Goal: Task Accomplishment & Management: Use online tool/utility

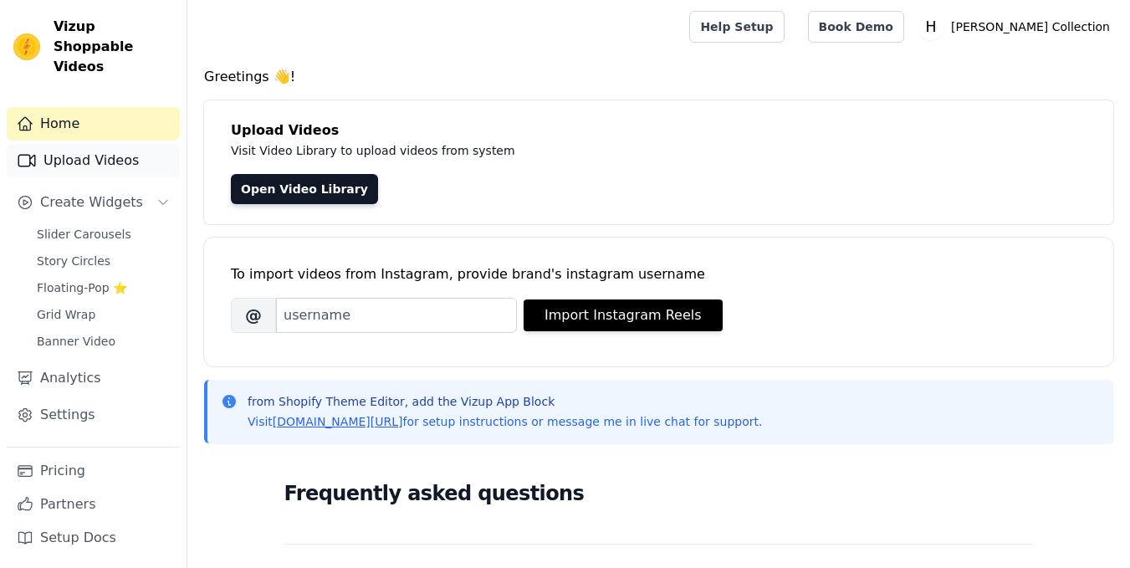
click at [119, 145] on link "Upload Videos" at bounding box center [93, 160] width 173 height 33
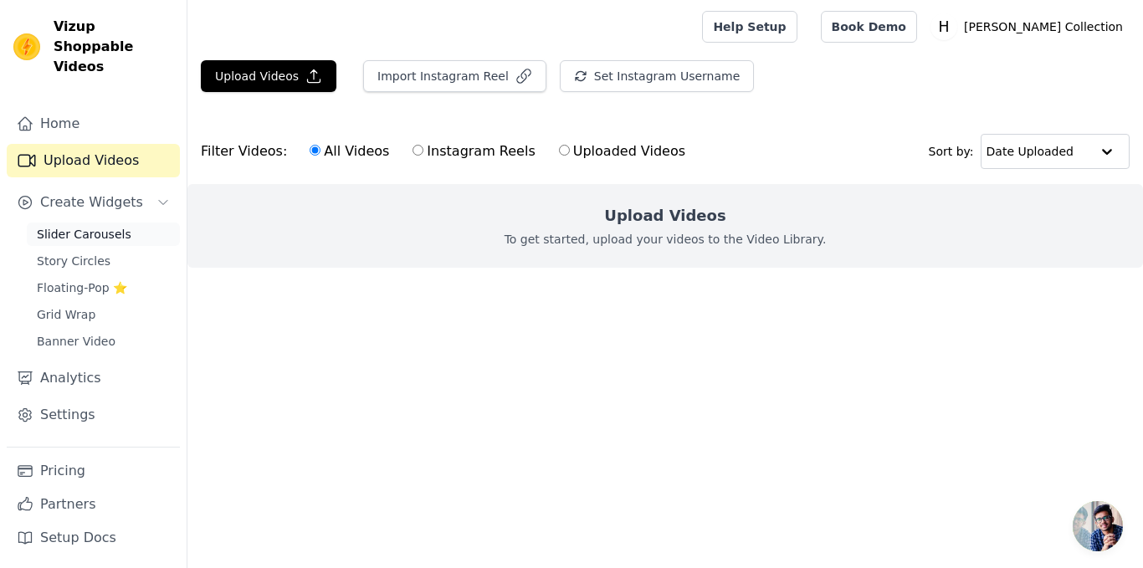
click at [120, 223] on link "Slider Carousels" at bounding box center [103, 234] width 153 height 23
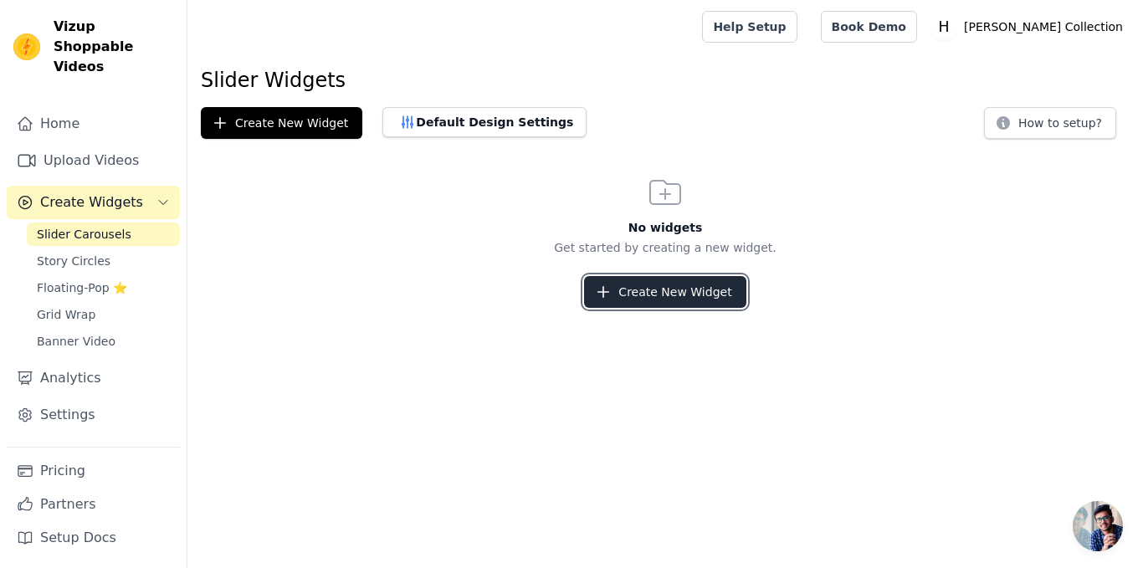
click at [670, 297] on button "Create New Widget" at bounding box center [664, 292] width 161 height 32
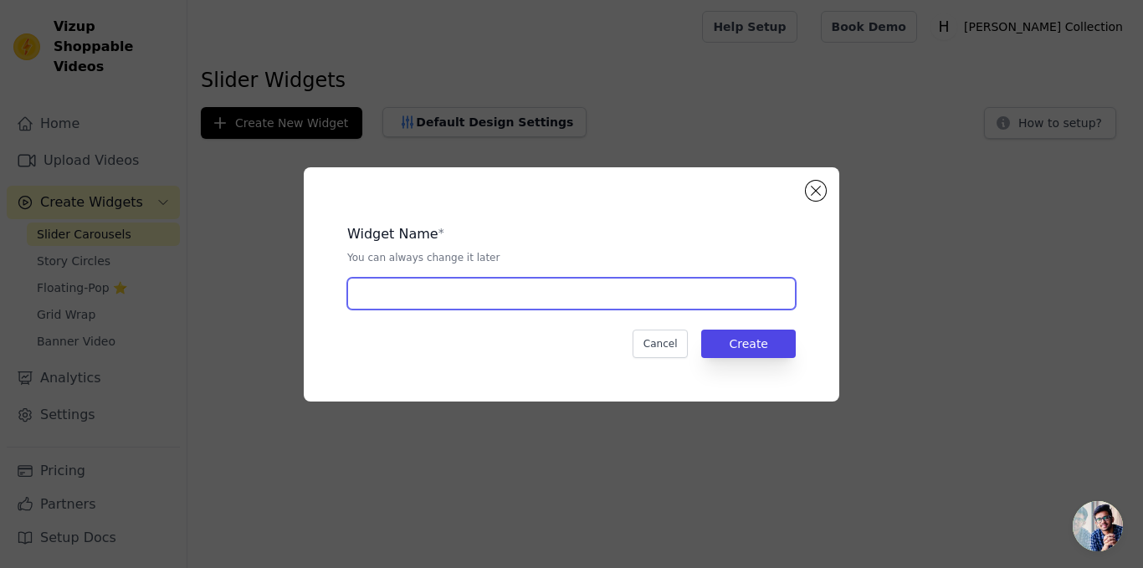
click at [665, 302] on input "text" at bounding box center [571, 294] width 448 height 32
type input "saree"
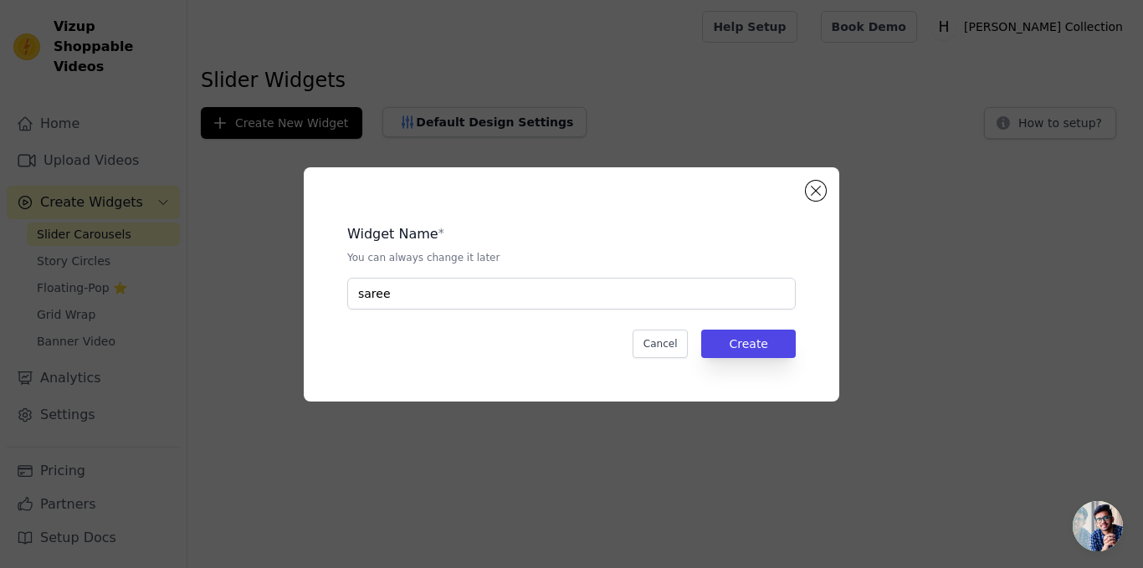
click at [745, 360] on div "Widget Name * You can always change it later saree Cancel Create" at bounding box center [572, 284] width 482 height 181
click at [768, 347] on button "Create" at bounding box center [748, 344] width 95 height 28
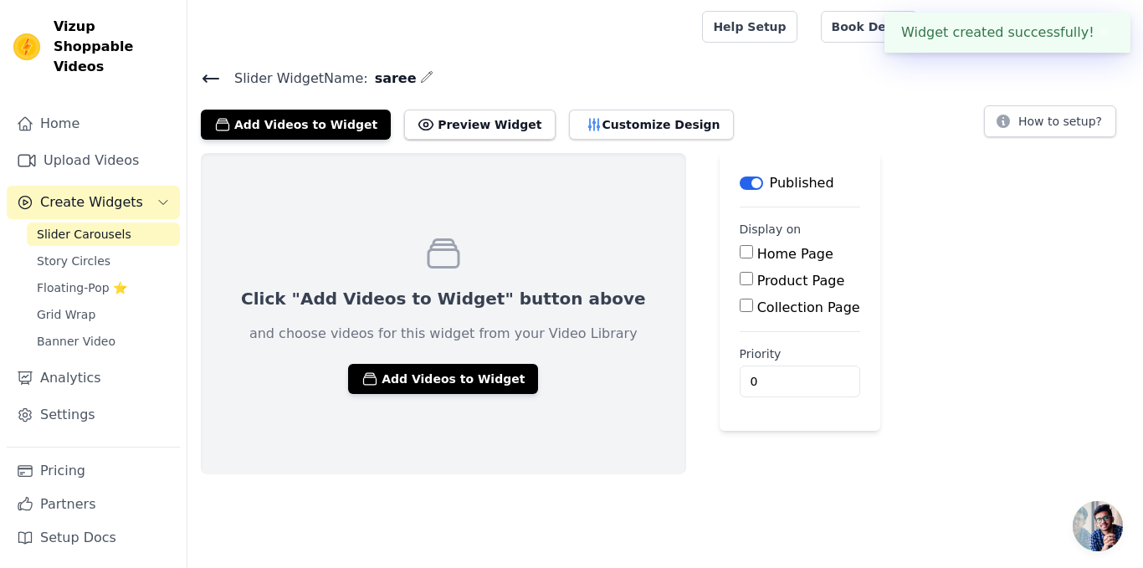
click at [740, 255] on input "Home Page" at bounding box center [746, 251] width 13 height 13
checkbox input "true"
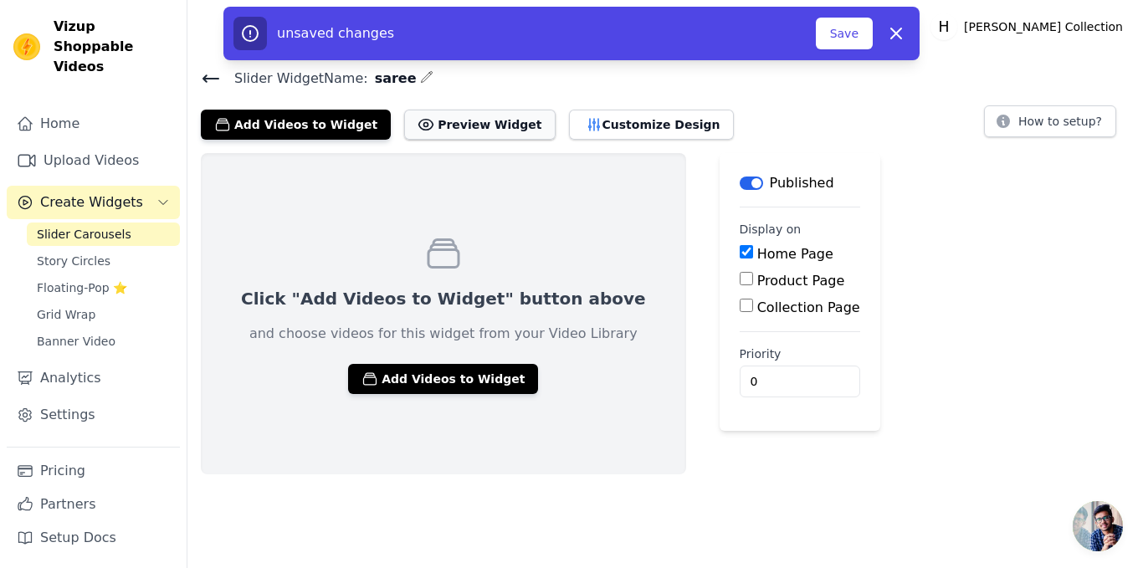
click at [472, 127] on button "Preview Widget" at bounding box center [479, 125] width 151 height 30
click at [424, 380] on button "Add Videos to Widget" at bounding box center [443, 379] width 190 height 30
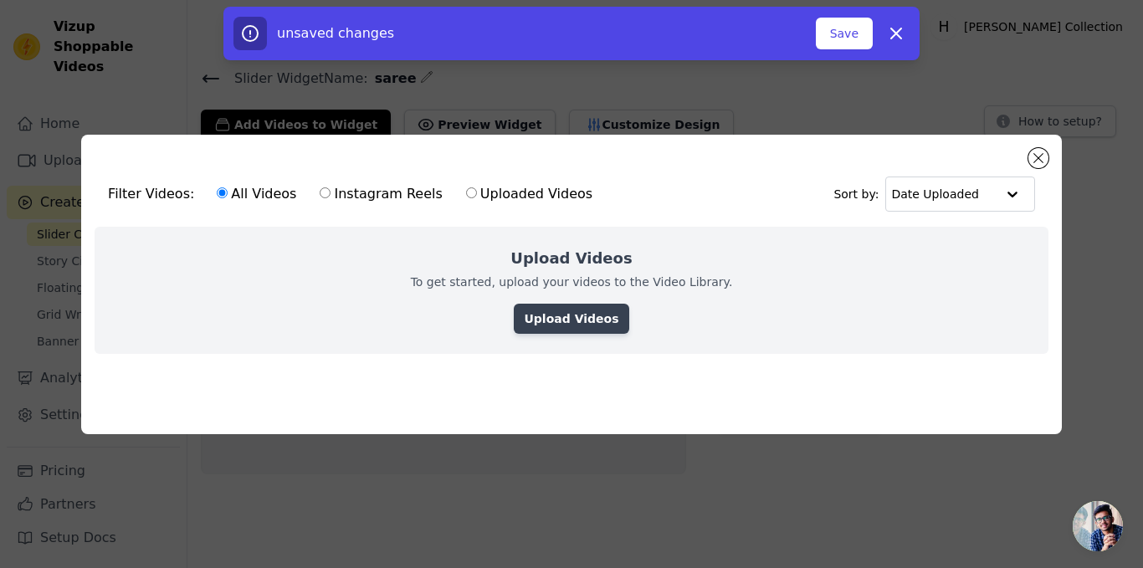
click at [580, 322] on link "Upload Videos" at bounding box center [571, 319] width 115 height 30
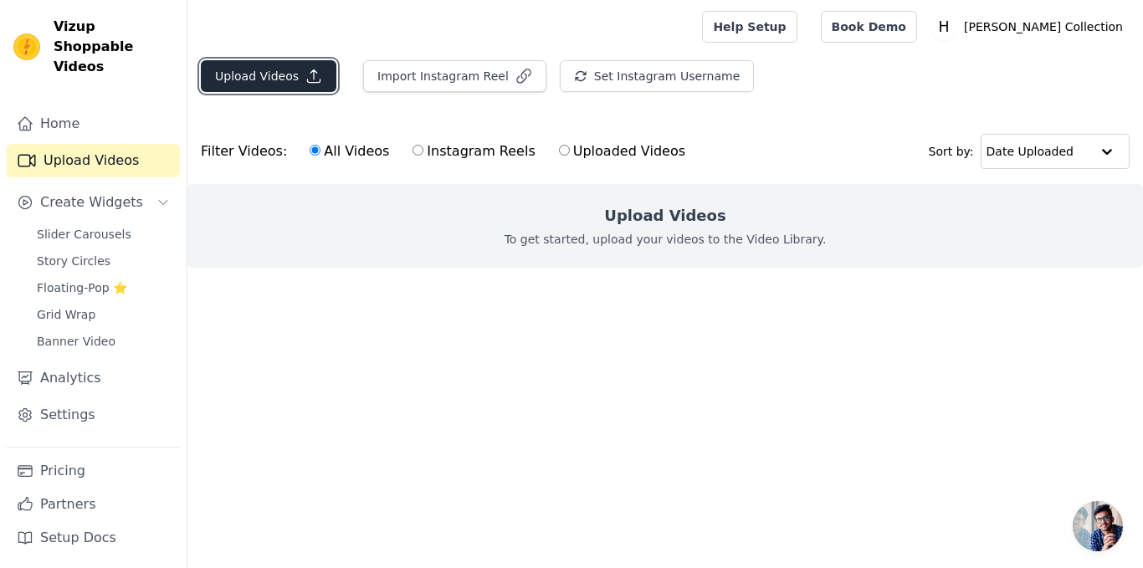
click at [329, 72] on button "Upload Videos" at bounding box center [269, 76] width 136 height 32
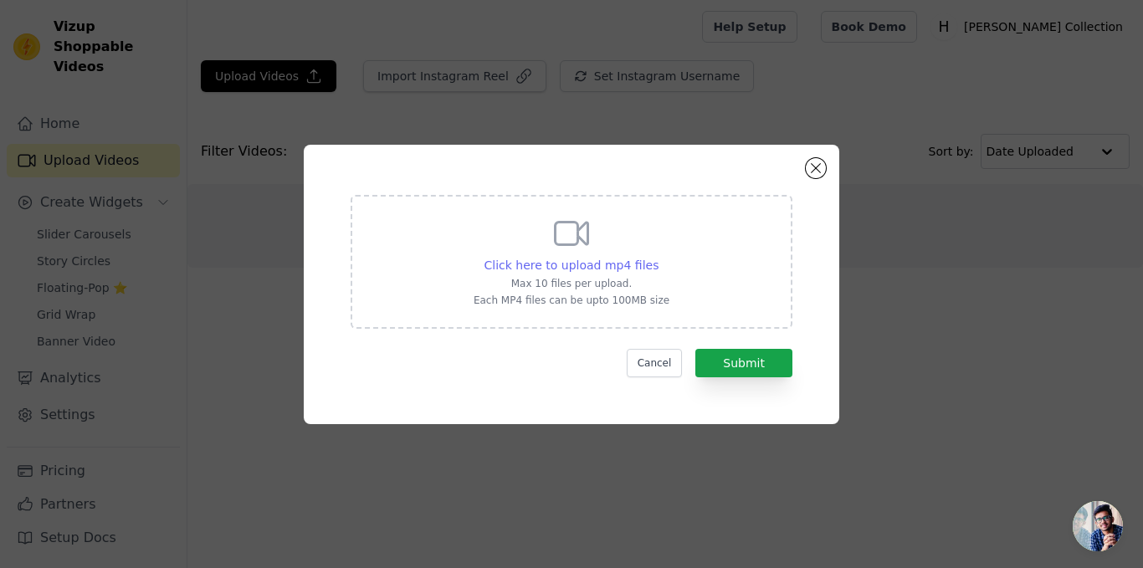
click at [504, 259] on span "Click here to upload mp4 files" at bounding box center [571, 265] width 175 height 13
click at [658, 257] on input "Click here to upload mp4 files Max 10 files per upload. Each MP4 files can be u…" at bounding box center [658, 256] width 1 height 1
type input "C:\fakepath\f9be8dd22cd0439880eda412b6368a39.HD-1080p-7.2Mbps-58414407.mp4"
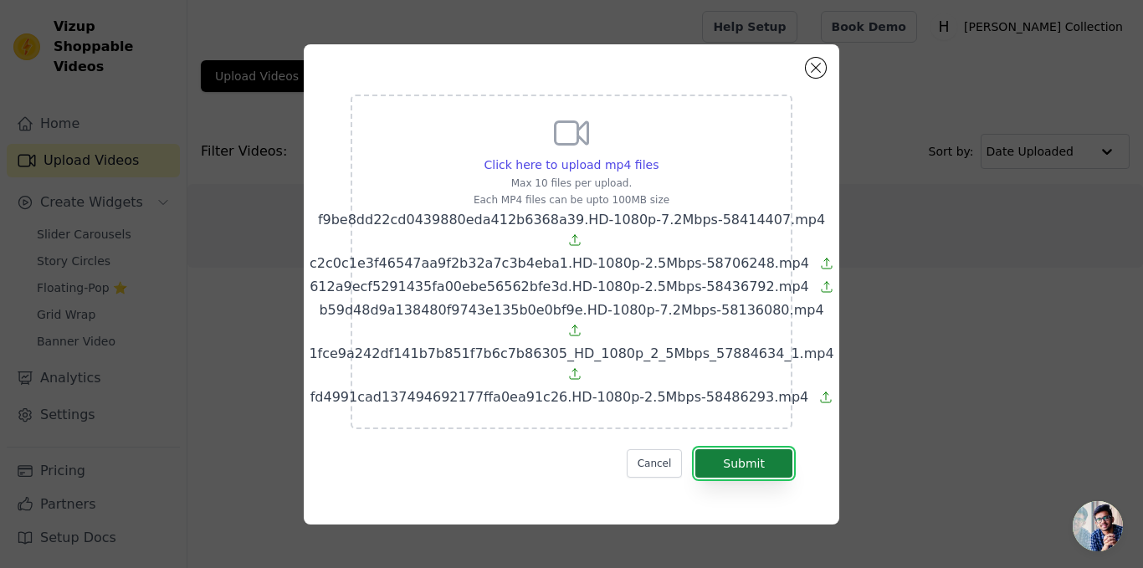
click at [730, 478] on button "Submit" at bounding box center [743, 463] width 97 height 28
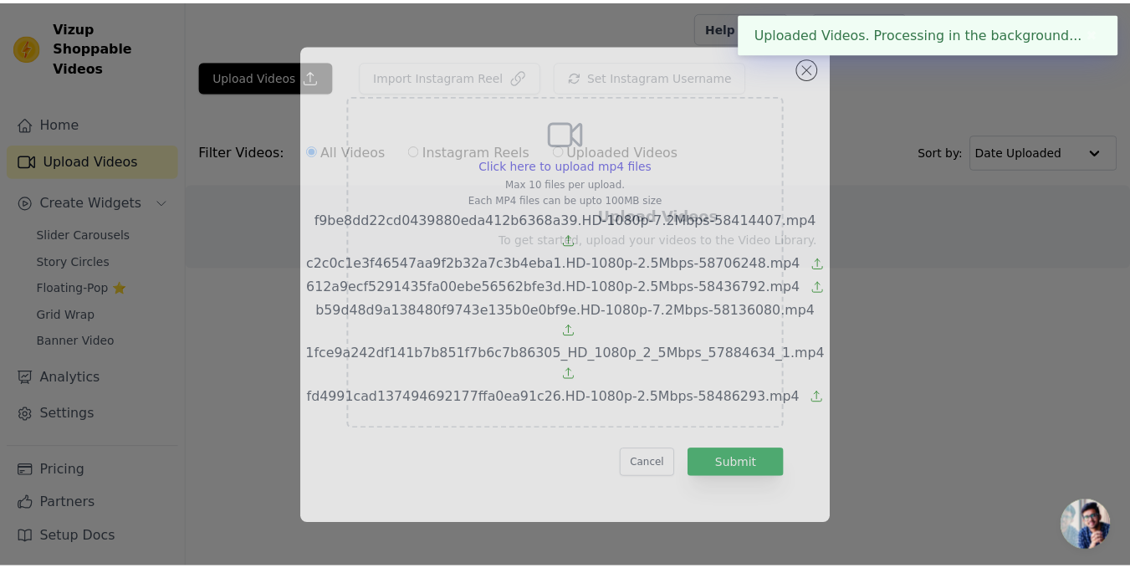
scroll to position [26, 0]
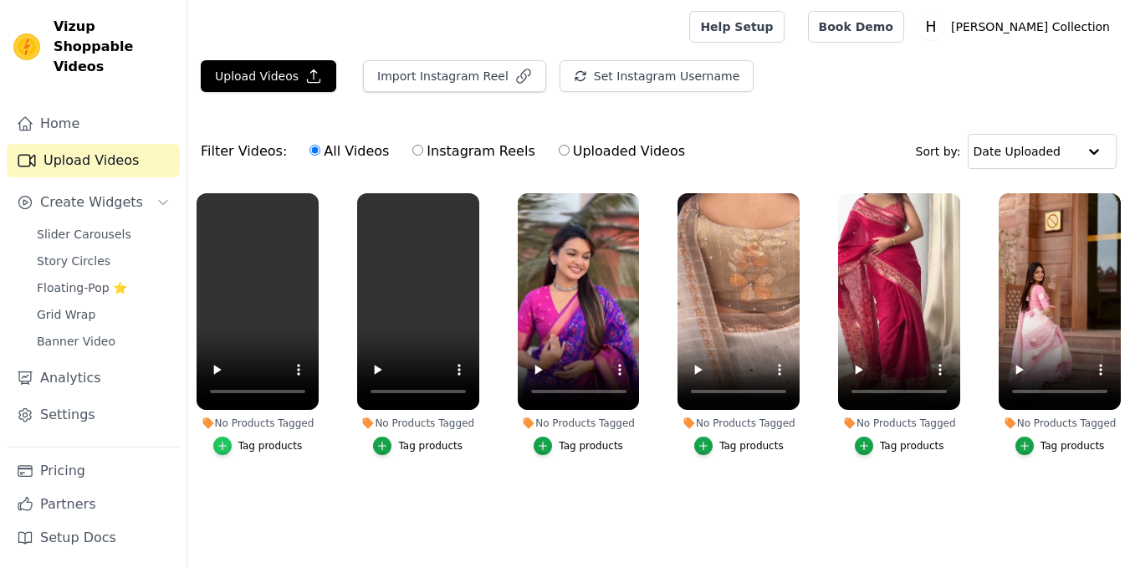
click at [225, 442] on icon "button" at bounding box center [223, 446] width 12 height 12
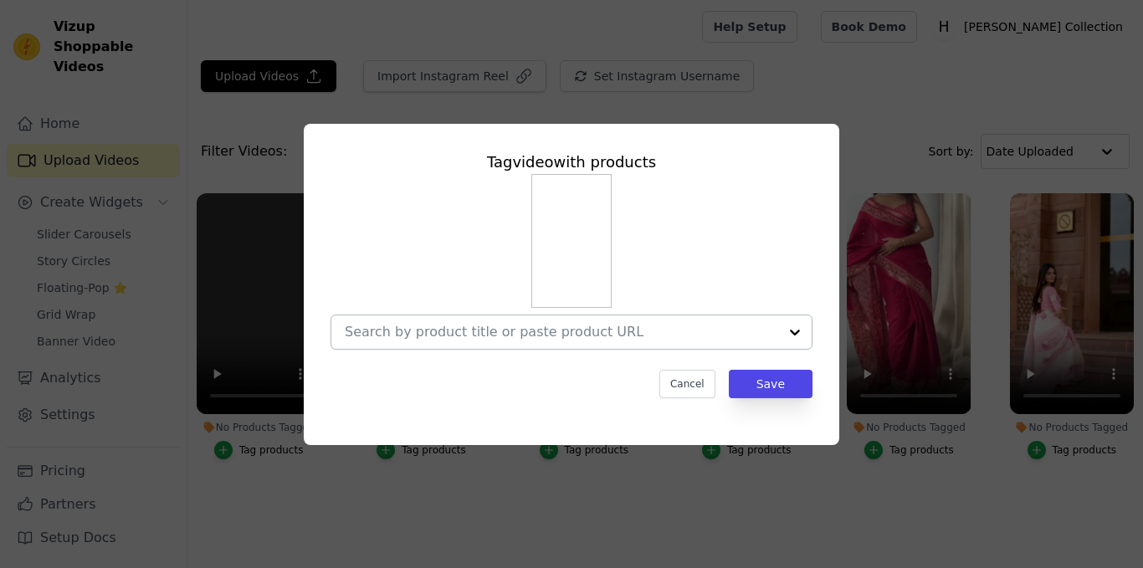
click at [566, 331] on input "No Products Tagged Tag video with products Cancel Save Tag products" at bounding box center [561, 332] width 433 height 16
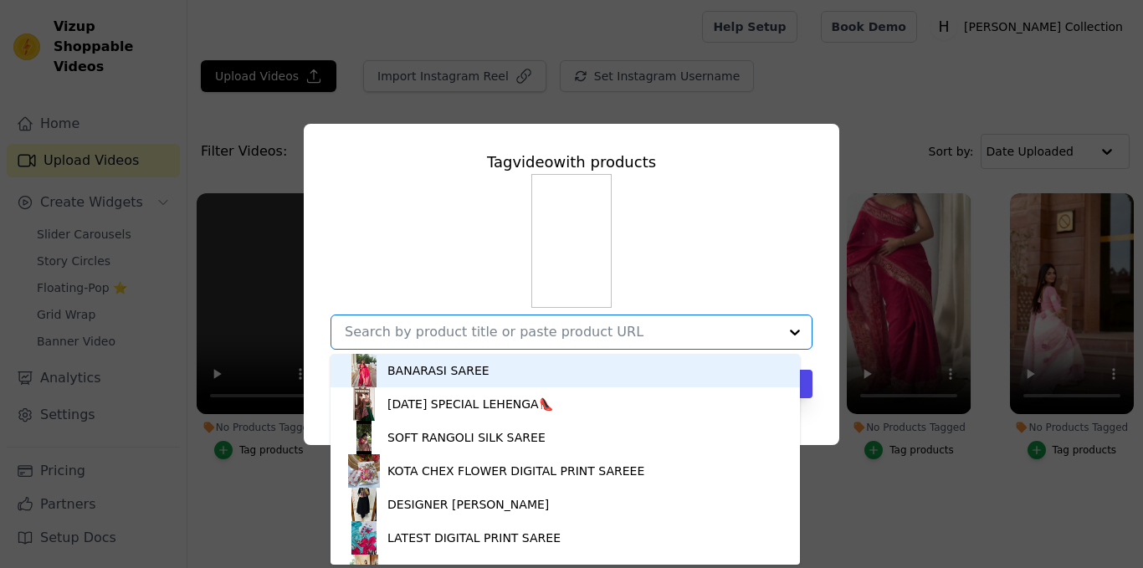
click at [566, 331] on input "No Products Tagged Tag video with products BANARASI SAREE NAVRATRI SPECIAL LEHE…" at bounding box center [561, 332] width 433 height 16
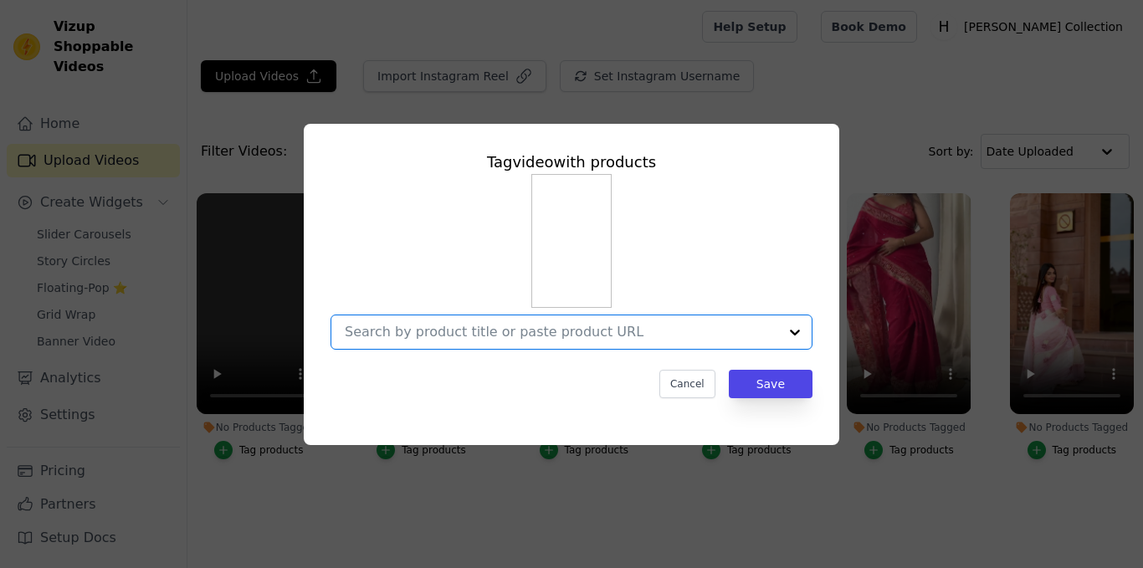
click at [678, 493] on div "Tag video with products Option undefined, selected. Select is focused, type to …" at bounding box center [571, 284] width 1143 height 568
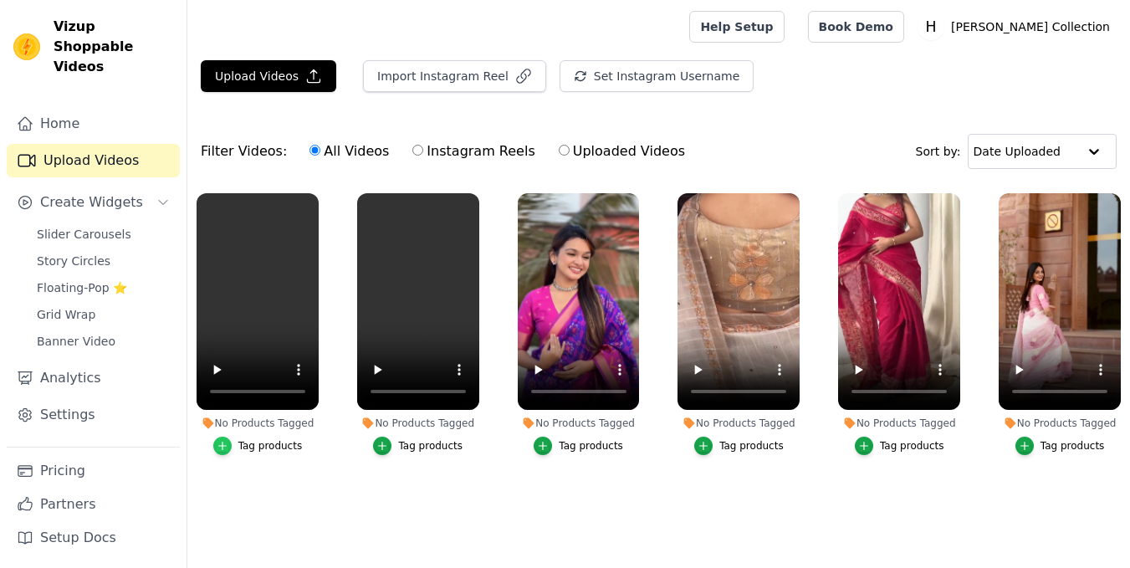
click at [225, 445] on icon "button" at bounding box center [223, 446] width 12 height 12
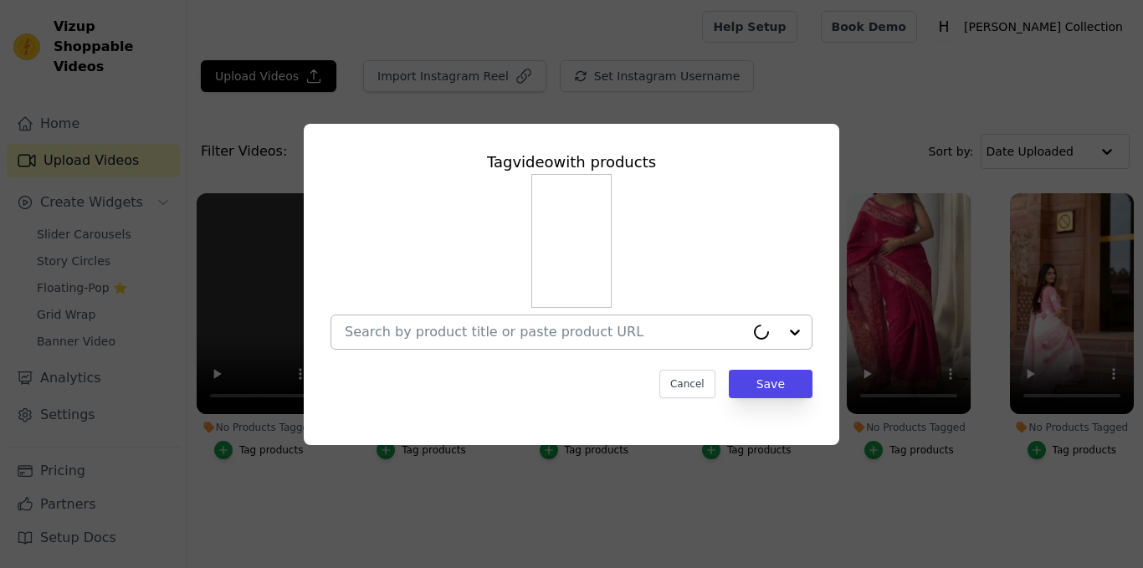
click at [606, 342] on div at bounding box center [545, 331] width 400 height 33
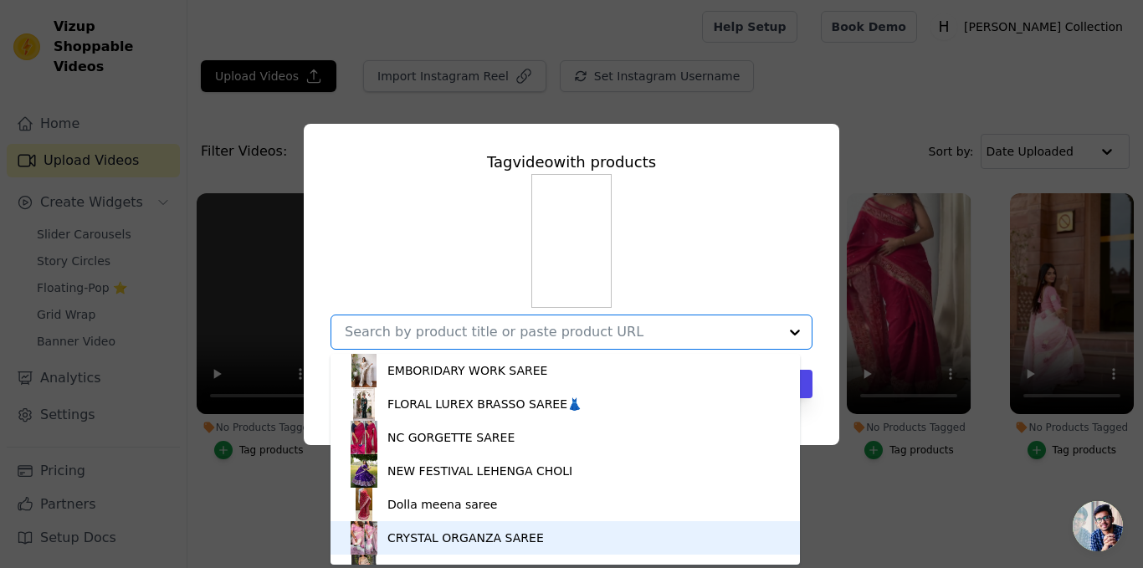
scroll to position [1379, 0]
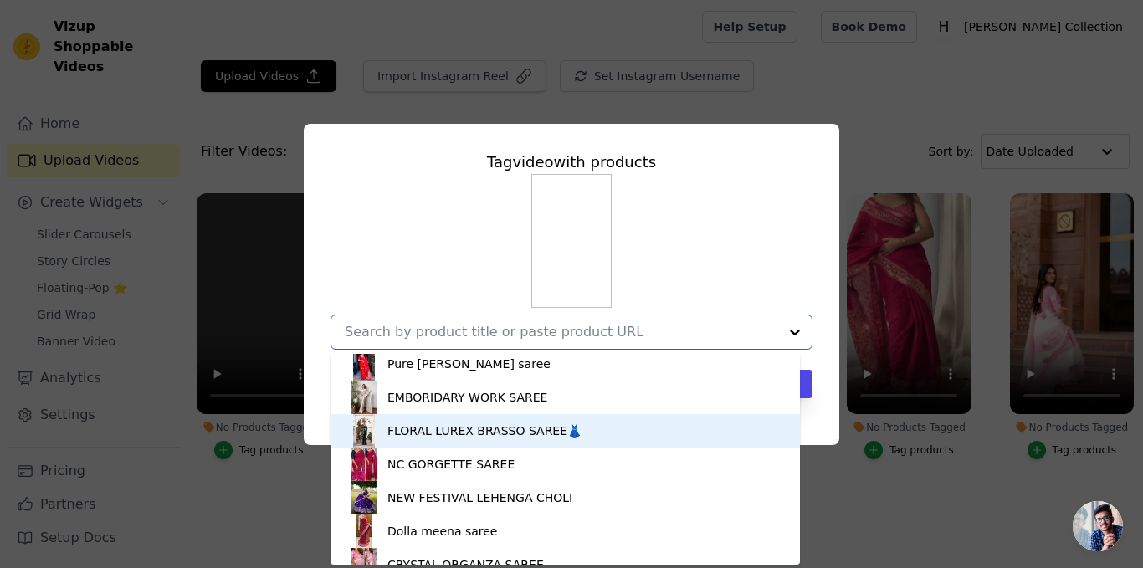
click at [483, 426] on div "FLORAL LUREX BRASSO SAREE👗" at bounding box center [484, 431] width 194 height 17
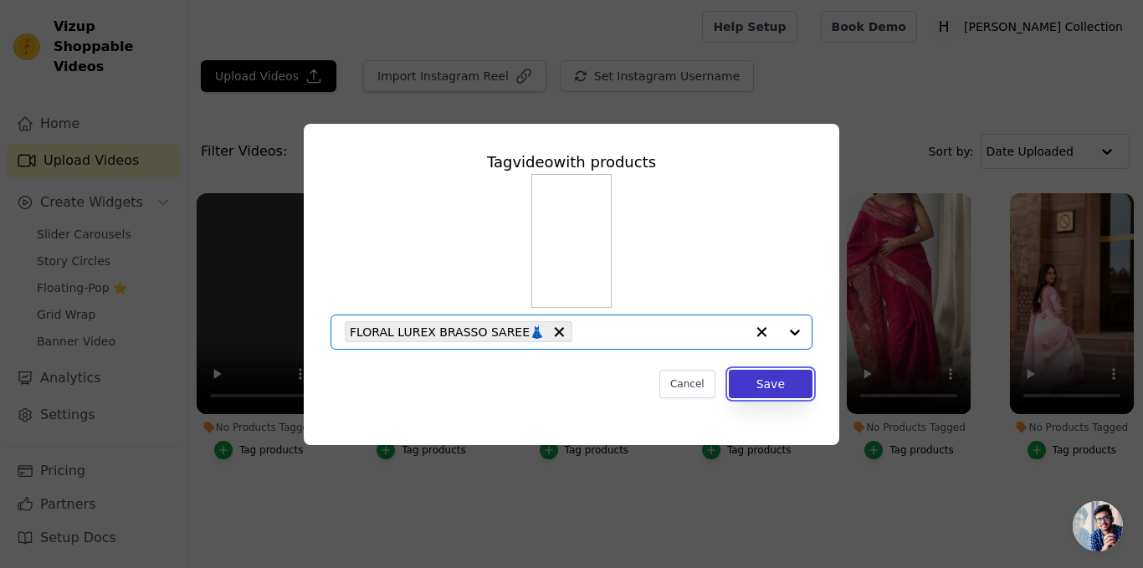
click at [785, 382] on button "Save" at bounding box center [771, 384] width 84 height 28
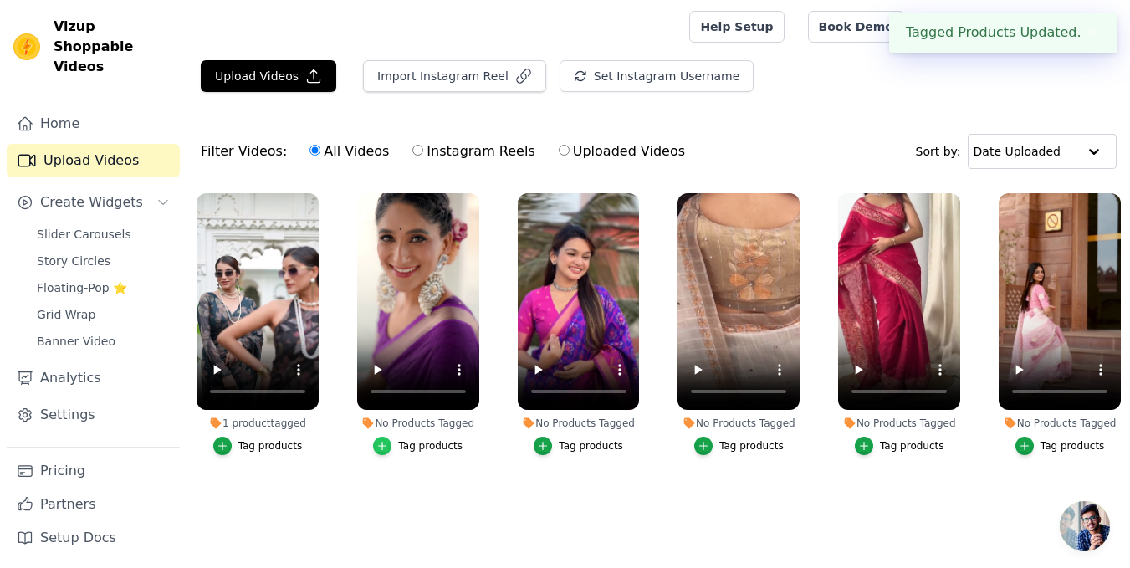
click at [388, 443] on icon "button" at bounding box center [383, 446] width 12 height 12
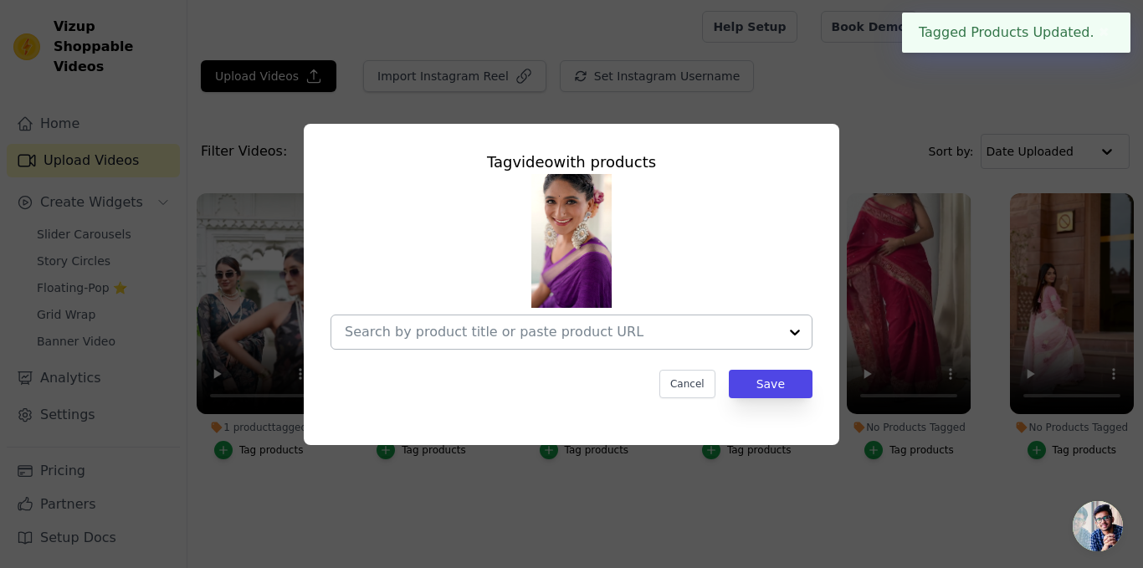
click at [677, 321] on div at bounding box center [561, 331] width 433 height 33
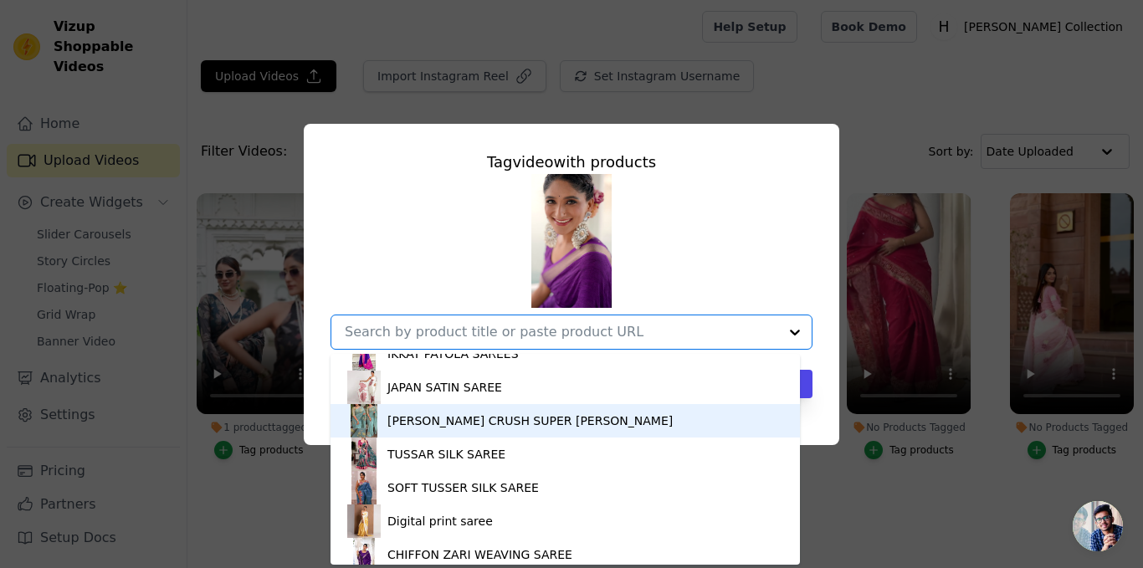
scroll to position [1004, 0]
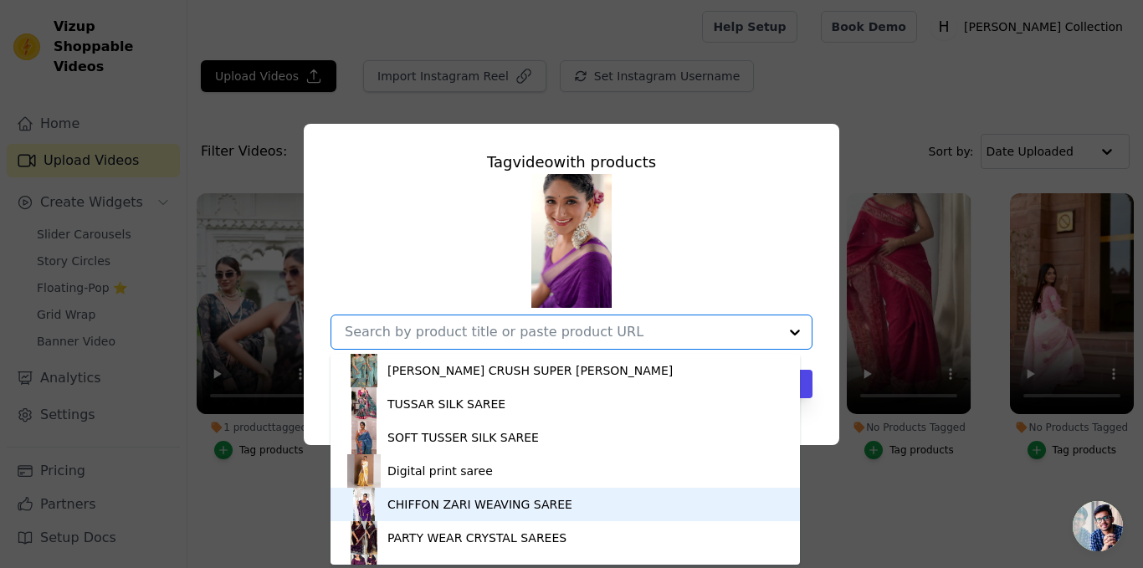
click at [473, 501] on div "CHIFFON ZARI WEAVING SAREE" at bounding box center [479, 504] width 185 height 17
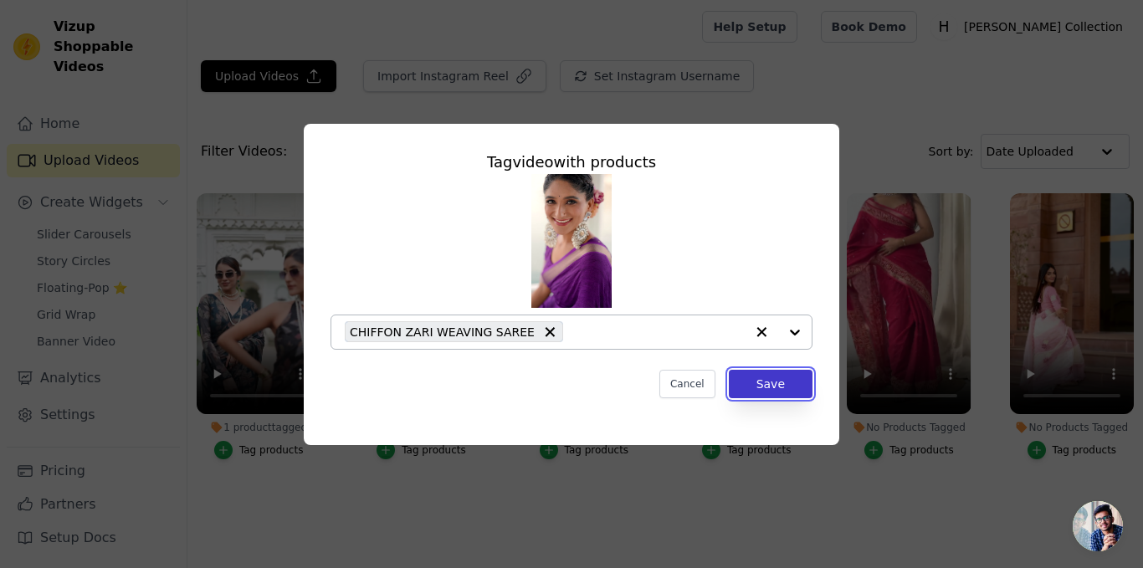
click at [741, 378] on button "Save" at bounding box center [771, 384] width 84 height 28
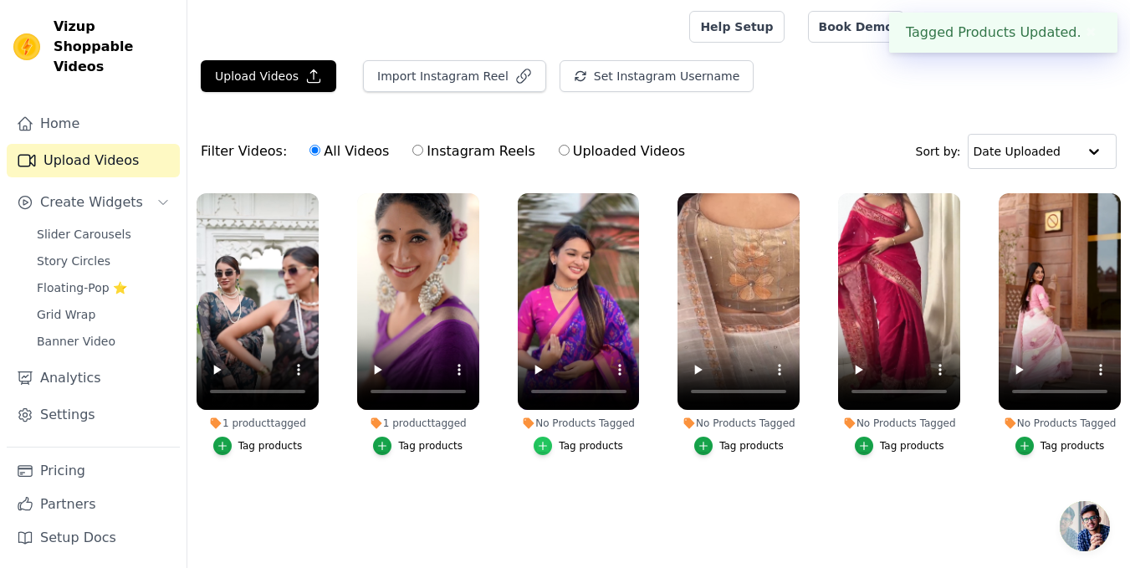
click at [549, 443] on icon "button" at bounding box center [543, 446] width 12 height 12
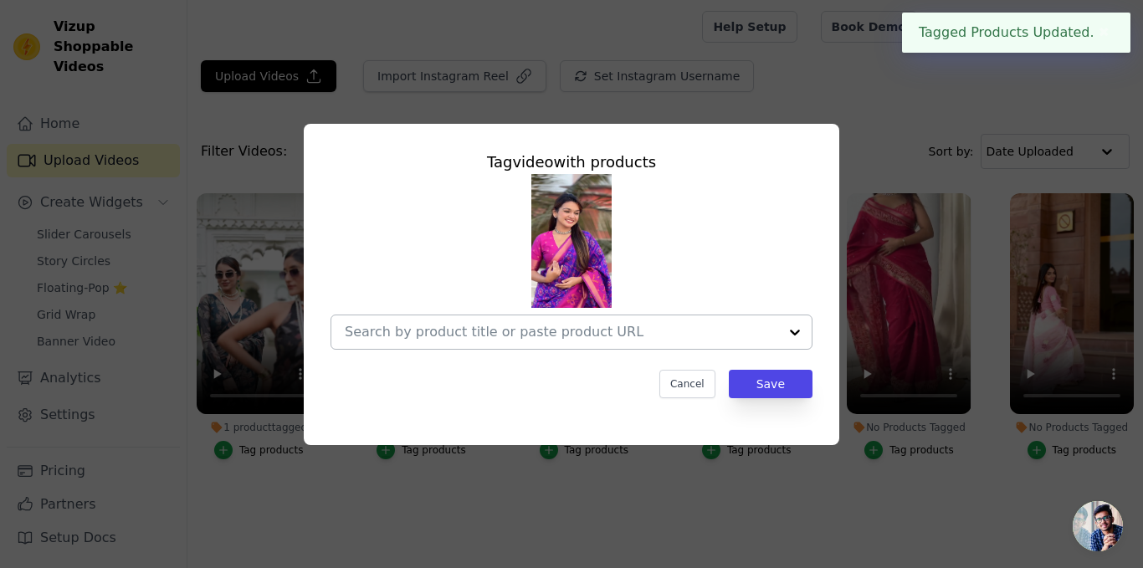
click at [788, 334] on div at bounding box center [794, 331] width 33 height 33
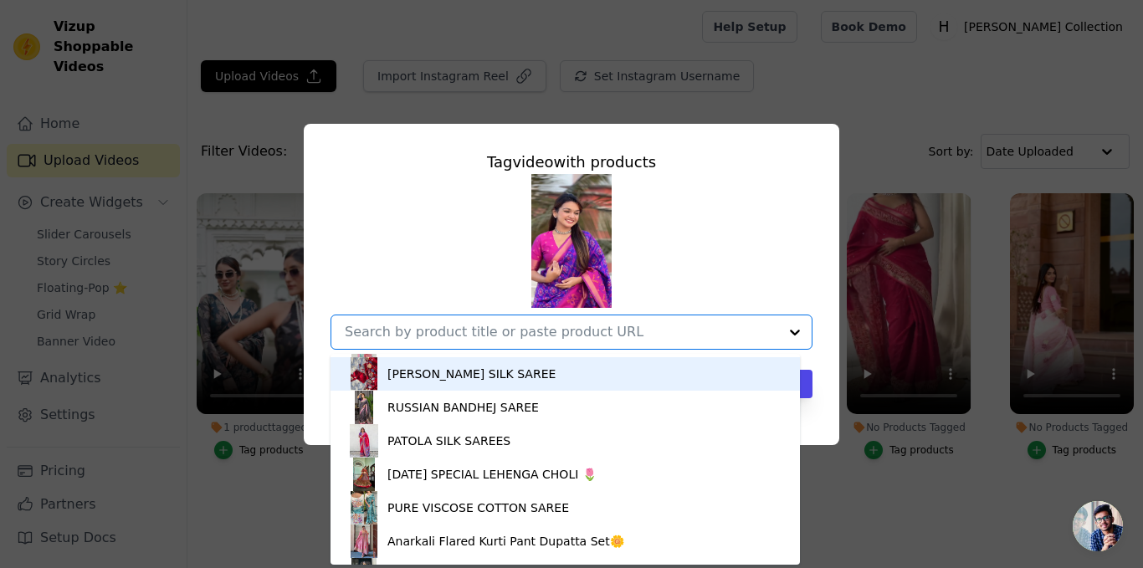
scroll to position [669, 0]
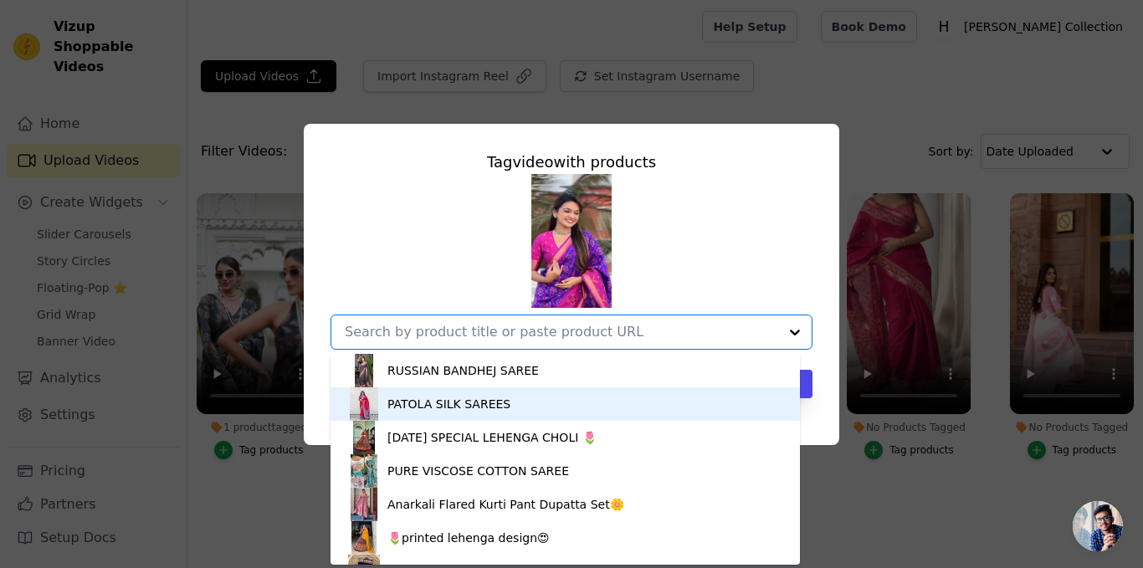
click at [532, 414] on div "PATOLA SILK SAREES" at bounding box center [565, 403] width 436 height 33
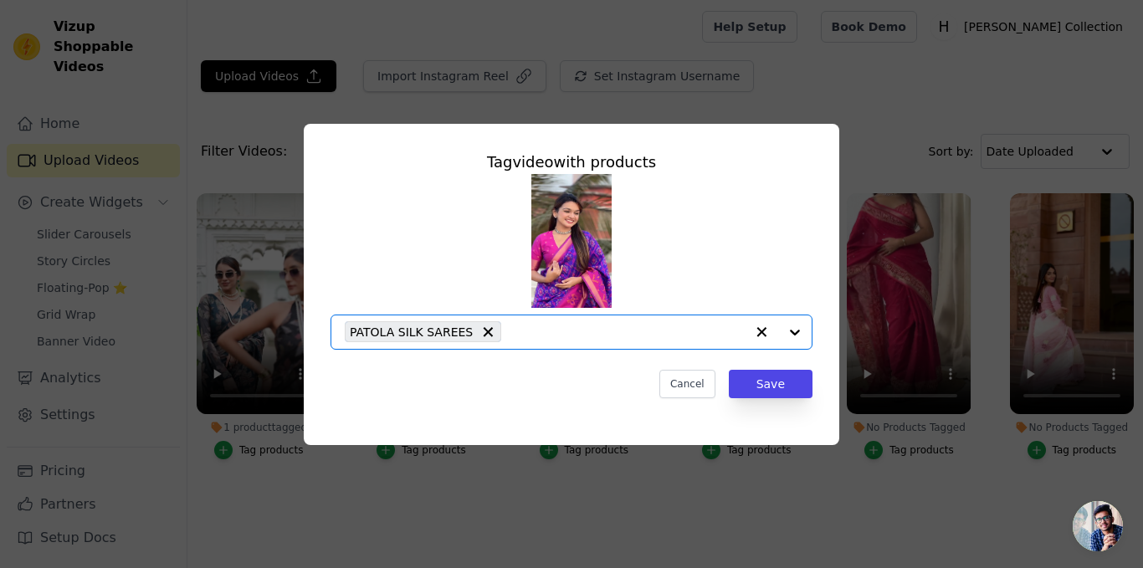
click at [684, 340] on input "No Products Tagged Tag video with products Option PATOLA SILK SAREES, selected.…" at bounding box center [627, 332] width 235 height 16
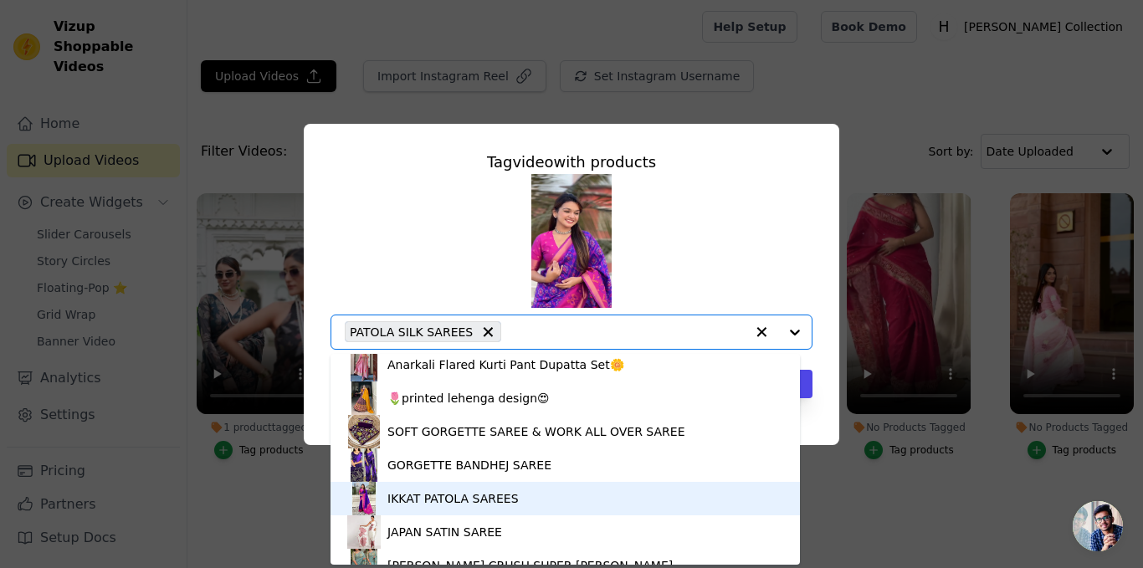
scroll to position [837, 0]
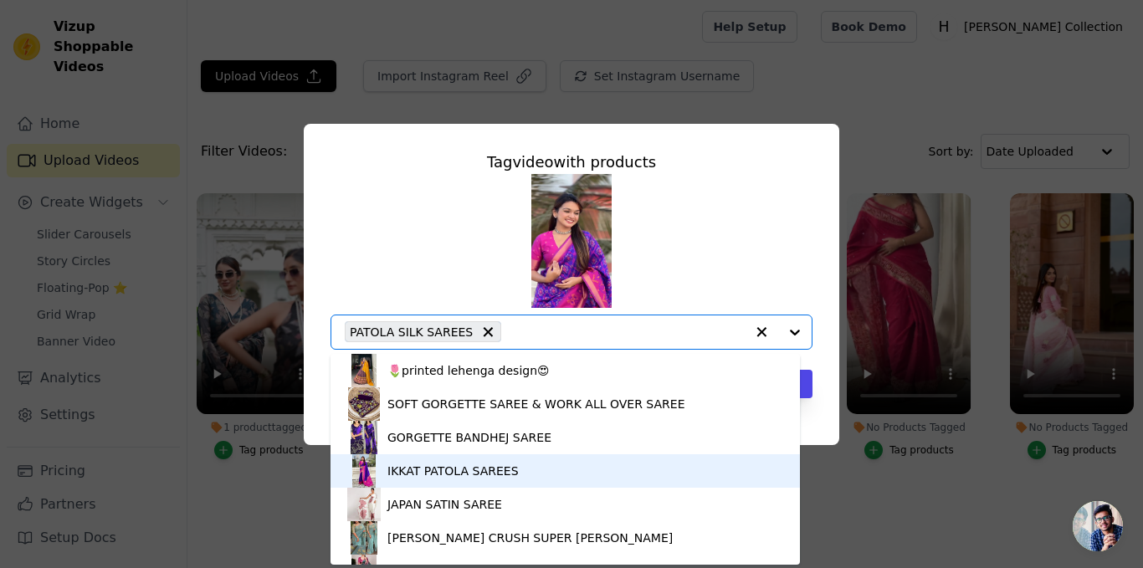
click at [516, 465] on div "IKKAT PATOLA SAREES" at bounding box center [565, 470] width 436 height 33
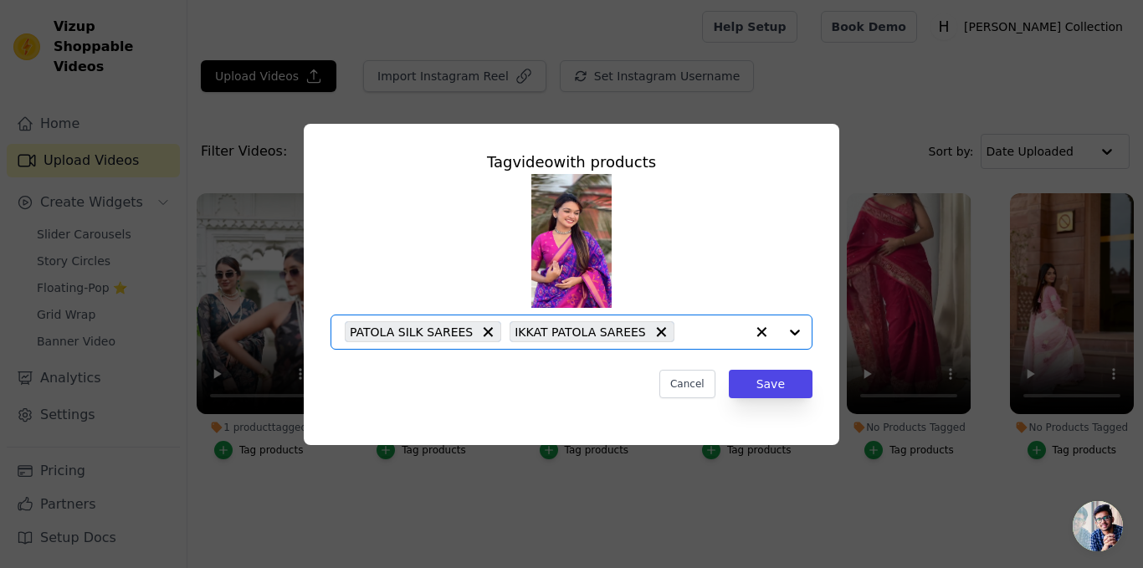
click at [479, 329] on icon at bounding box center [487, 332] width 17 height 17
click at [466, 329] on div "PATOLA SILK SAREES" at bounding box center [423, 331] width 156 height 21
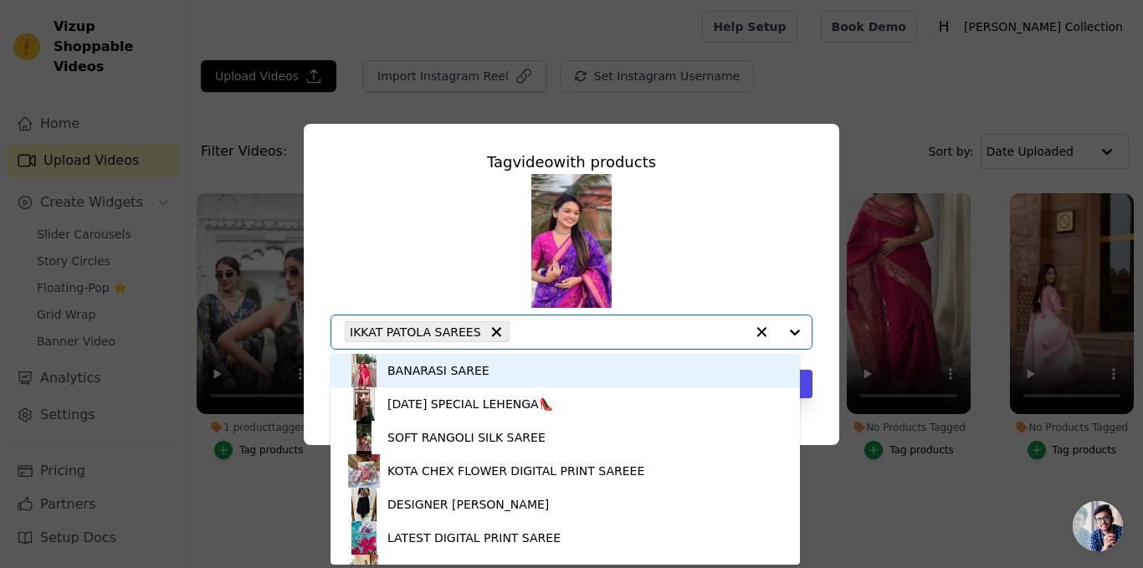
click at [813, 377] on div "Tag video with products BANARASI SAREE NAVRATRI SPECIAL LEHENGA👠 SOFT RANGOLI S…" at bounding box center [571, 274] width 509 height 274
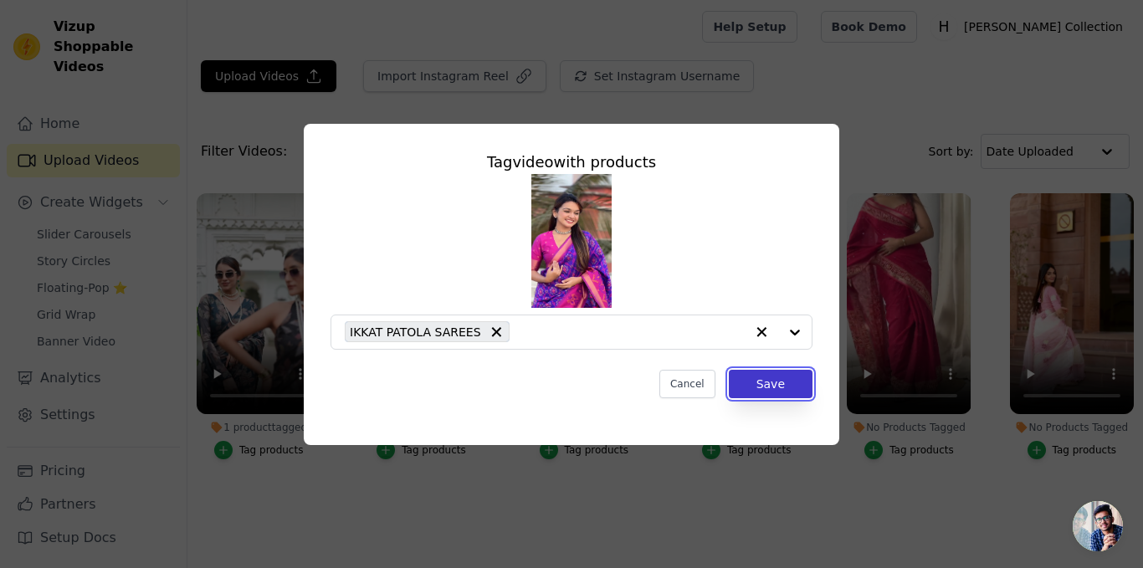
click at [809, 378] on button "Save" at bounding box center [771, 384] width 84 height 28
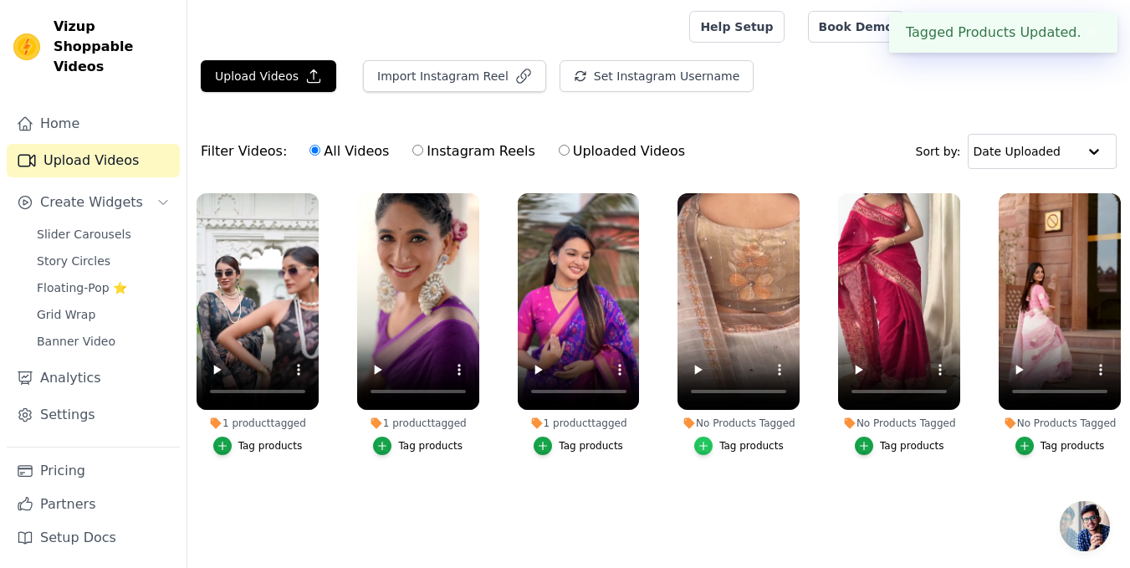
click at [703, 441] on icon "button" at bounding box center [704, 446] width 12 height 12
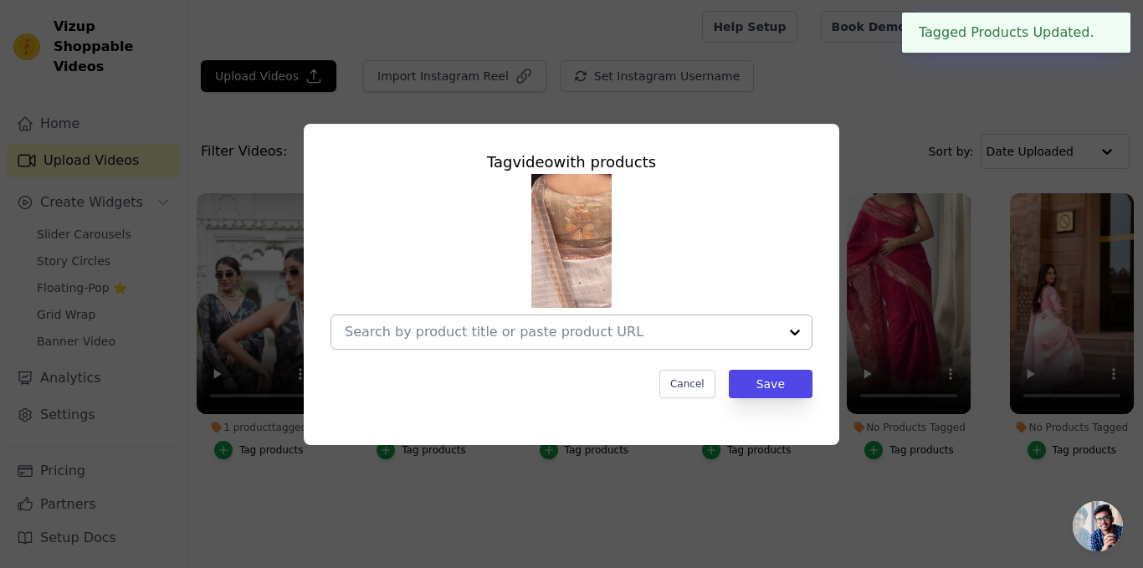
click at [663, 346] on div at bounding box center [561, 331] width 433 height 33
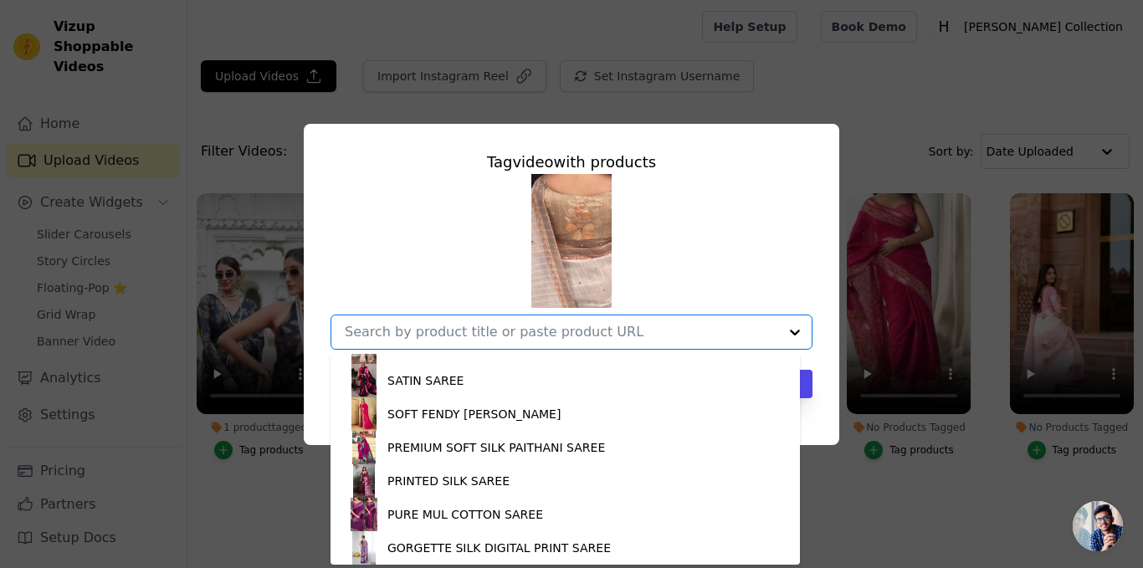
scroll to position [1546, 0]
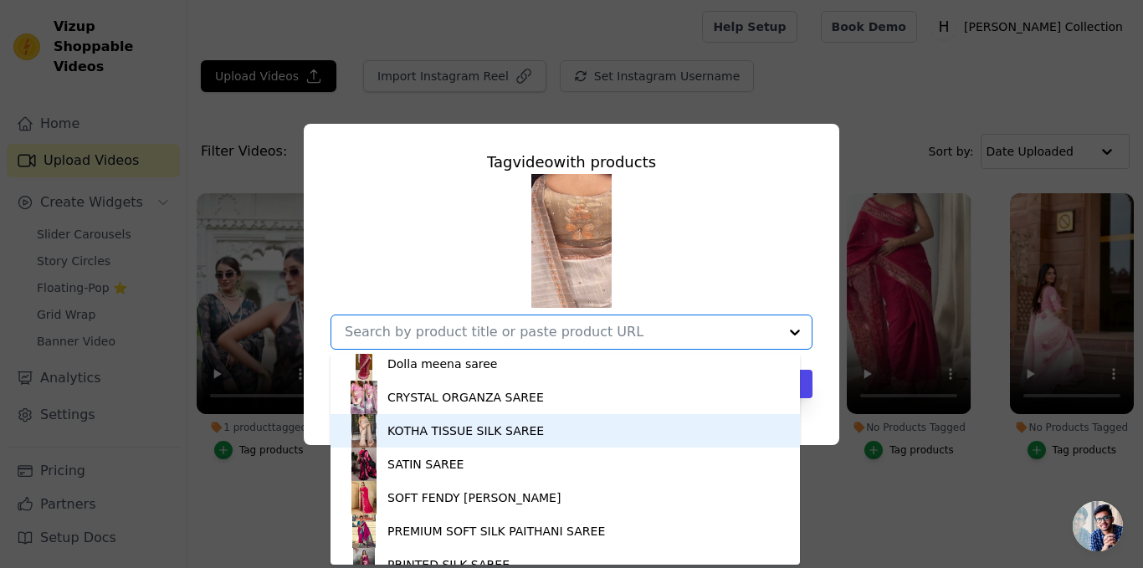
click at [519, 428] on div "KOTHA TISSUE SILK SAREE" at bounding box center [465, 431] width 156 height 17
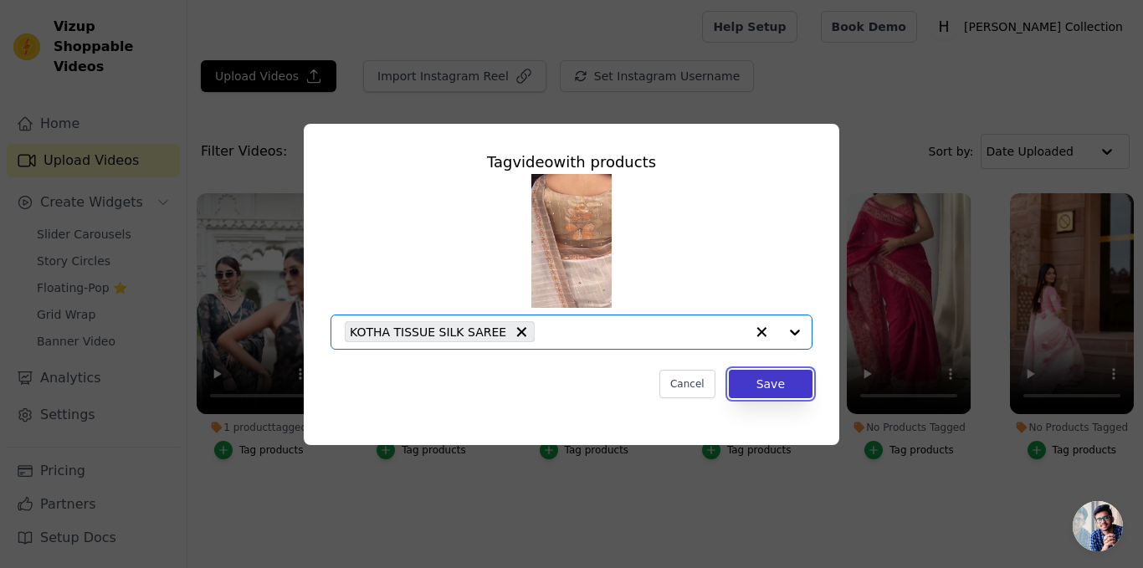
click at [746, 376] on button "Save" at bounding box center [771, 384] width 84 height 28
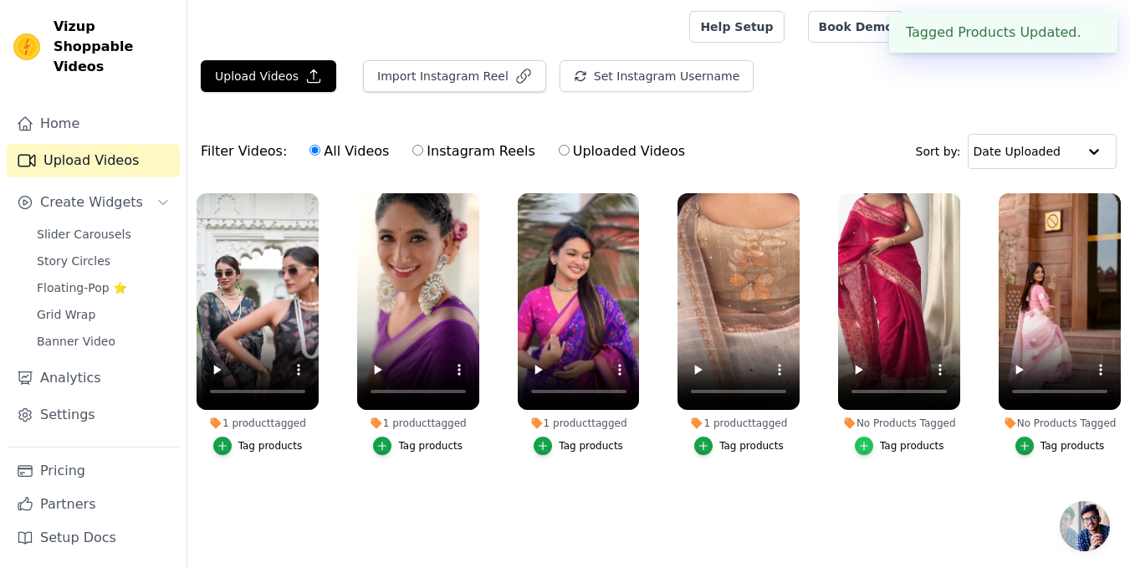
click at [869, 438] on div "button" at bounding box center [864, 446] width 18 height 18
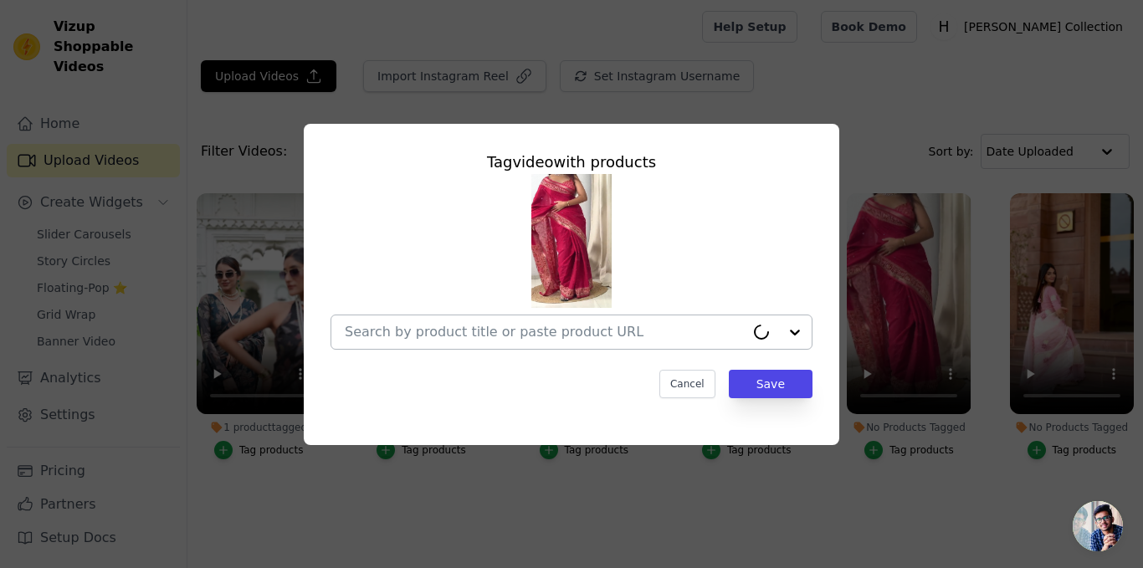
click at [685, 329] on input "No Products Tagged Tag video with products Cancel Save Tag products" at bounding box center [545, 332] width 400 height 16
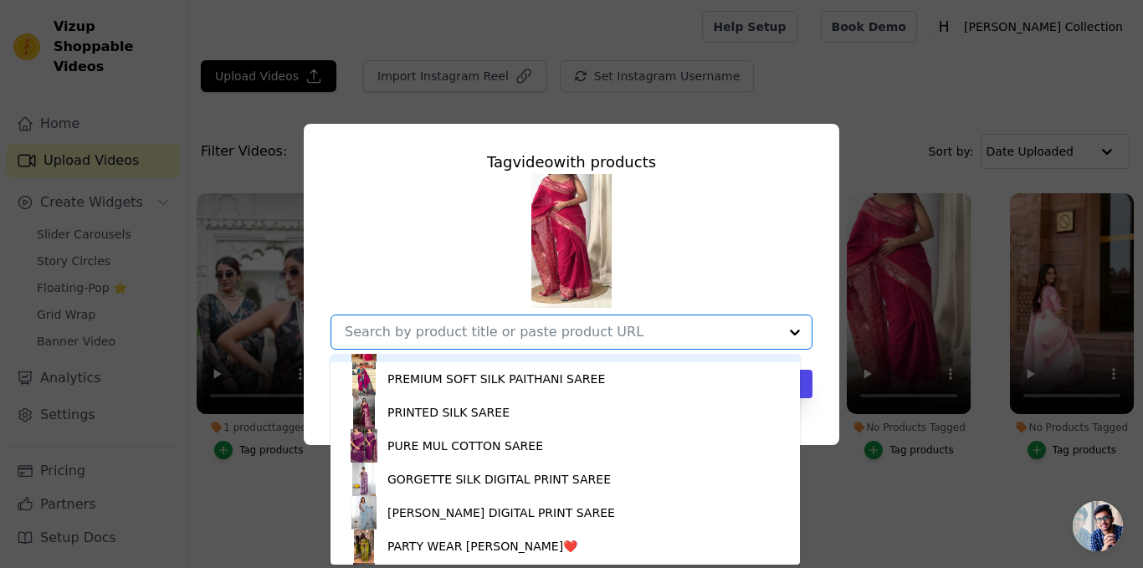
scroll to position [1714, 0]
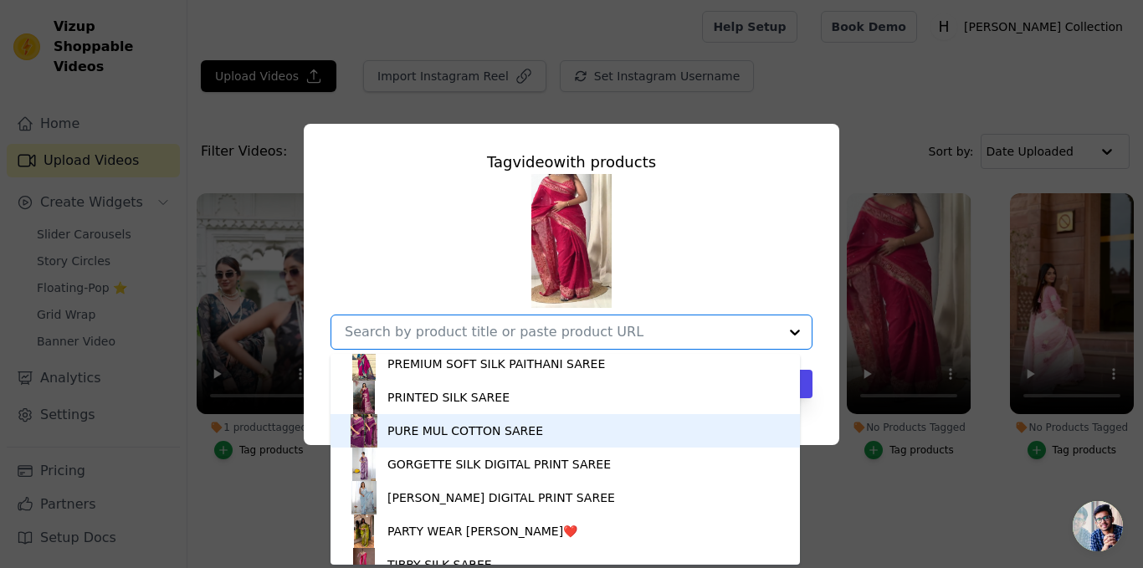
click at [551, 423] on div "PURE MUL COTTON SAREE" at bounding box center [565, 430] width 436 height 33
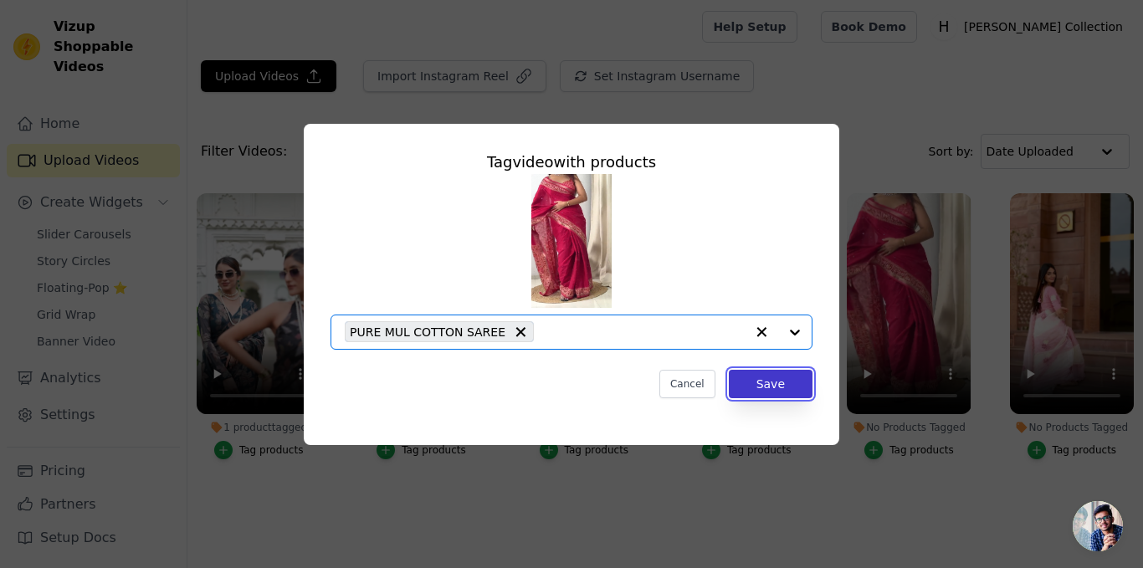
click at [788, 386] on button "Save" at bounding box center [771, 384] width 84 height 28
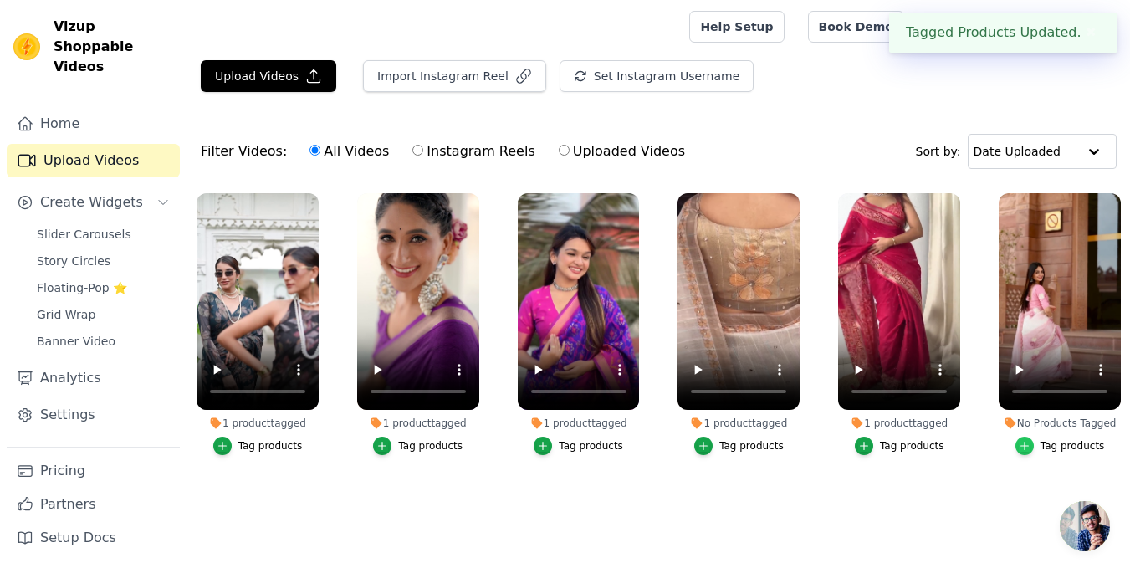
click at [1030, 447] on icon "button" at bounding box center [1025, 446] width 12 height 12
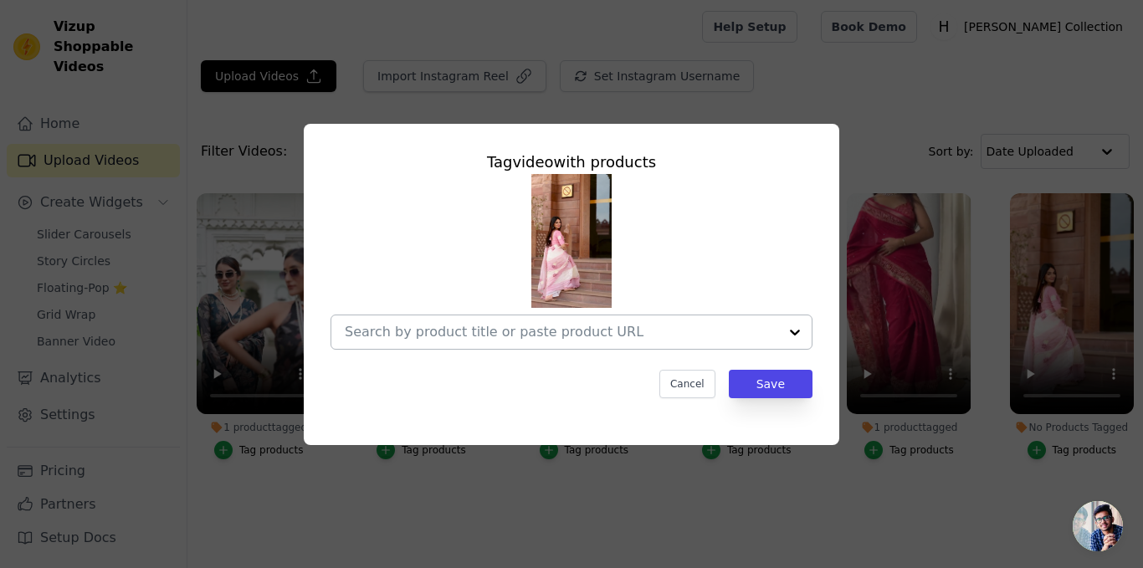
click at [533, 331] on input "No Products Tagged Tag video with products Cancel Save Tag products" at bounding box center [561, 332] width 433 height 16
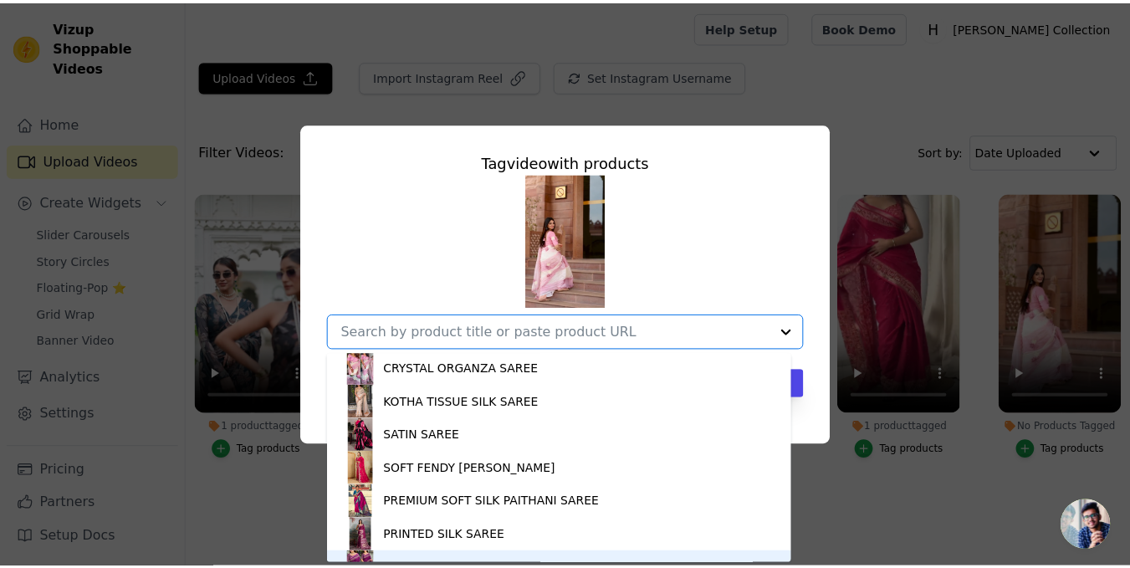
scroll to position [1546, 0]
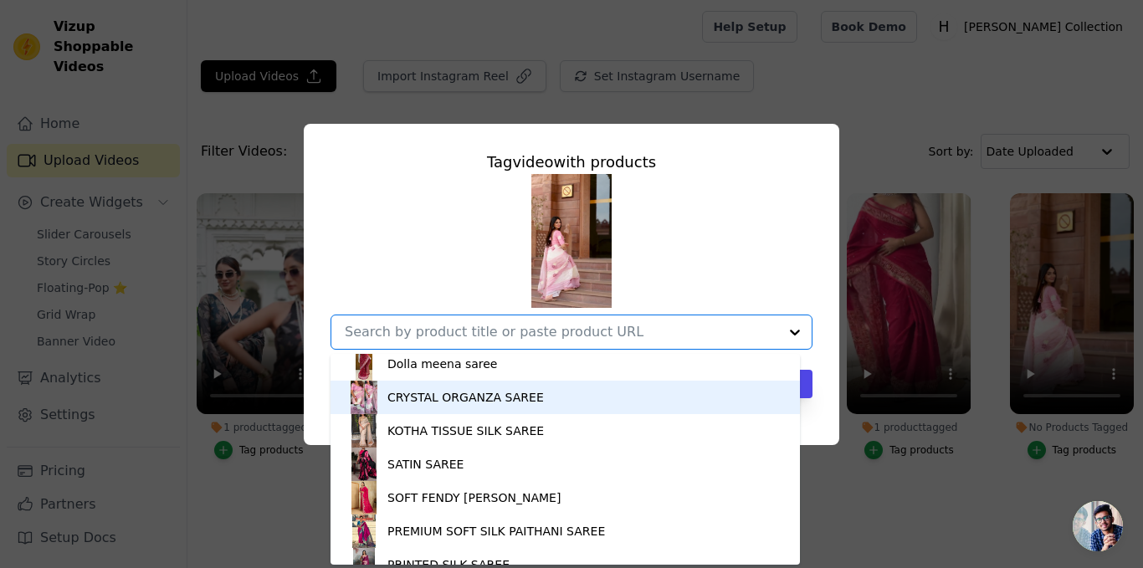
click at [472, 389] on div "CRYSTAL ORGANZA SAREE" at bounding box center [465, 397] width 156 height 17
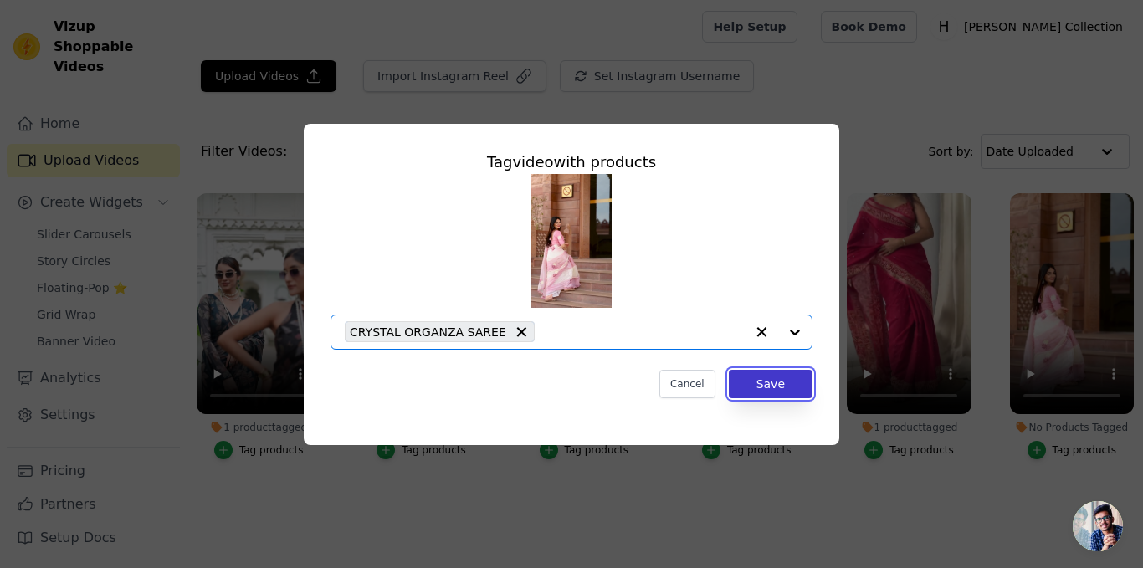
click at [787, 397] on button "Save" at bounding box center [771, 384] width 84 height 28
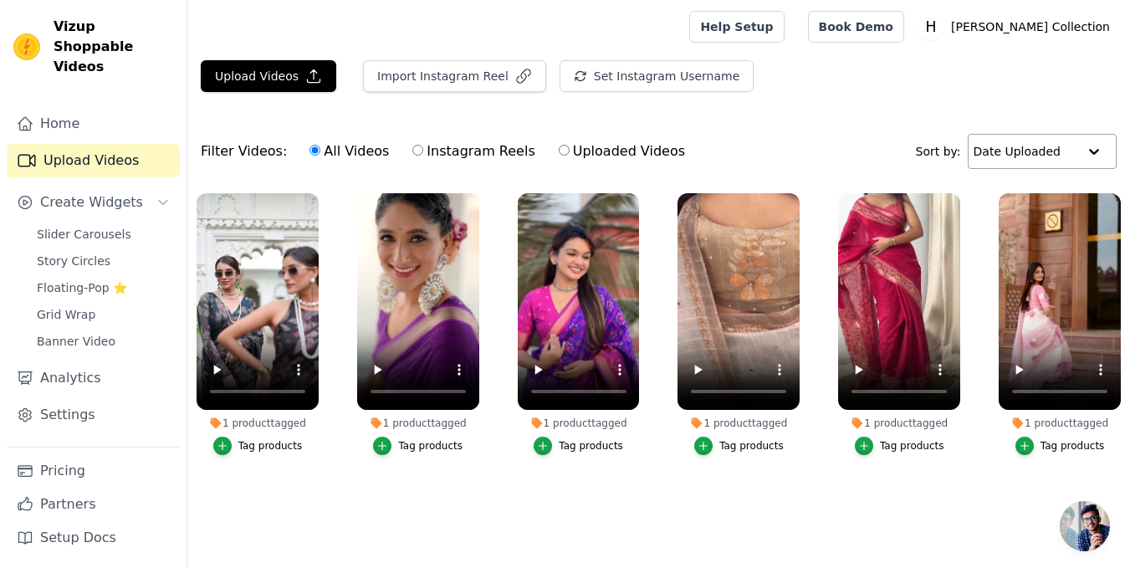
scroll to position [5, 0]
click at [100, 192] on span "Create Widgets" at bounding box center [91, 202] width 103 height 20
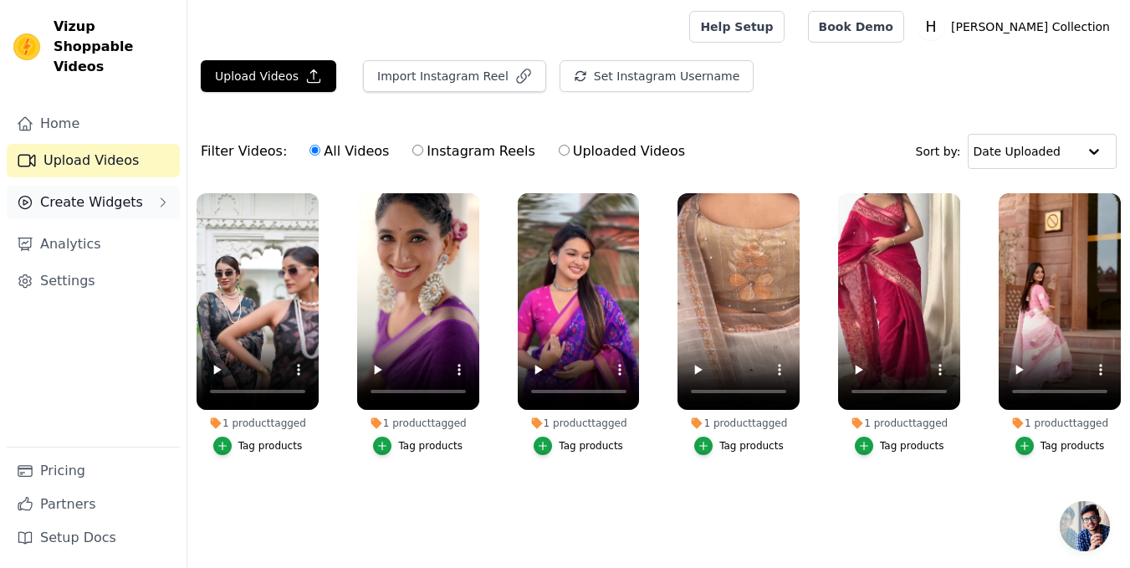
click at [151, 186] on button "Create Widgets" at bounding box center [93, 202] width 173 height 33
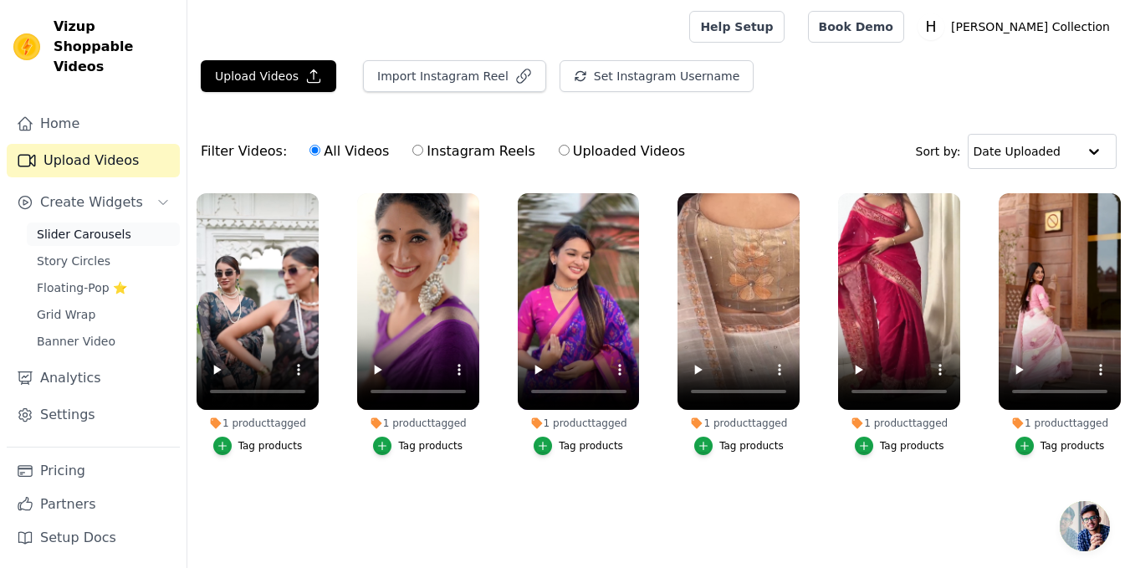
click at [100, 226] on span "Slider Carousels" at bounding box center [84, 234] width 95 height 17
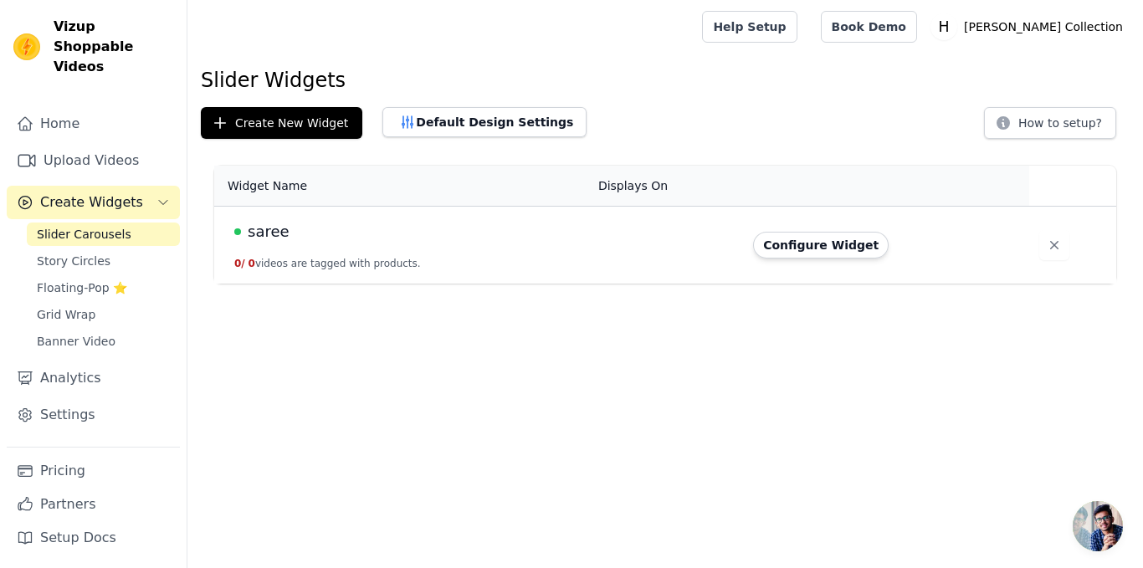
click at [568, 248] on td "saree 0 / 0 videos are tagged with products." at bounding box center [401, 246] width 374 height 78
click at [824, 247] on button "Configure Widget" at bounding box center [821, 245] width 136 height 27
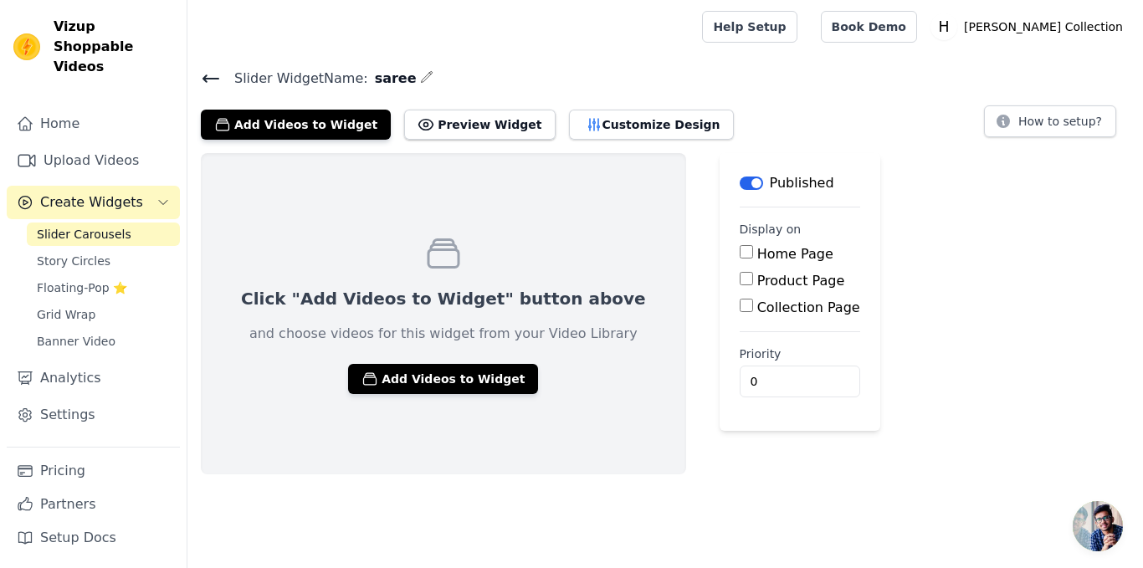
click at [740, 256] on input "Home Page" at bounding box center [746, 251] width 13 height 13
checkbox input "true"
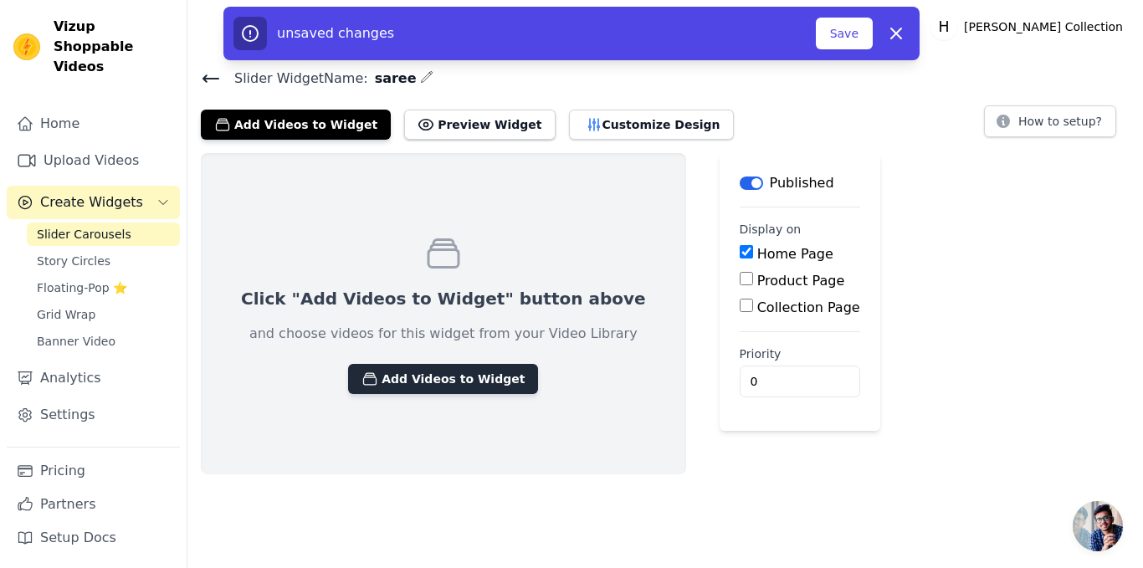
click at [424, 370] on button "Add Videos to Widget" at bounding box center [443, 379] width 190 height 30
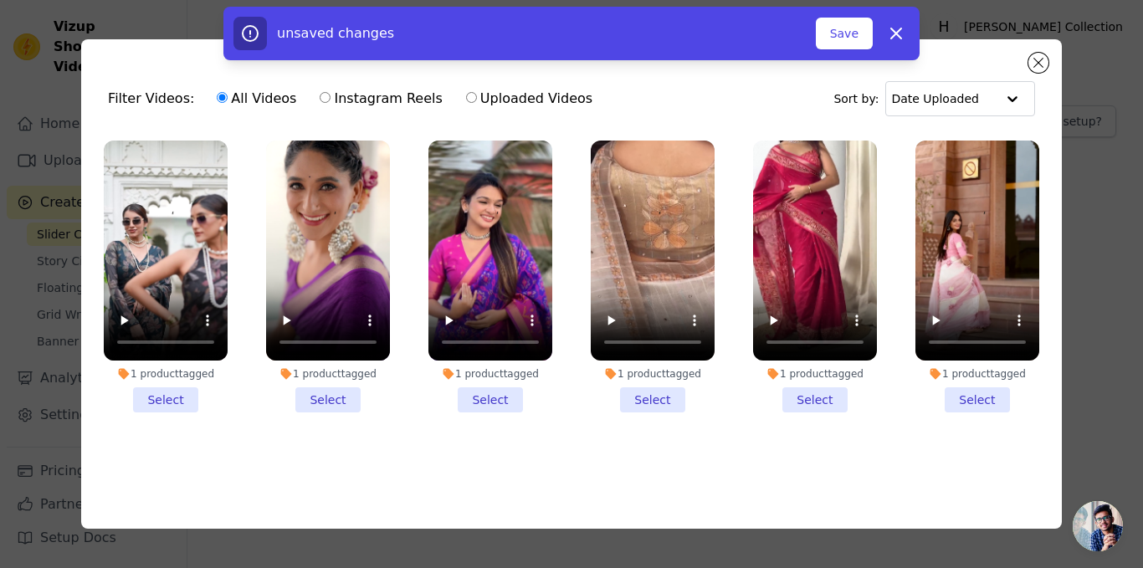
click at [170, 394] on li "1 product tagged Select" at bounding box center [166, 277] width 124 height 272
click at [0, 0] on input "1 product tagged Select" at bounding box center [0, 0] width 0 height 0
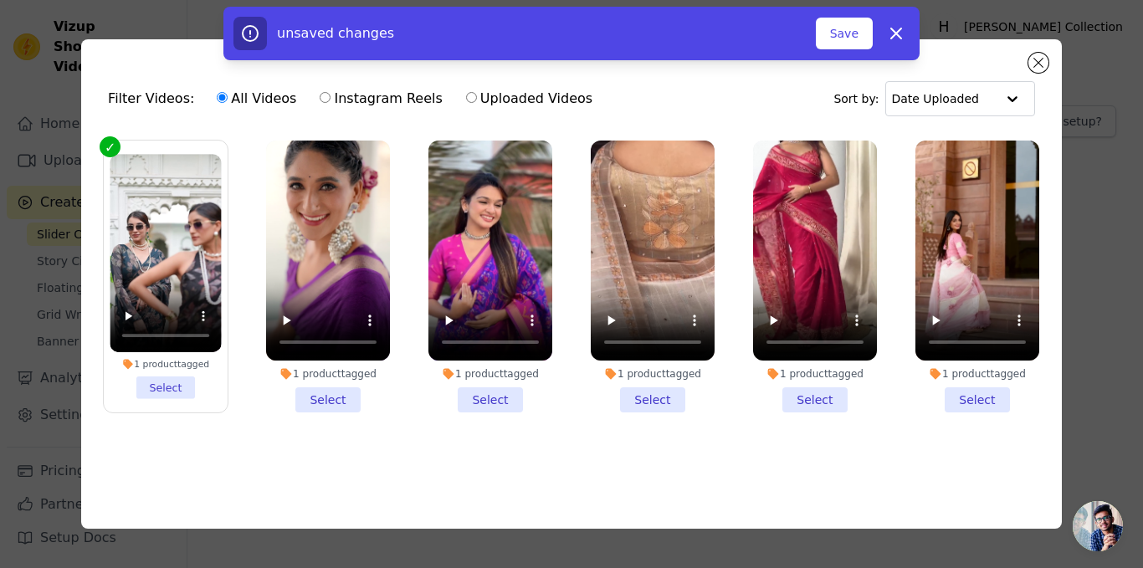
click at [170, 394] on li "1 product tagged Select" at bounding box center [165, 276] width 111 height 245
click at [0, 0] on input "1 product tagged Select" at bounding box center [0, 0] width 0 height 0
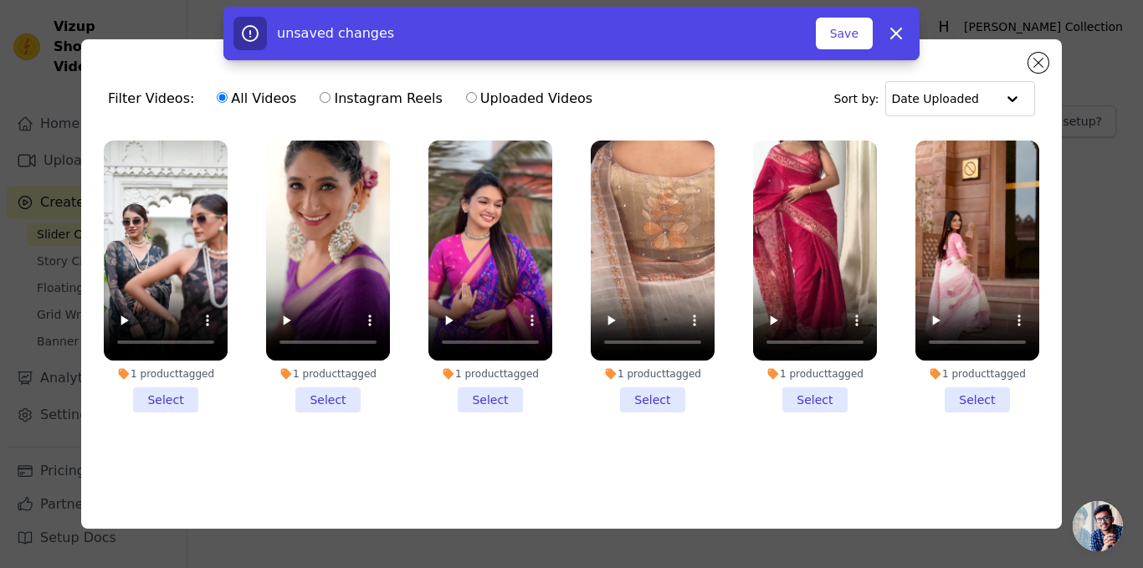
click at [960, 399] on li "1 product tagged Select" at bounding box center [977, 277] width 124 height 272
click at [0, 0] on input "1 product tagged Select" at bounding box center [0, 0] width 0 height 0
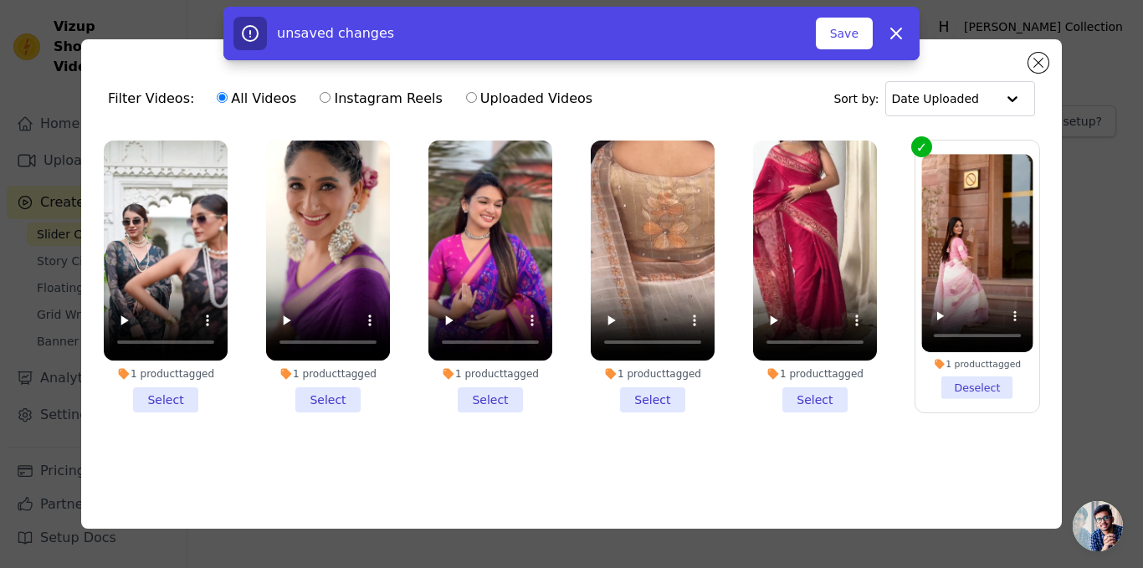
click at [814, 397] on li "1 product tagged Select" at bounding box center [815, 277] width 124 height 272
click at [0, 0] on input "1 product tagged Select" at bounding box center [0, 0] width 0 height 0
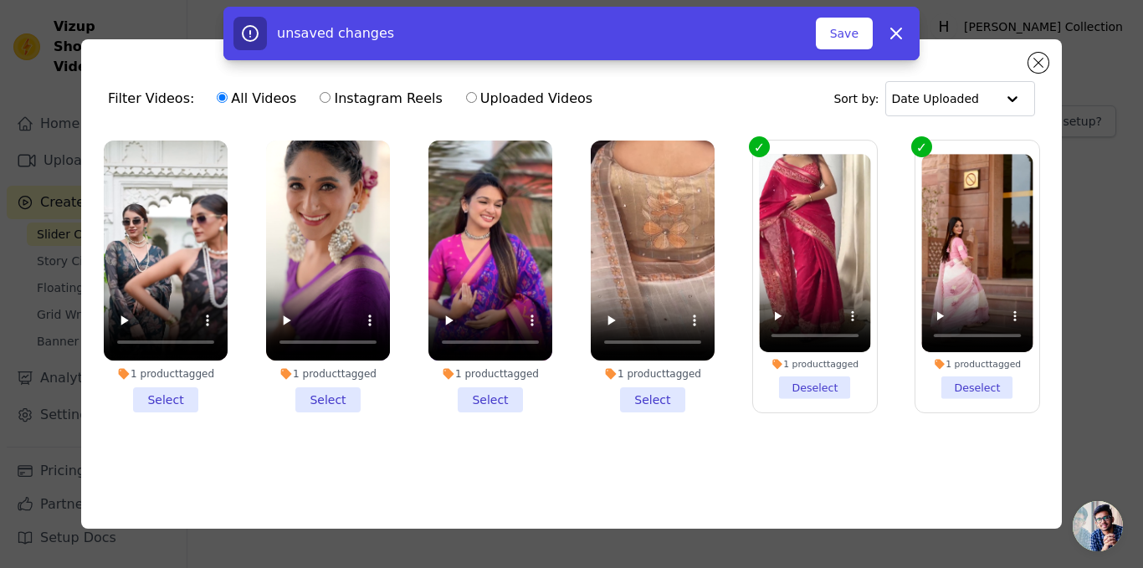
click at [669, 394] on li "1 product tagged Select" at bounding box center [653, 277] width 124 height 272
click at [0, 0] on input "1 product tagged Select" at bounding box center [0, 0] width 0 height 0
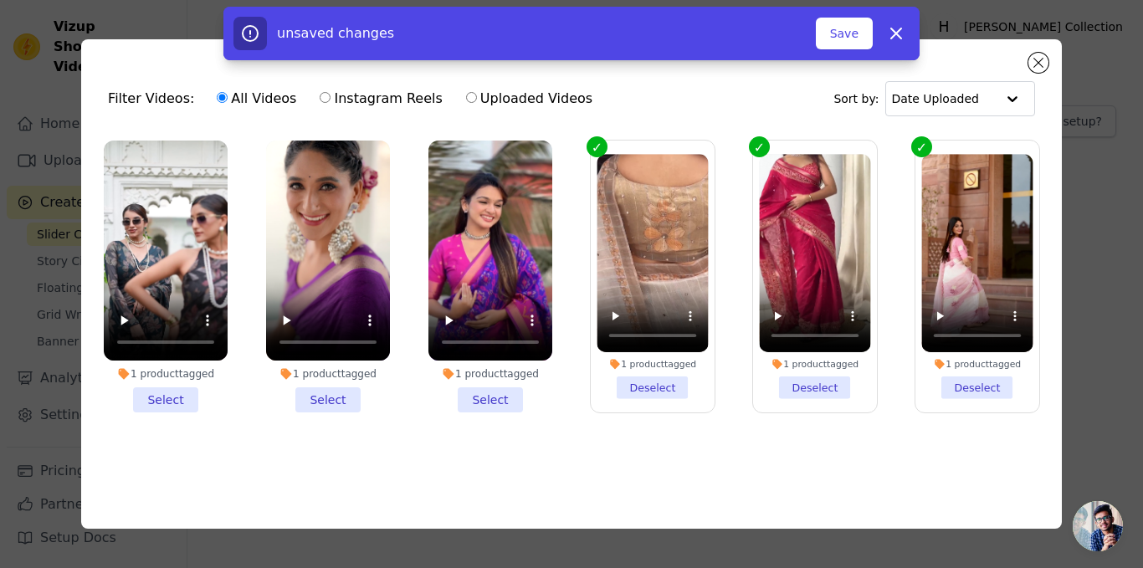
click at [176, 402] on li "1 product tagged Select" at bounding box center [166, 277] width 124 height 272
click at [0, 0] on input "1 product tagged Select" at bounding box center [0, 0] width 0 height 0
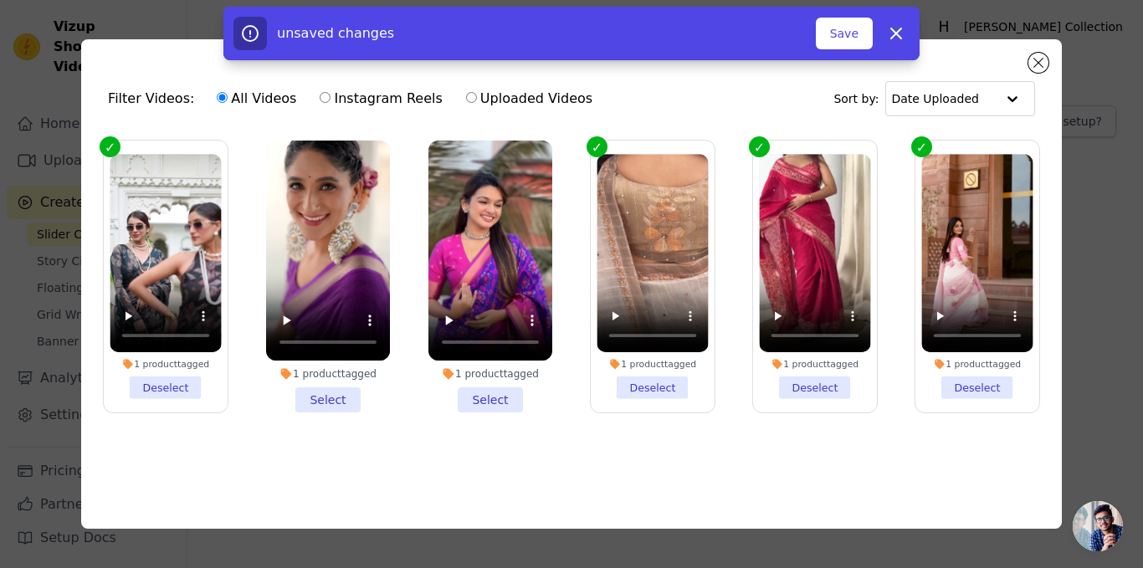
click at [323, 395] on li "1 product tagged Select" at bounding box center [328, 277] width 124 height 272
click at [0, 0] on input "1 product tagged Select" at bounding box center [0, 0] width 0 height 0
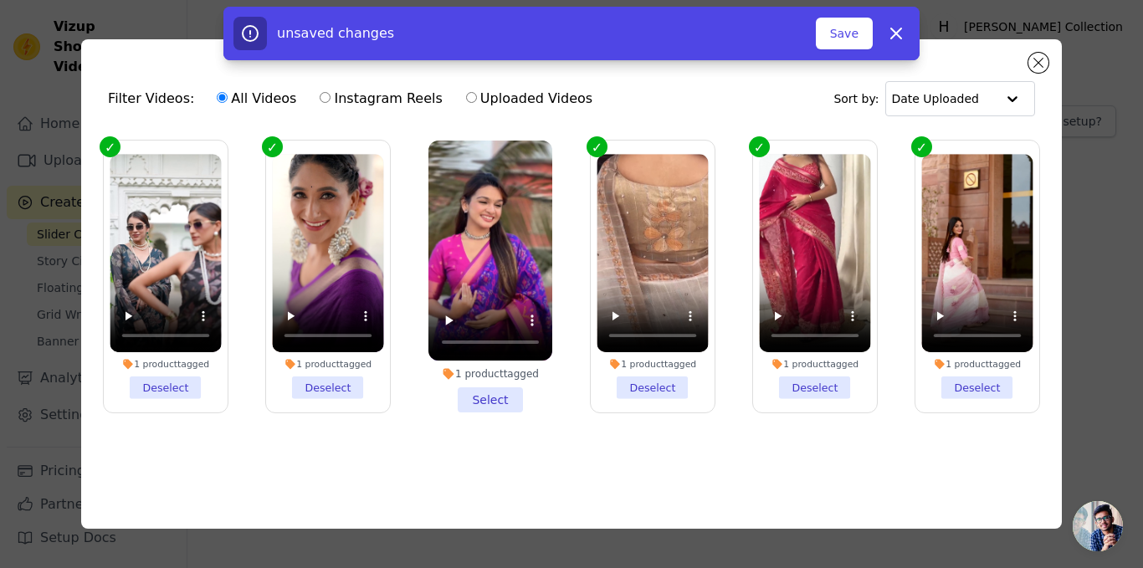
click at [479, 394] on li "1 product tagged Select" at bounding box center [490, 277] width 124 height 272
click at [0, 0] on input "1 product tagged Select" at bounding box center [0, 0] width 0 height 0
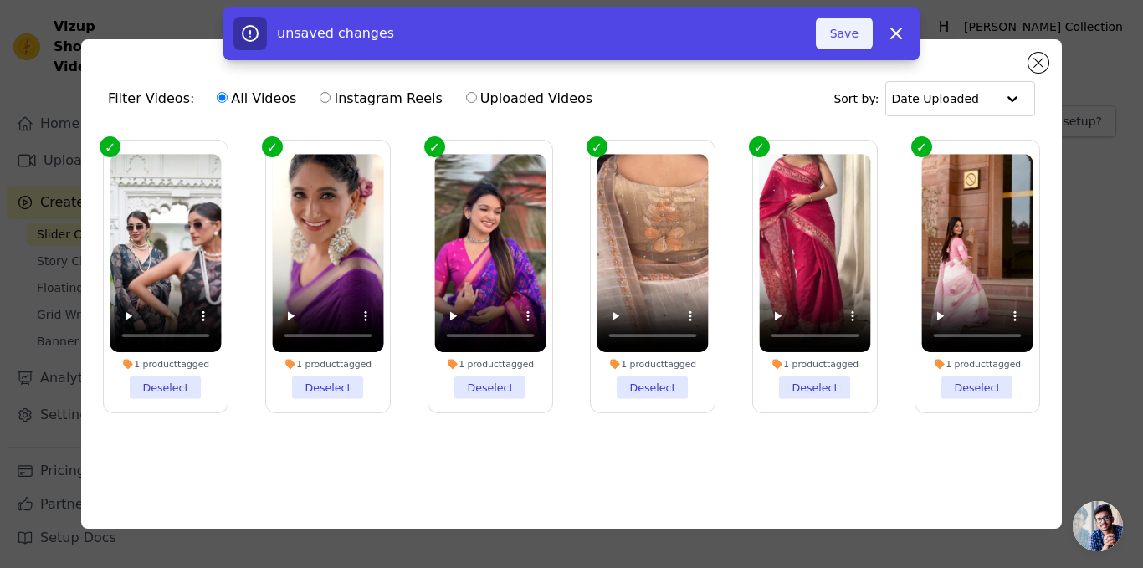
click at [851, 38] on button "Save" at bounding box center [844, 34] width 57 height 32
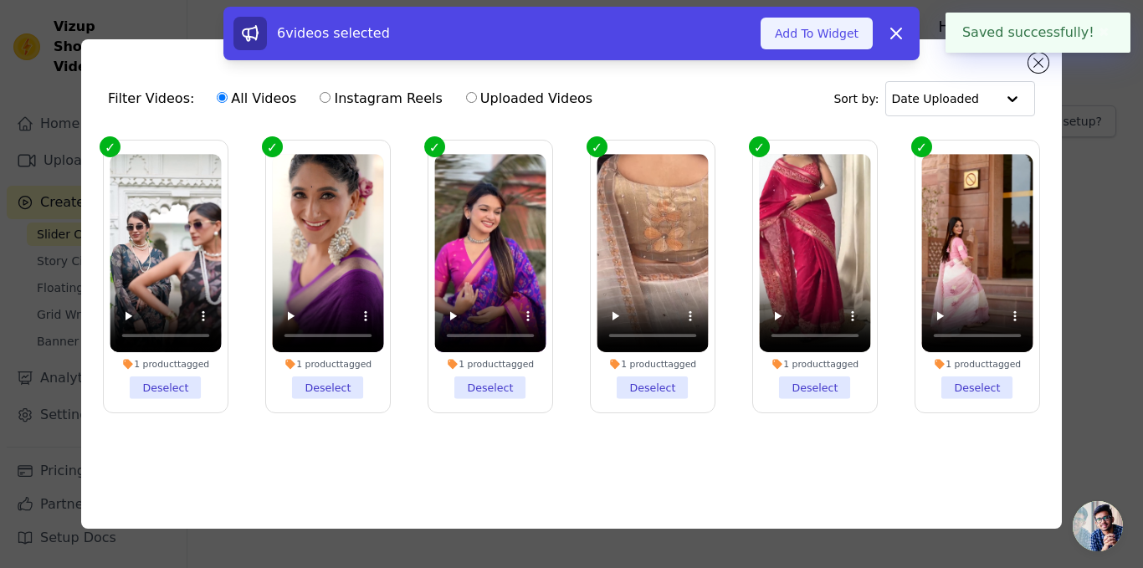
click at [850, 35] on button "Add To Widget" at bounding box center [817, 34] width 112 height 32
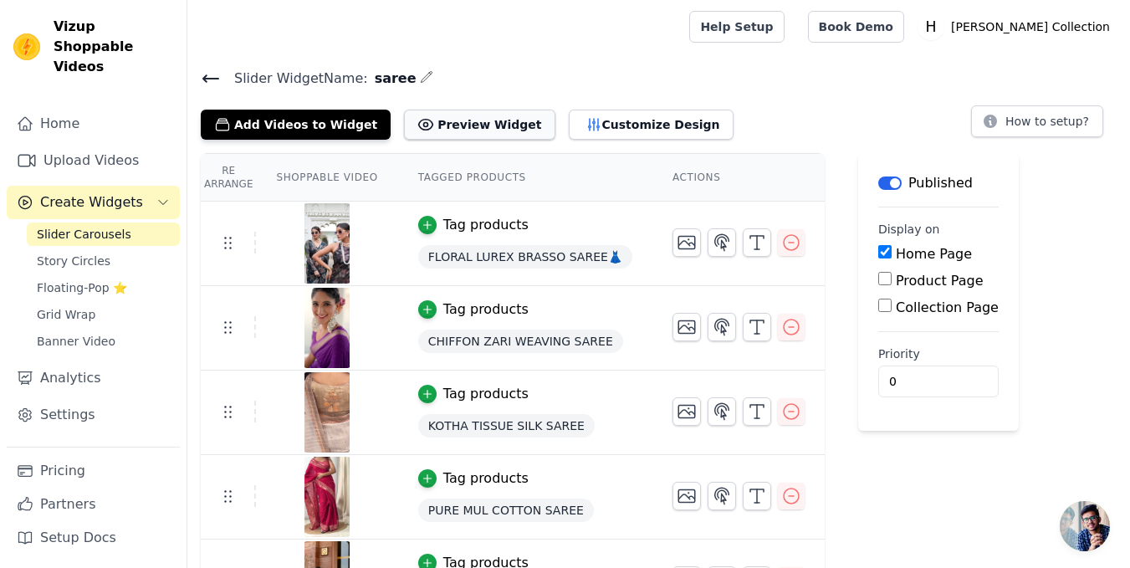
click at [481, 113] on button "Preview Widget" at bounding box center [479, 125] width 151 height 30
click at [597, 128] on button "Customize Design" at bounding box center [651, 125] width 165 height 30
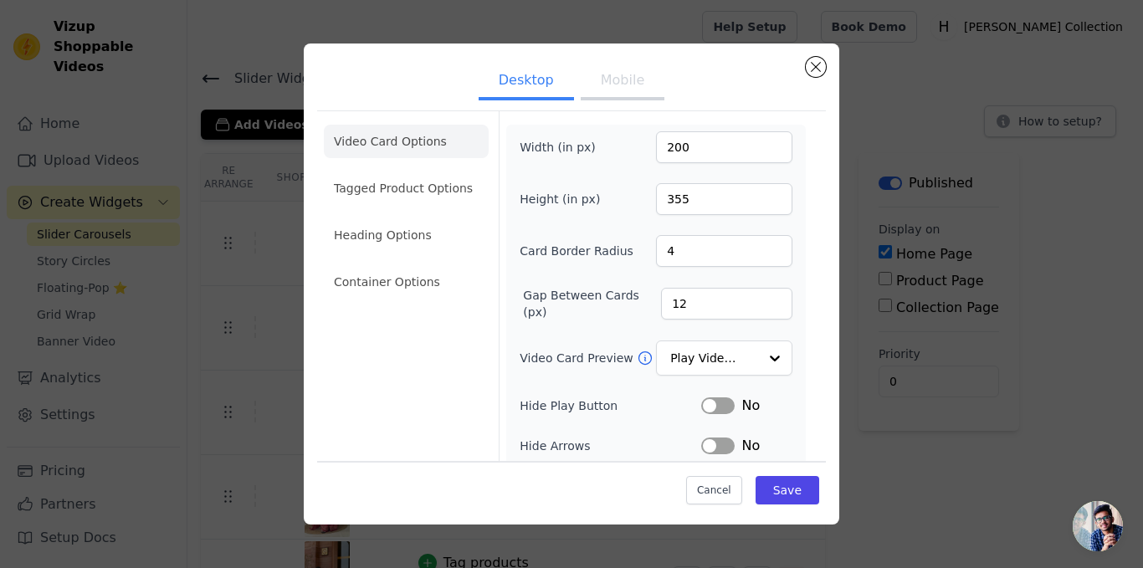
click at [607, 87] on button "Mobile" at bounding box center [623, 82] width 84 height 37
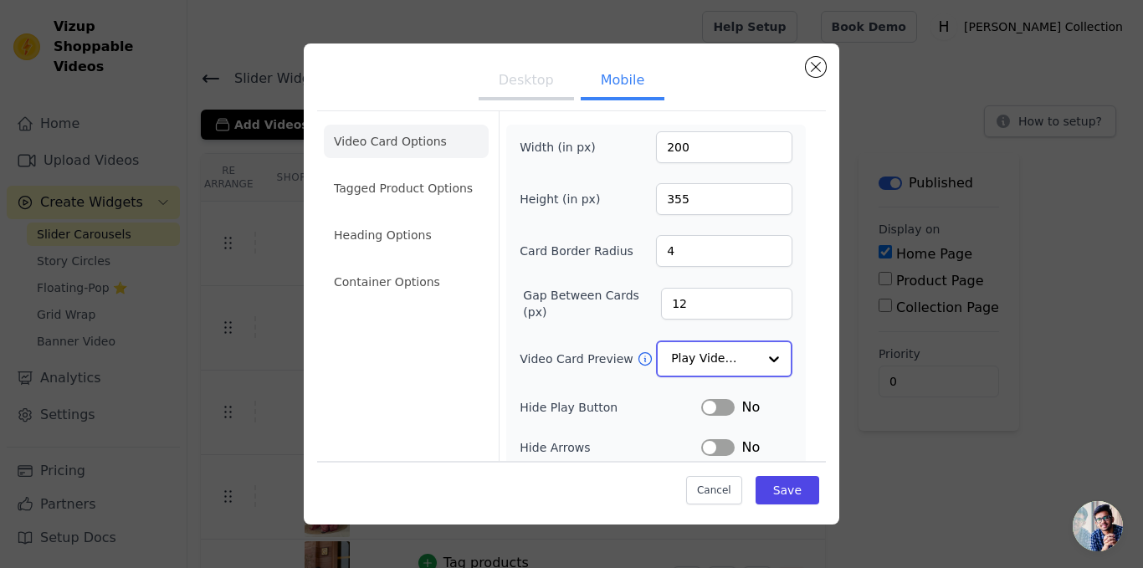
click at [732, 357] on input "Video Card Preview" at bounding box center [714, 358] width 86 height 33
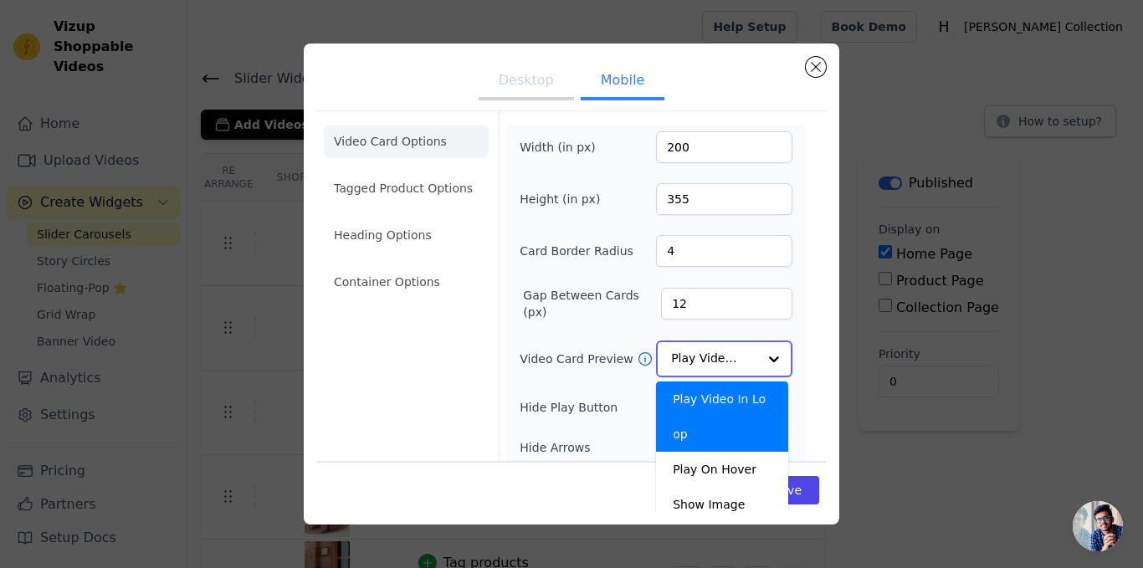
click at [735, 357] on input "Video Card Preview" at bounding box center [714, 358] width 86 height 33
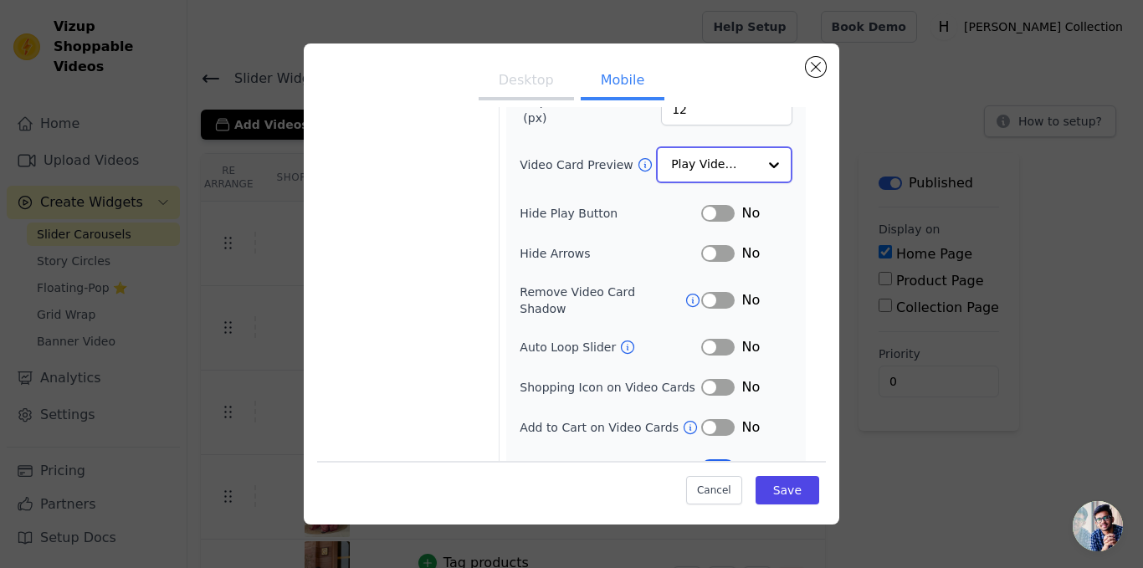
scroll to position [209, 0]
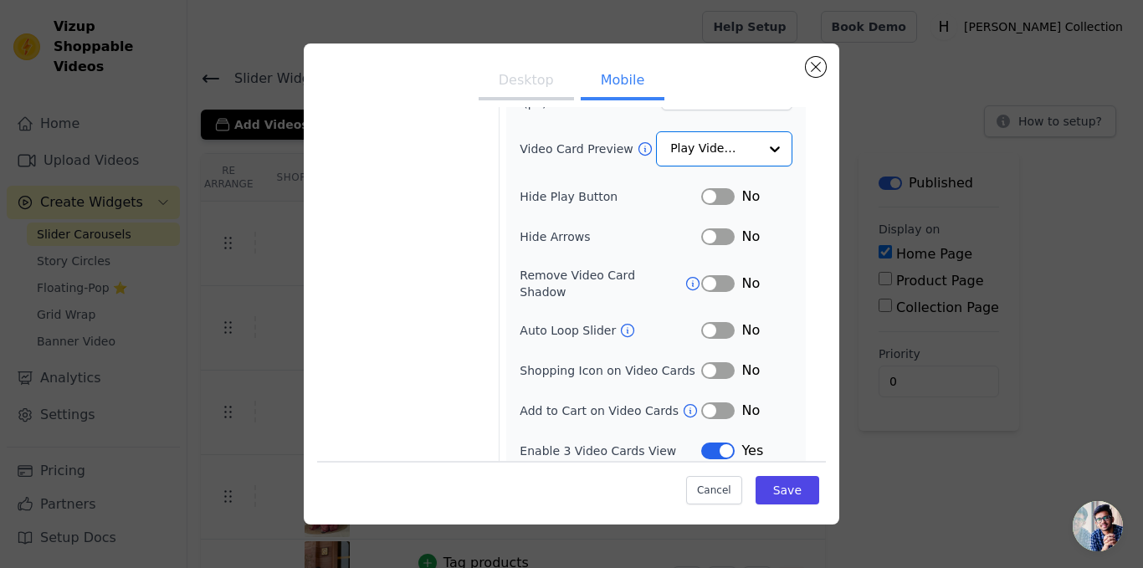
click at [705, 322] on button "Label" at bounding box center [717, 330] width 33 height 17
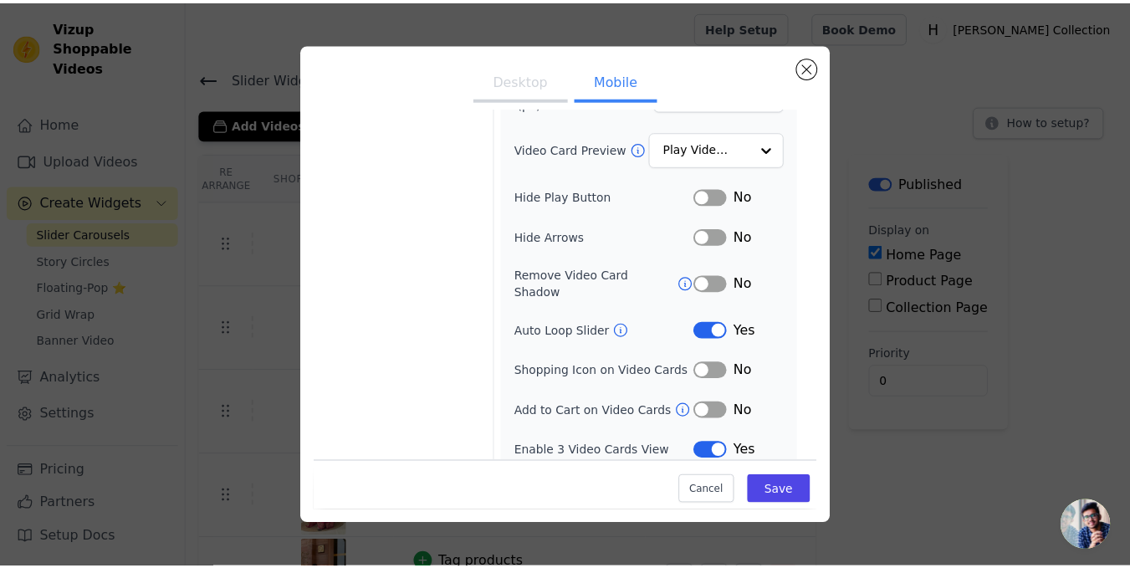
scroll to position [208, 0]
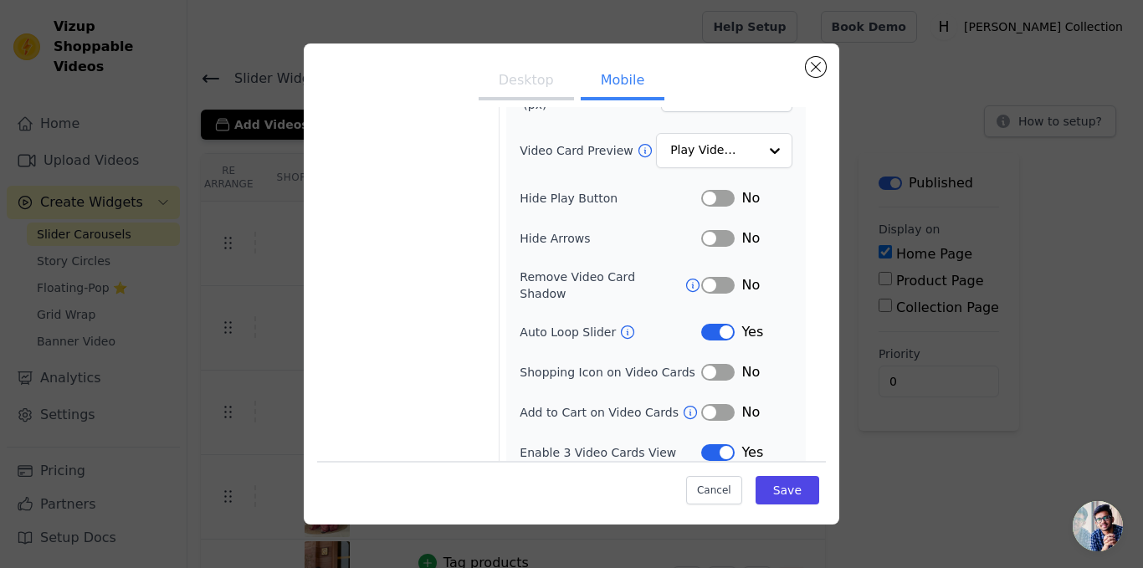
click at [703, 364] on button "Label" at bounding box center [717, 372] width 33 height 17
click at [770, 479] on button "Save" at bounding box center [788, 490] width 64 height 28
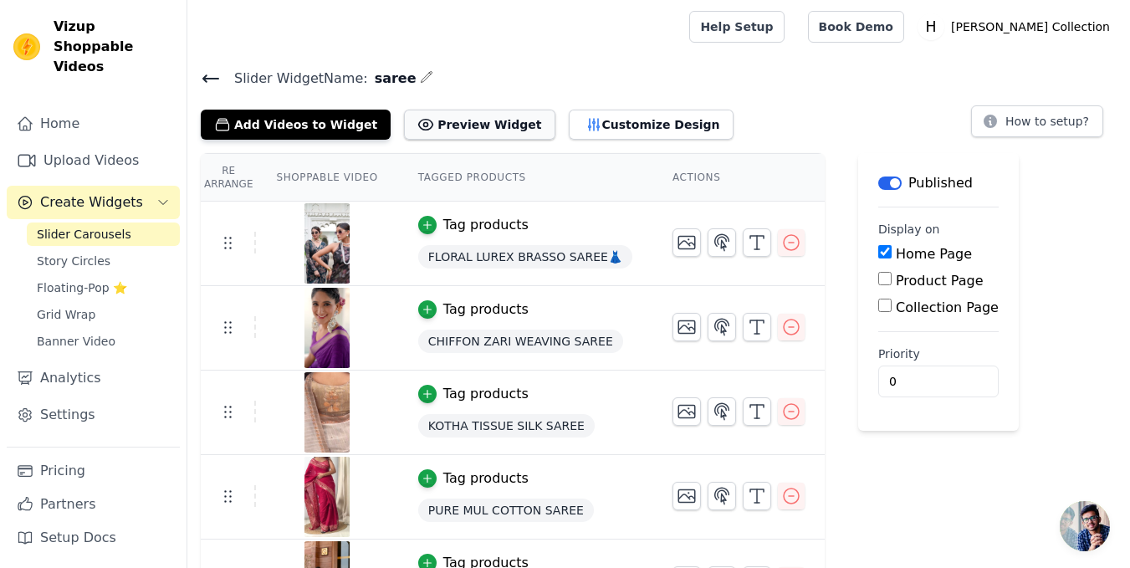
click at [459, 118] on button "Preview Widget" at bounding box center [479, 125] width 151 height 30
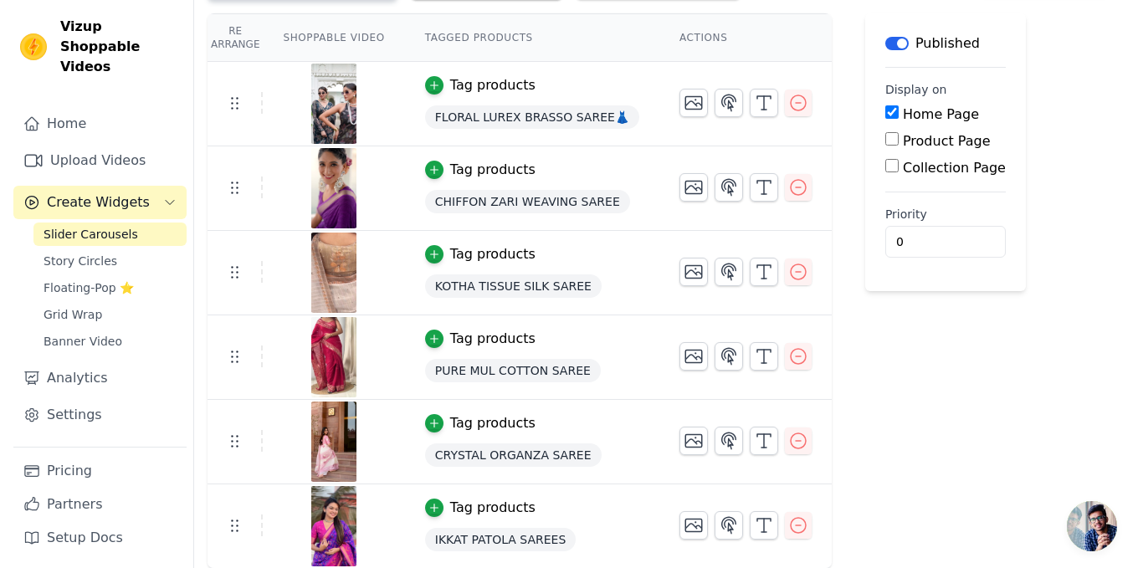
scroll to position [0, 0]
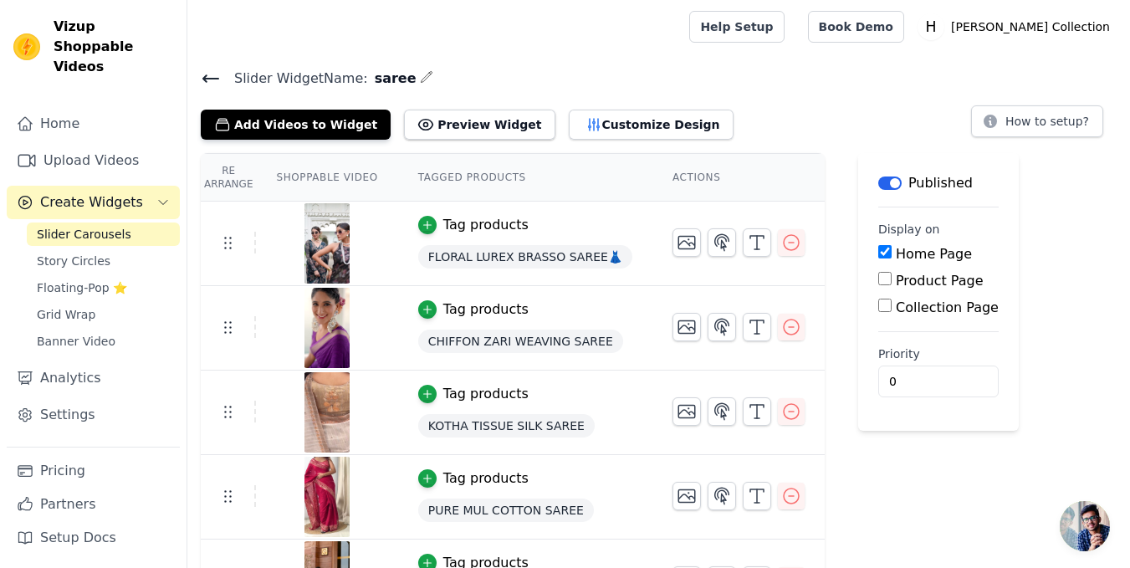
click at [214, 74] on icon at bounding box center [211, 79] width 20 height 20
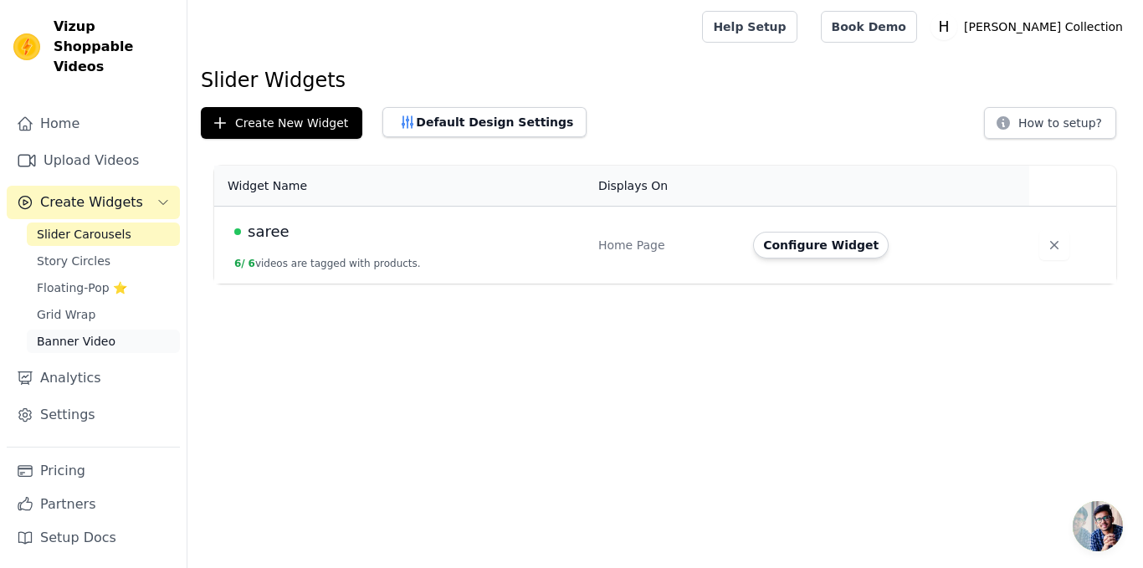
click at [85, 333] on span "Banner Video" at bounding box center [76, 341] width 79 height 17
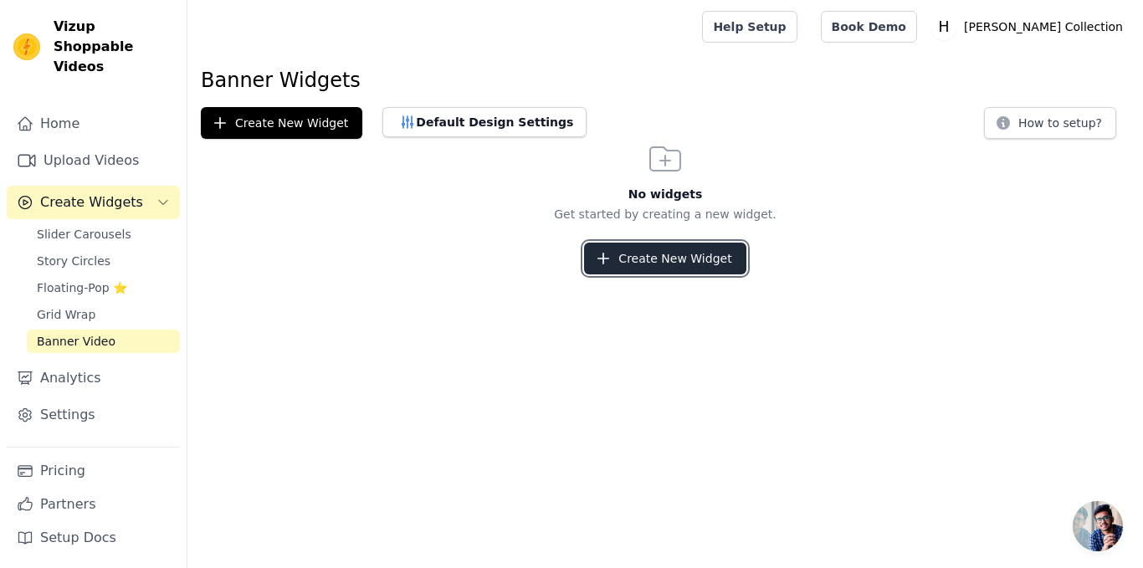
click at [677, 257] on button "Create New Widget" at bounding box center [664, 259] width 161 height 32
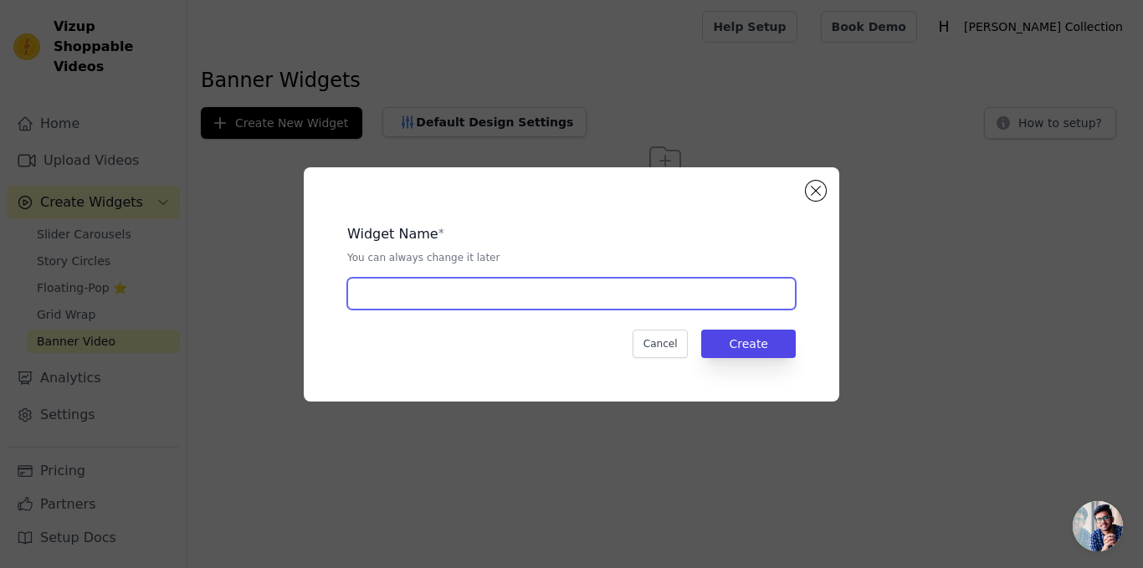
click at [566, 296] on input "text" at bounding box center [571, 294] width 448 height 32
type input "saree"
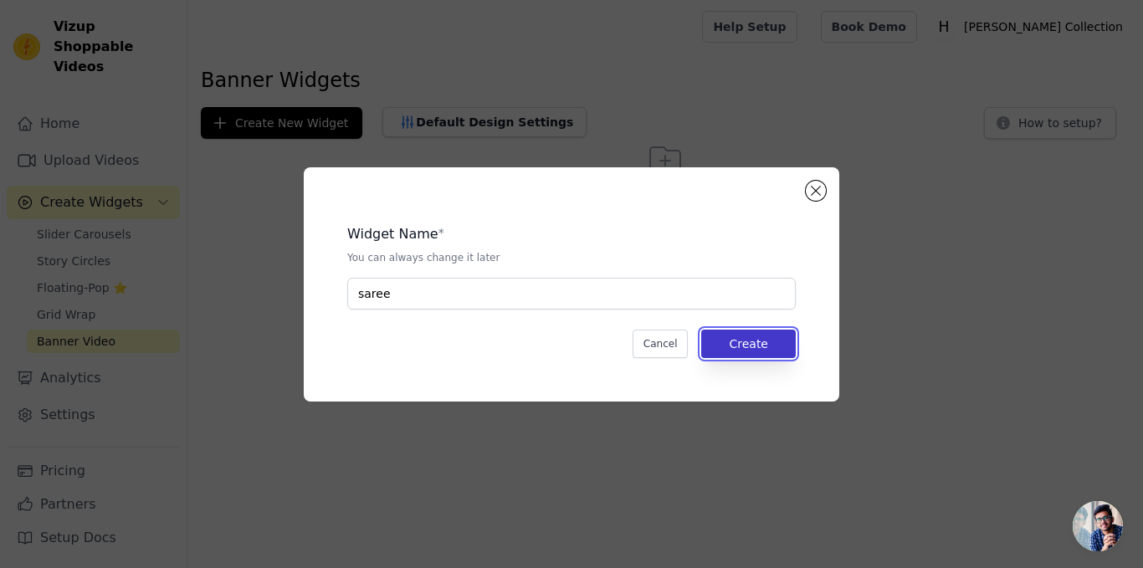
click at [757, 338] on button "Create" at bounding box center [748, 344] width 95 height 28
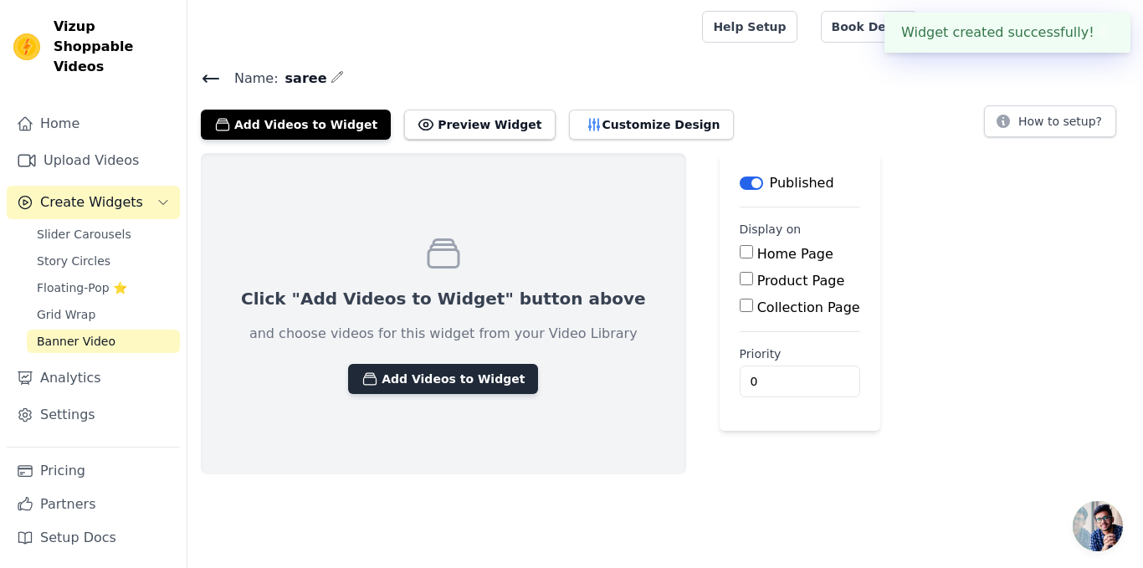
click at [454, 377] on button "Add Videos to Widget" at bounding box center [443, 379] width 190 height 30
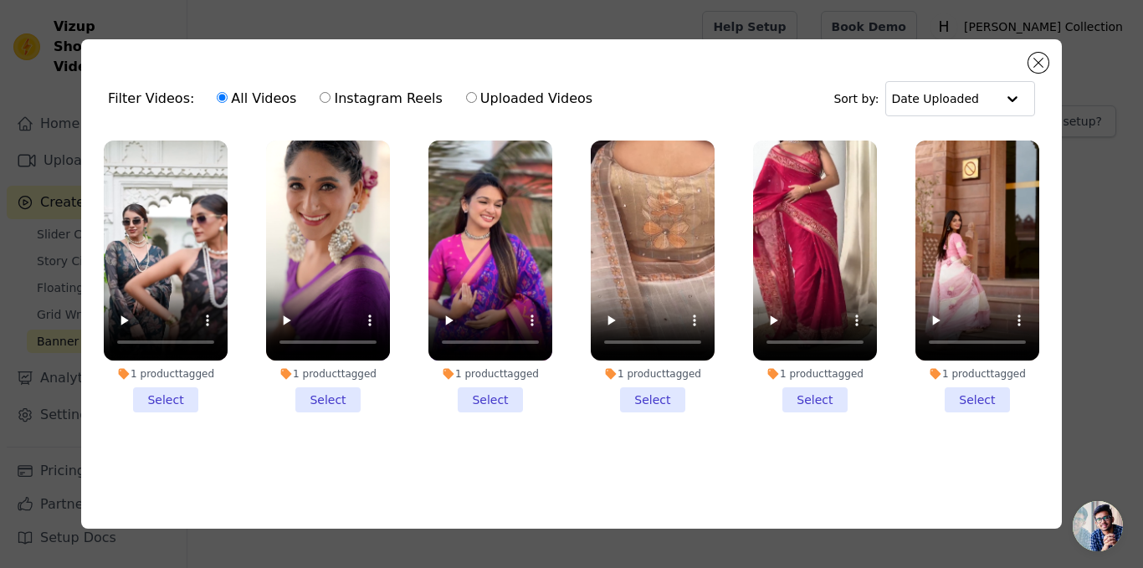
click at [163, 392] on li "1 product tagged Select" at bounding box center [166, 277] width 124 height 272
click at [0, 0] on input "1 product tagged Select" at bounding box center [0, 0] width 0 height 0
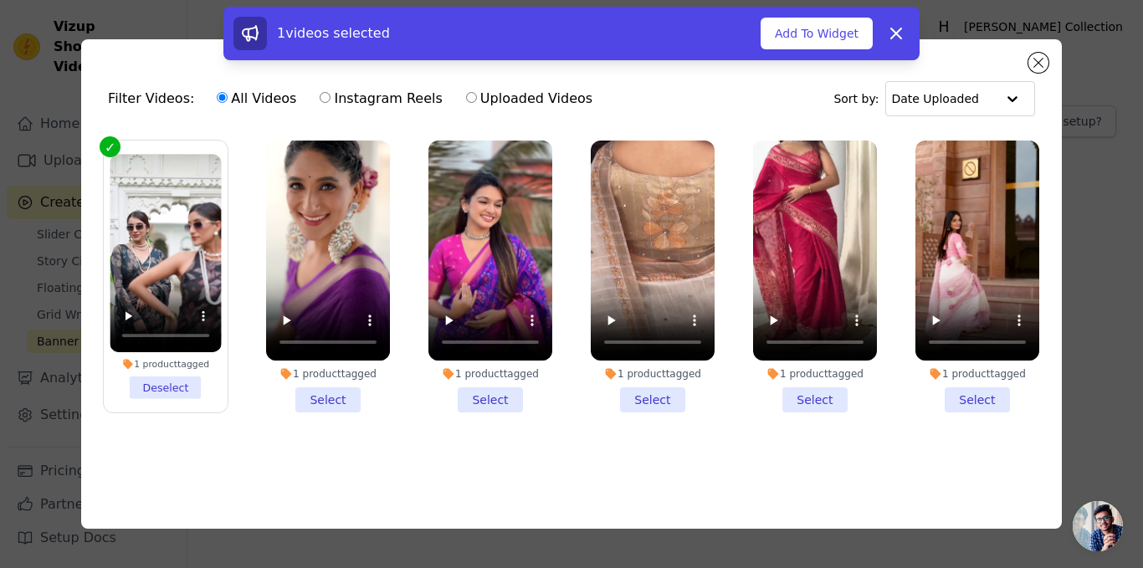
click at [323, 402] on li "1 product tagged Select" at bounding box center [328, 277] width 124 height 272
click at [0, 0] on input "1 product tagged Select" at bounding box center [0, 0] width 0 height 0
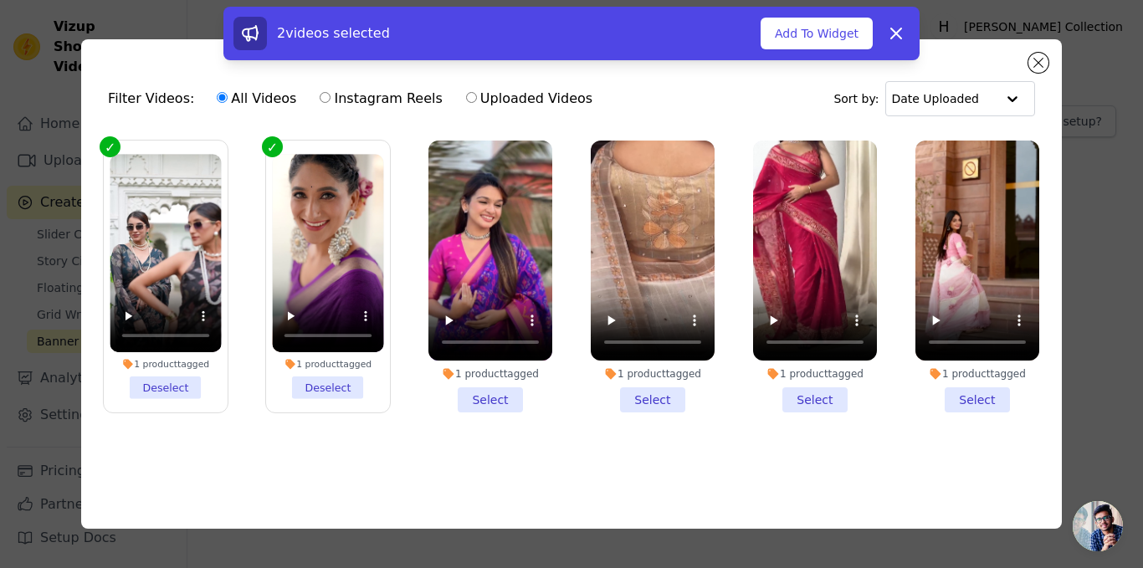
click at [509, 403] on li "1 product tagged Select" at bounding box center [490, 277] width 124 height 272
click at [0, 0] on input "1 product tagged Select" at bounding box center [0, 0] width 0 height 0
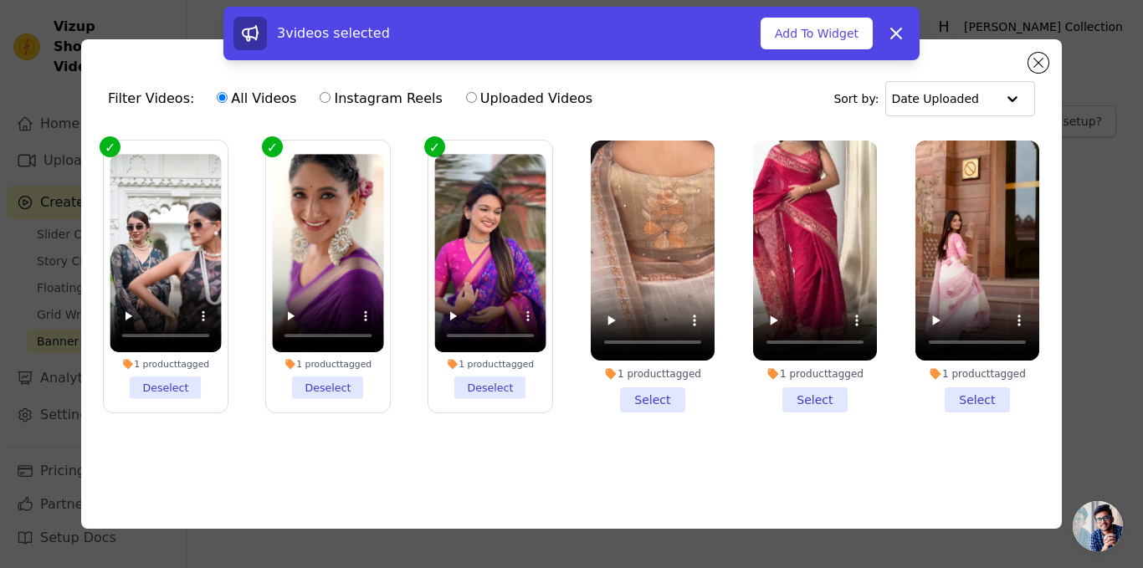
click at [662, 401] on li "1 product tagged Select" at bounding box center [653, 277] width 124 height 272
click at [0, 0] on input "1 product tagged Select" at bounding box center [0, 0] width 0 height 0
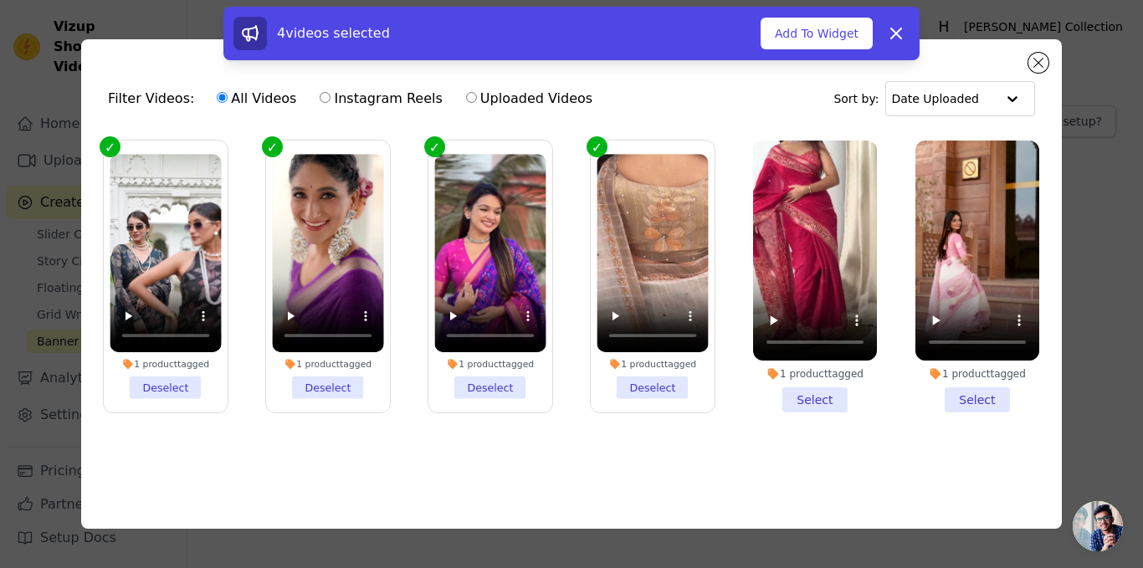
click at [807, 387] on li "1 product tagged Select" at bounding box center [815, 277] width 124 height 272
click at [0, 0] on input "1 product tagged Select" at bounding box center [0, 0] width 0 height 0
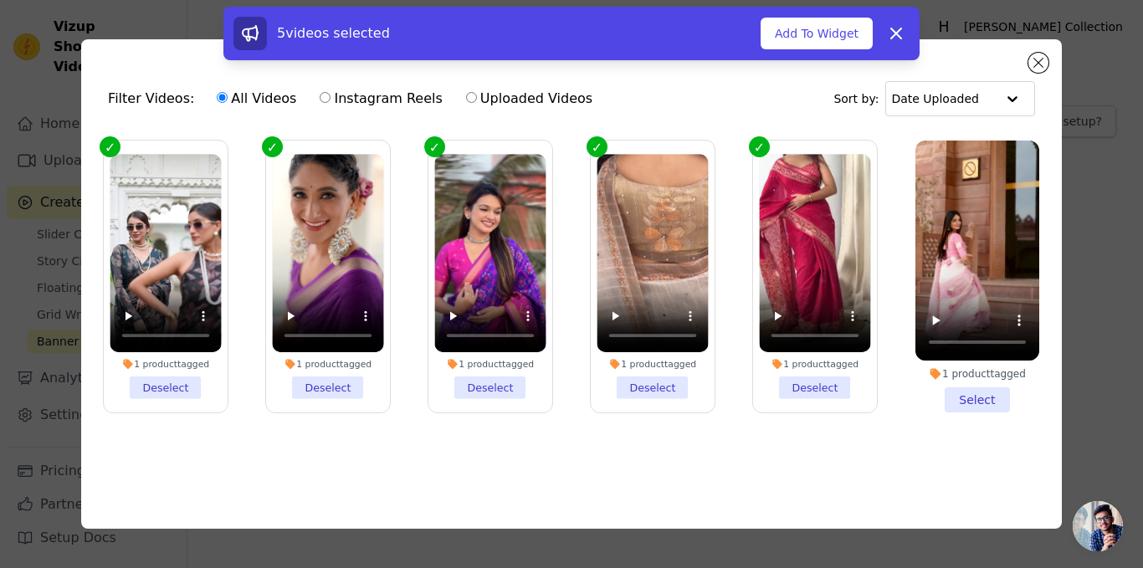
click at [953, 392] on li "1 product tagged Select" at bounding box center [977, 277] width 124 height 272
click at [0, 0] on input "1 product tagged Select" at bounding box center [0, 0] width 0 height 0
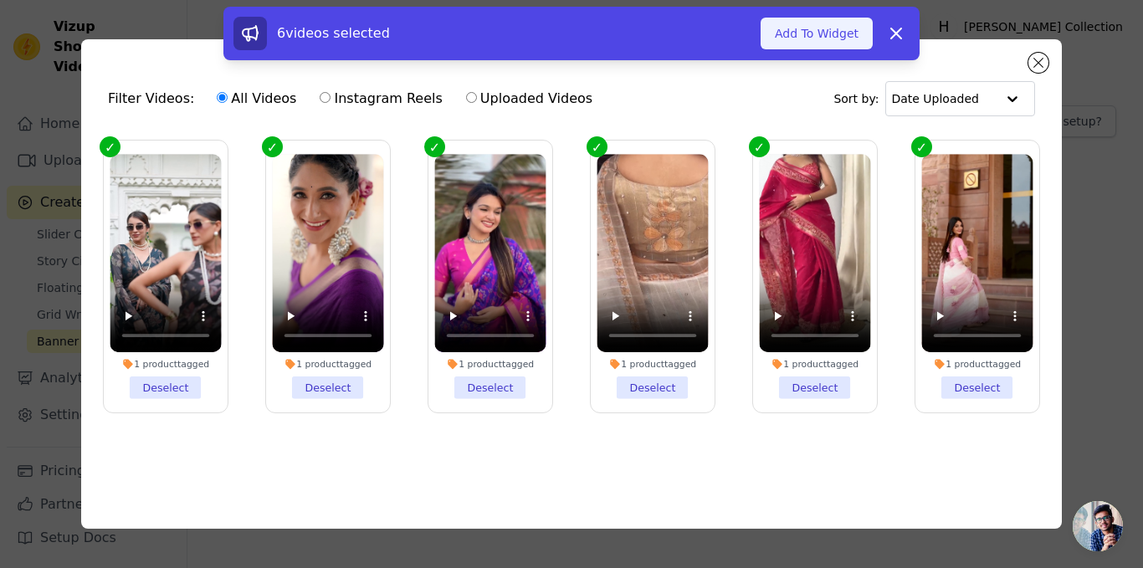
click at [845, 29] on button "Add To Widget" at bounding box center [817, 34] width 112 height 32
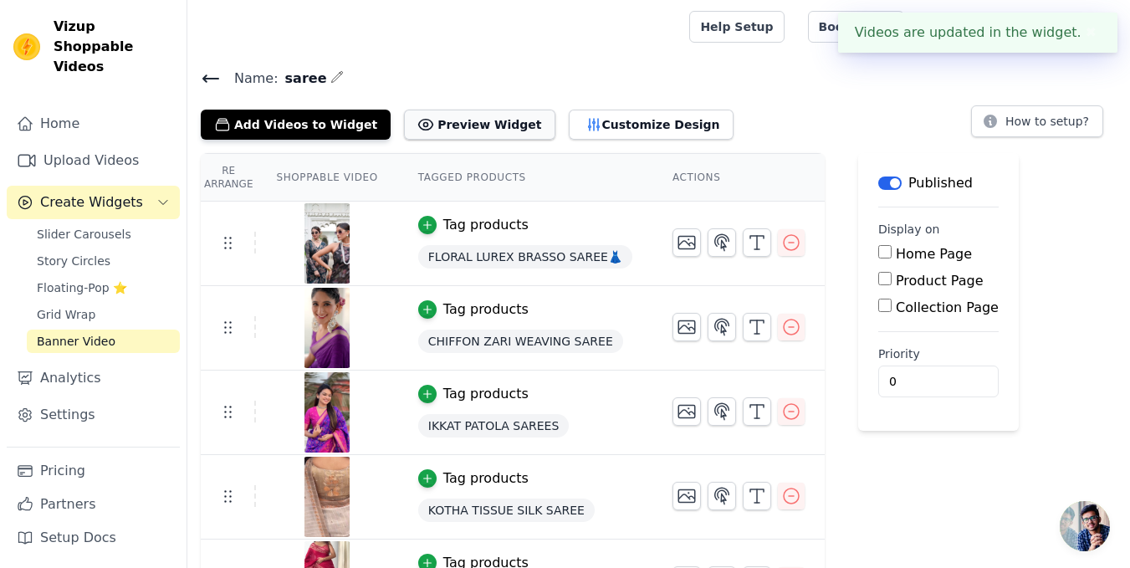
click at [495, 126] on button "Preview Widget" at bounding box center [479, 125] width 151 height 30
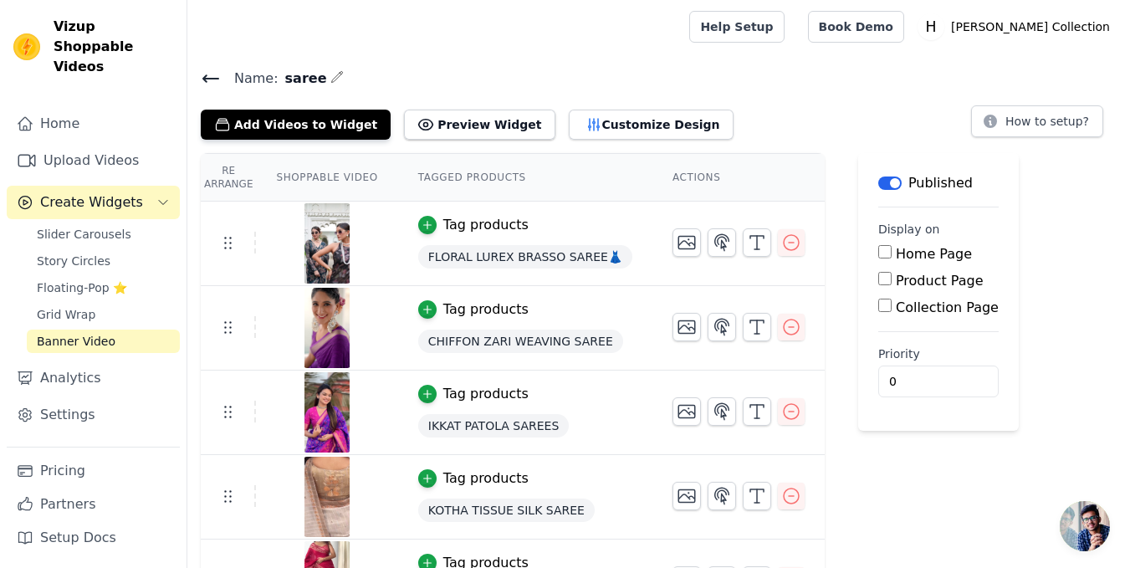
click at [879, 177] on button "Label" at bounding box center [890, 183] width 23 height 13
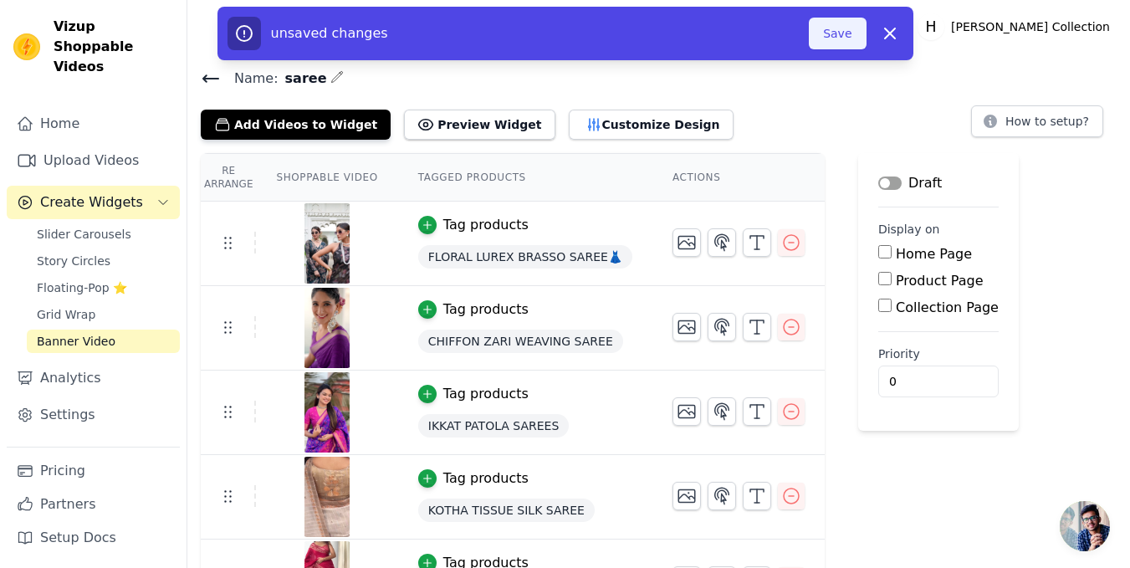
click at [846, 38] on button "Save" at bounding box center [837, 34] width 57 height 32
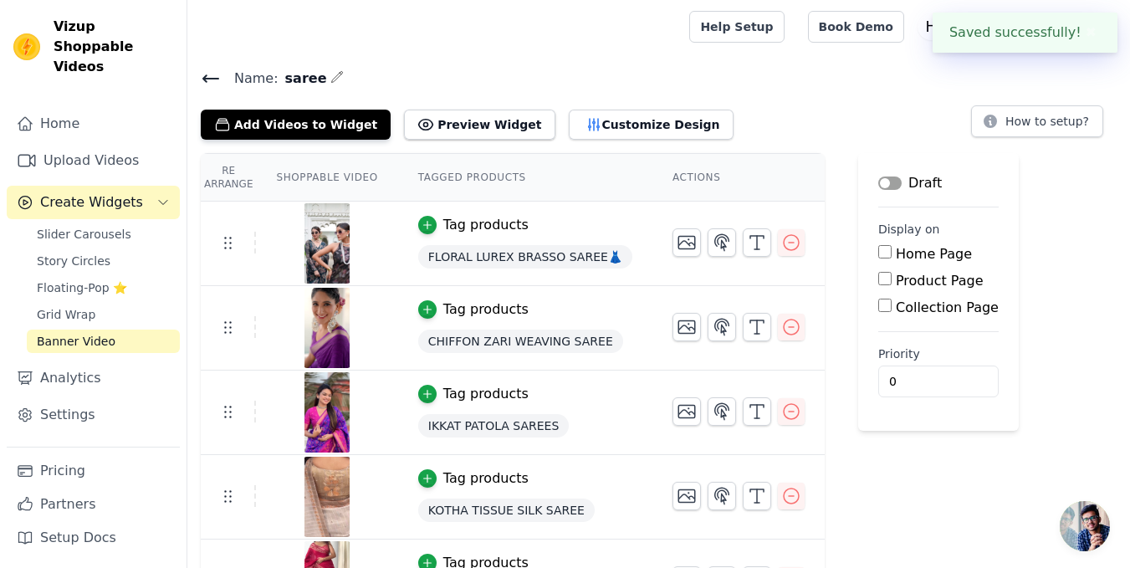
click at [331, 75] on icon "button" at bounding box center [337, 76] width 13 height 13
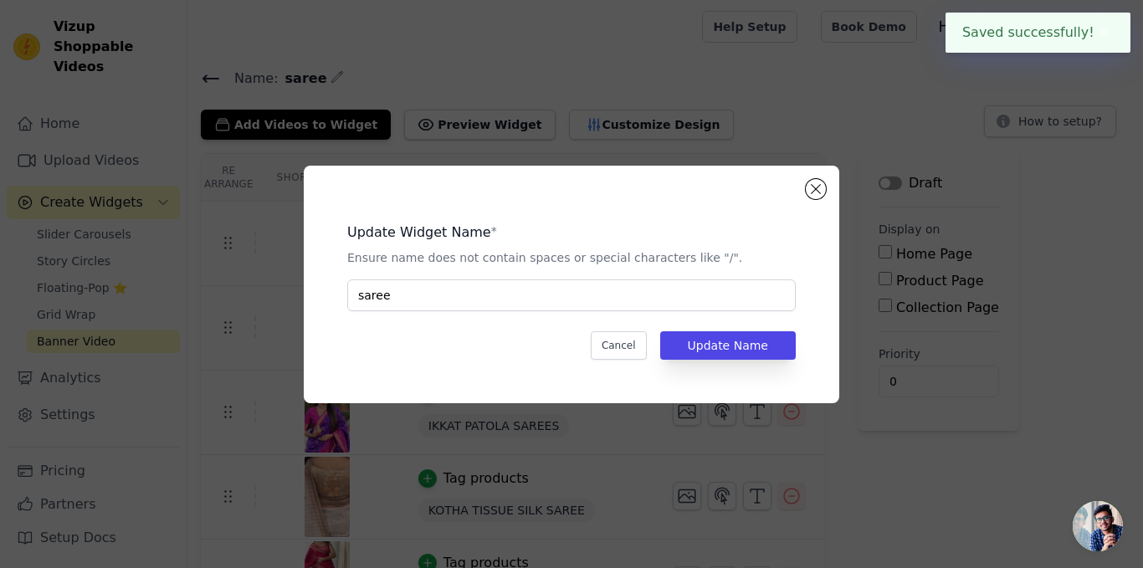
click at [824, 181] on div "Update Widget Name * Ensure name does not contain spaces or special characters …" at bounding box center [572, 285] width 536 height 238
click at [812, 180] on button "Close modal" at bounding box center [816, 189] width 20 height 20
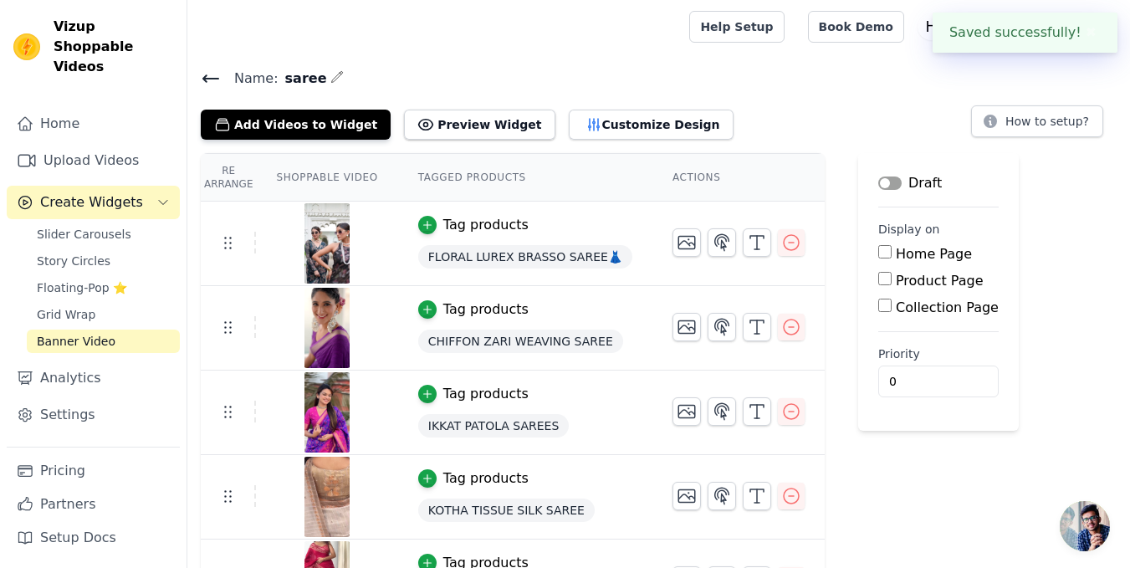
click at [218, 84] on icon at bounding box center [211, 79] width 20 height 20
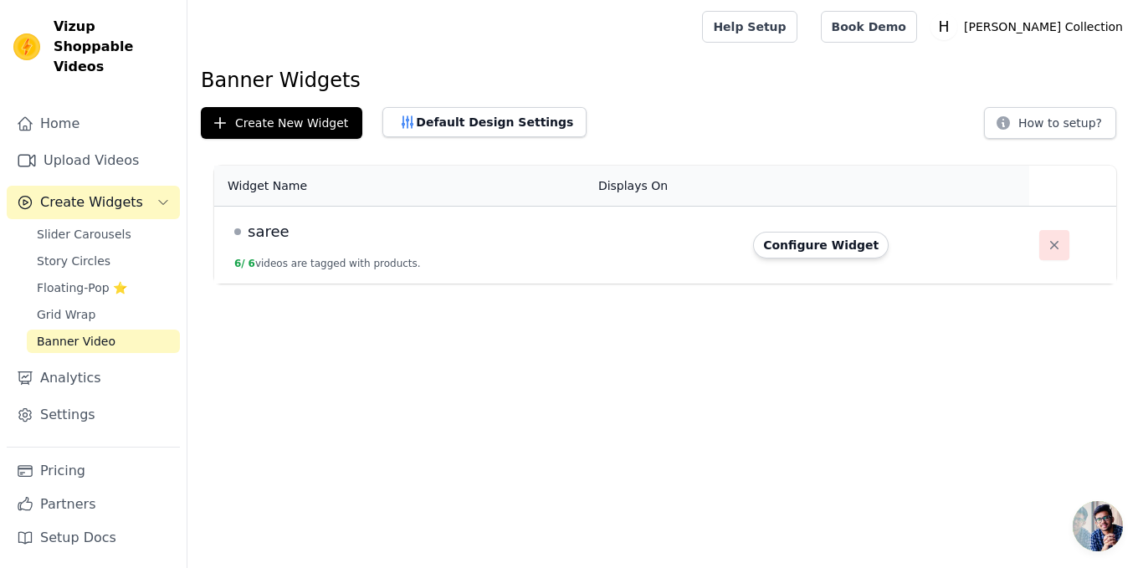
click at [1046, 245] on icon "button" at bounding box center [1054, 245] width 17 height 17
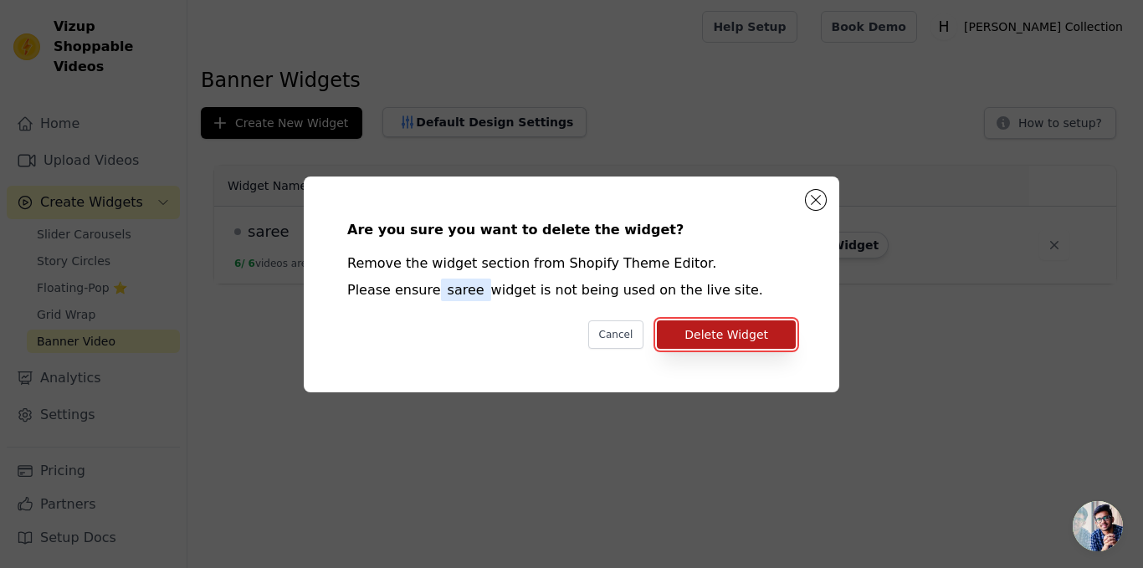
click at [740, 331] on button "Delete Widget" at bounding box center [726, 334] width 139 height 28
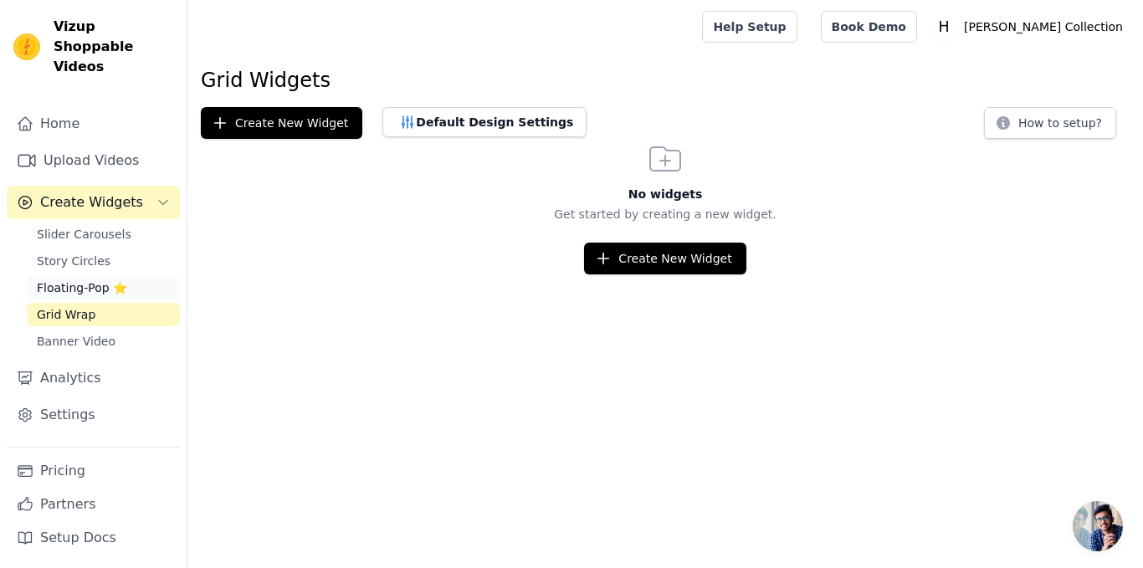
click at [55, 279] on span "Floating-Pop ⭐" at bounding box center [82, 287] width 90 height 17
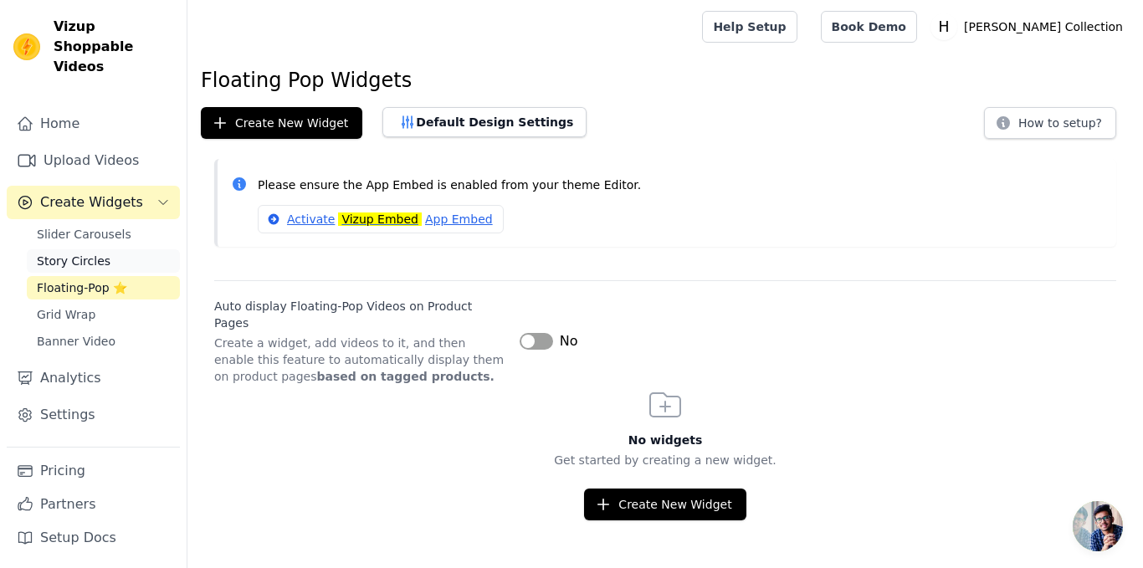
click at [95, 253] on span "Story Circles" at bounding box center [74, 261] width 74 height 17
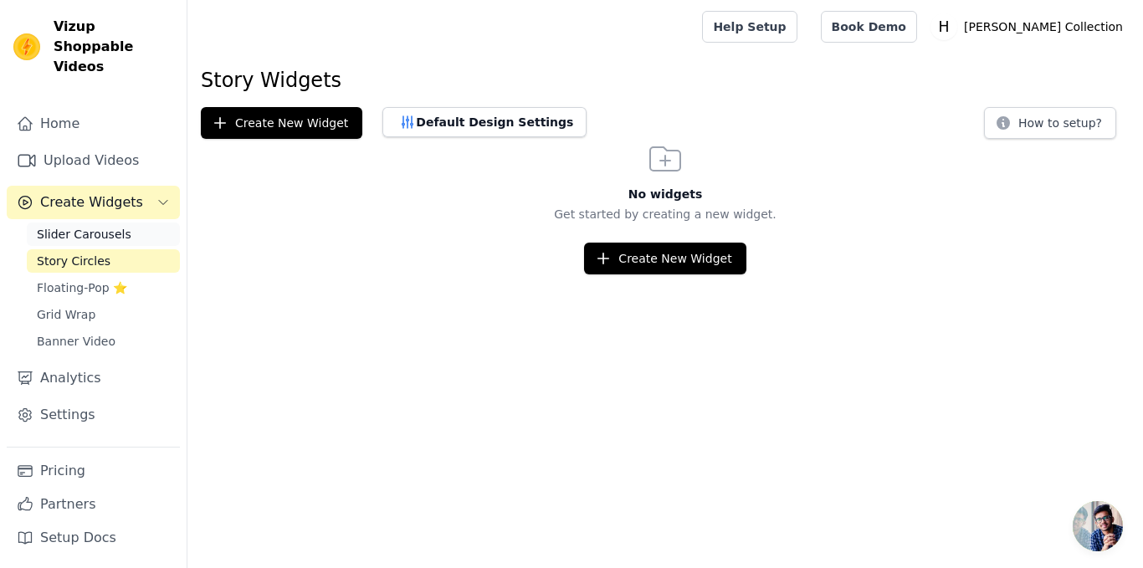
click at [107, 226] on span "Slider Carousels" at bounding box center [84, 234] width 95 height 17
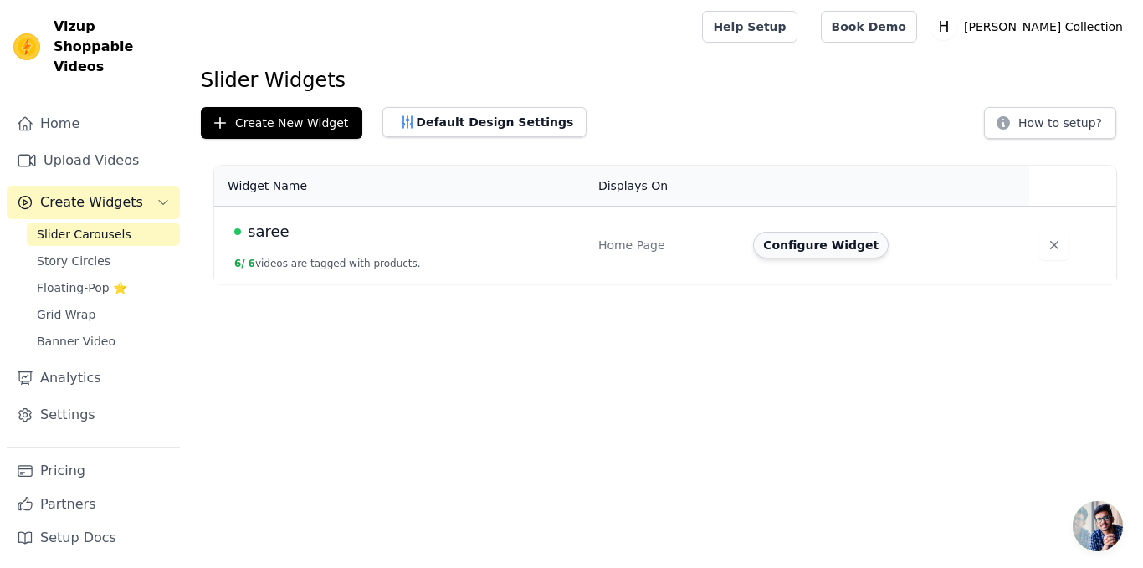
click at [825, 249] on button "Configure Widget" at bounding box center [821, 245] width 136 height 27
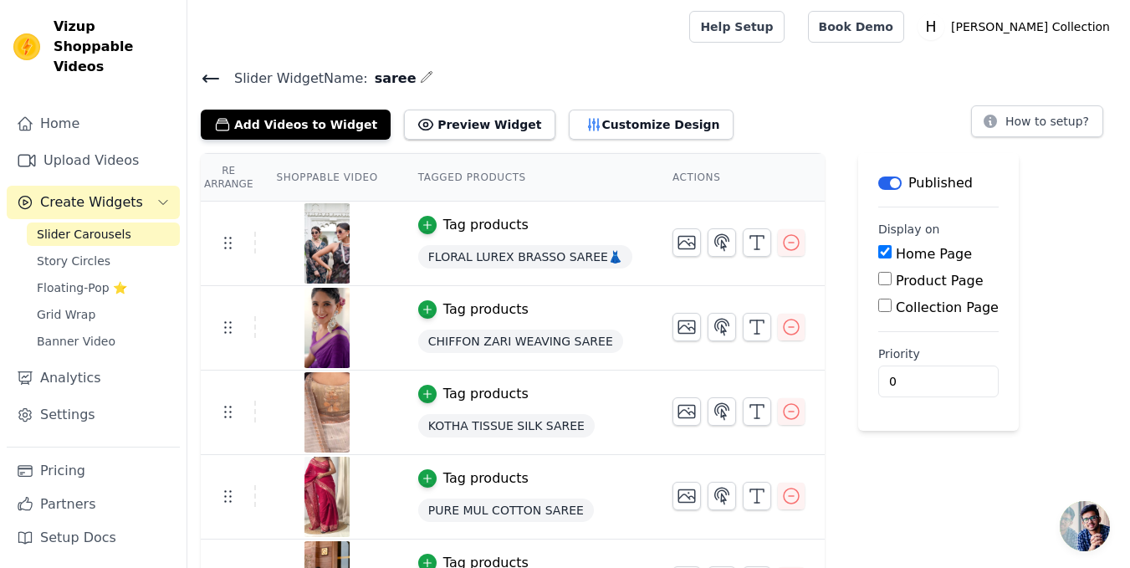
click at [201, 85] on icon at bounding box center [211, 79] width 20 height 20
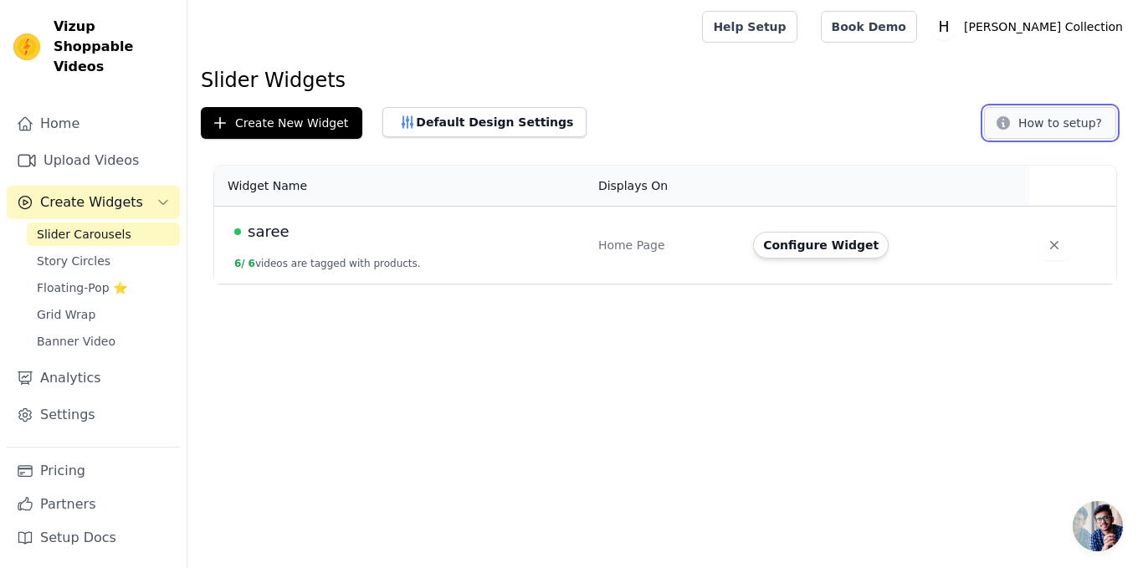
click at [1062, 121] on button "How to setup?" at bounding box center [1050, 123] width 132 height 32
